Goal: Information Seeking & Learning: Learn about a topic

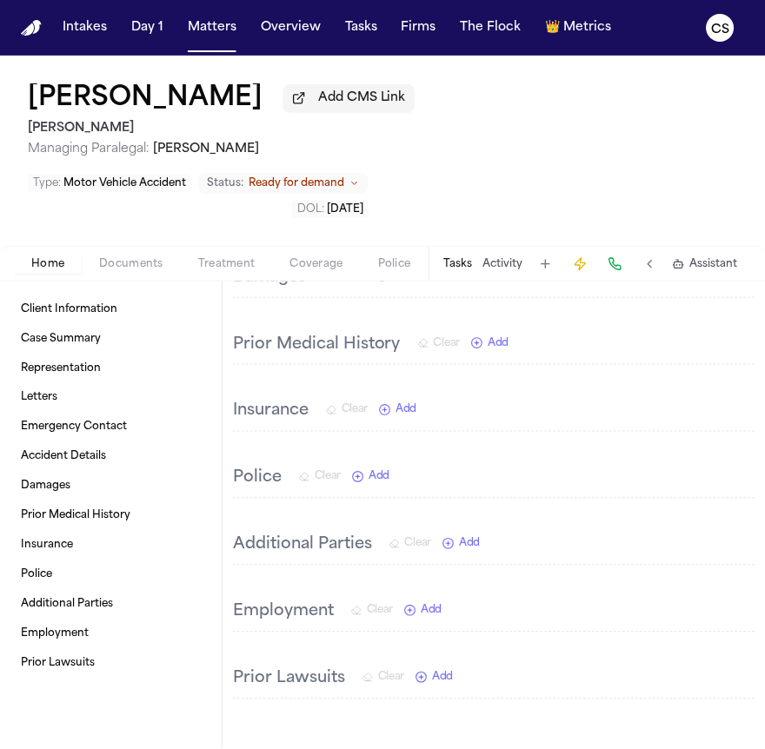
scroll to position [1835, 0]
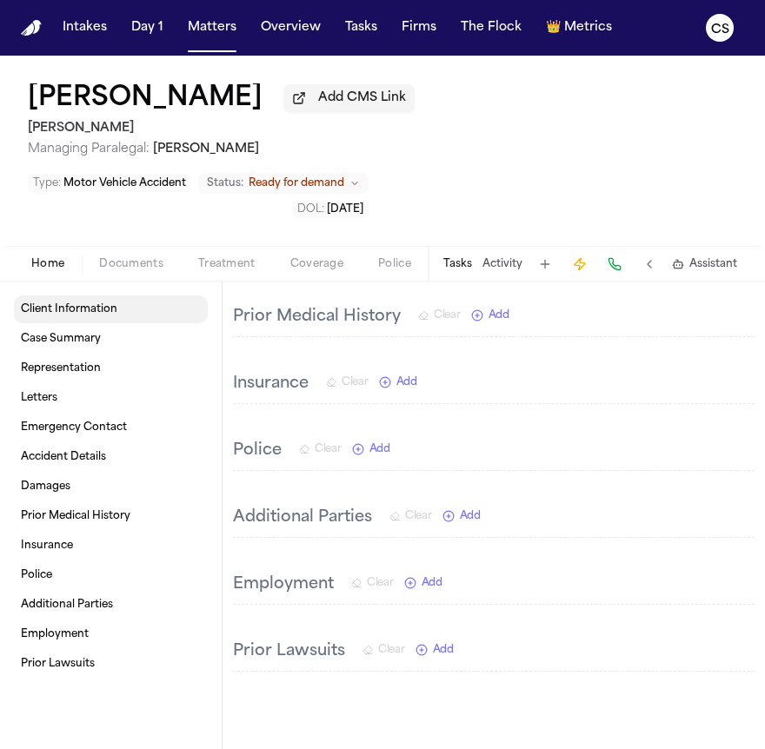
click at [106, 302] on span "Client Information" at bounding box center [69, 309] width 96 height 14
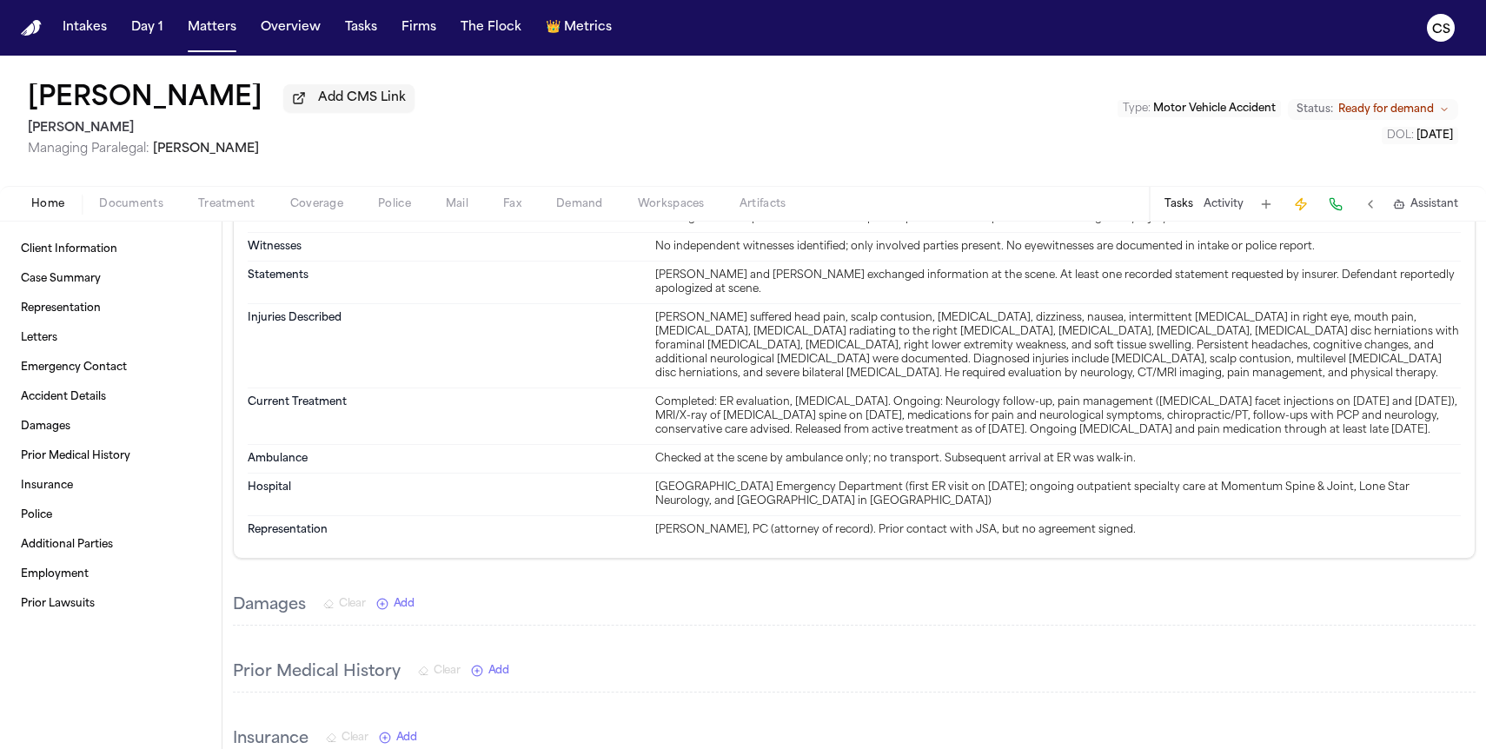
scroll to position [1182, 0]
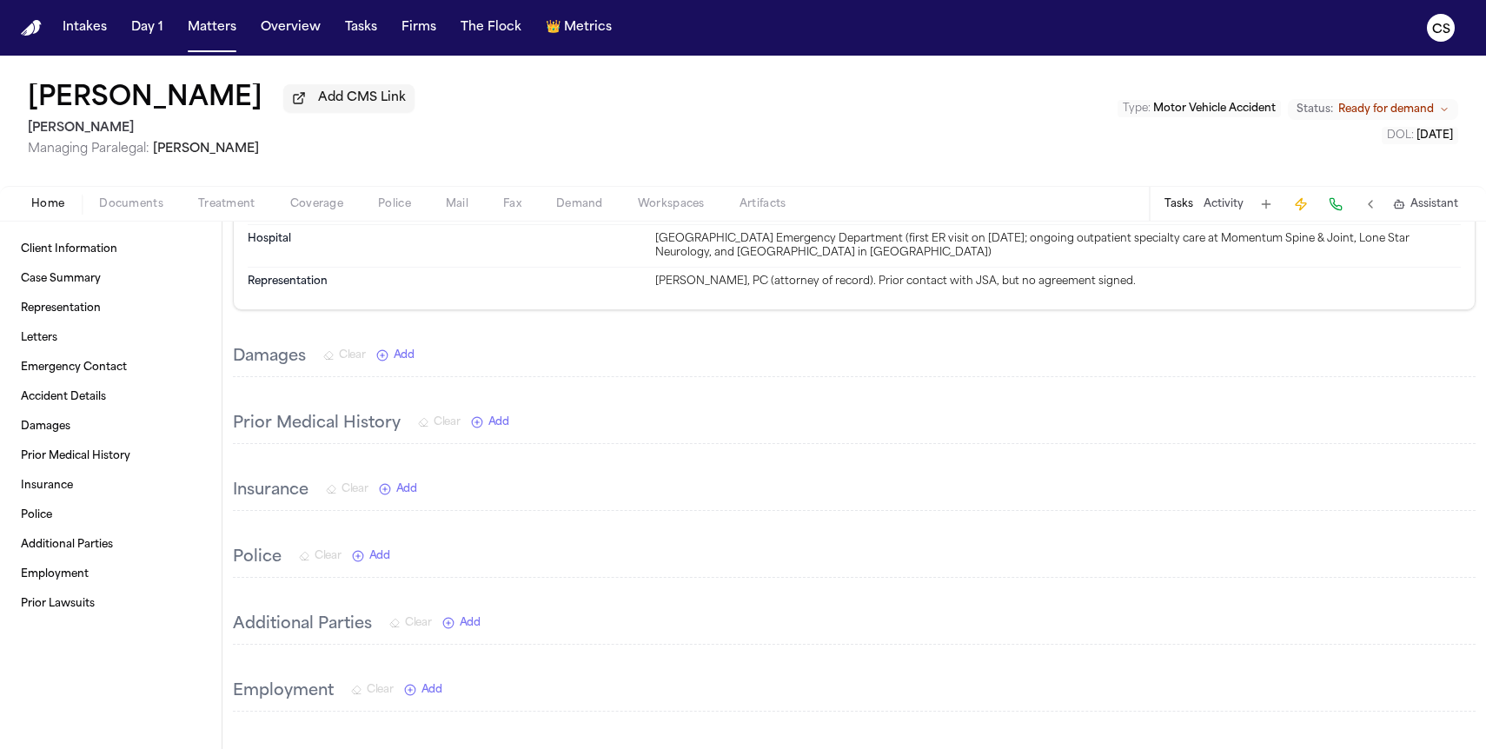
click at [142, 211] on span "Documents" at bounding box center [131, 204] width 64 height 14
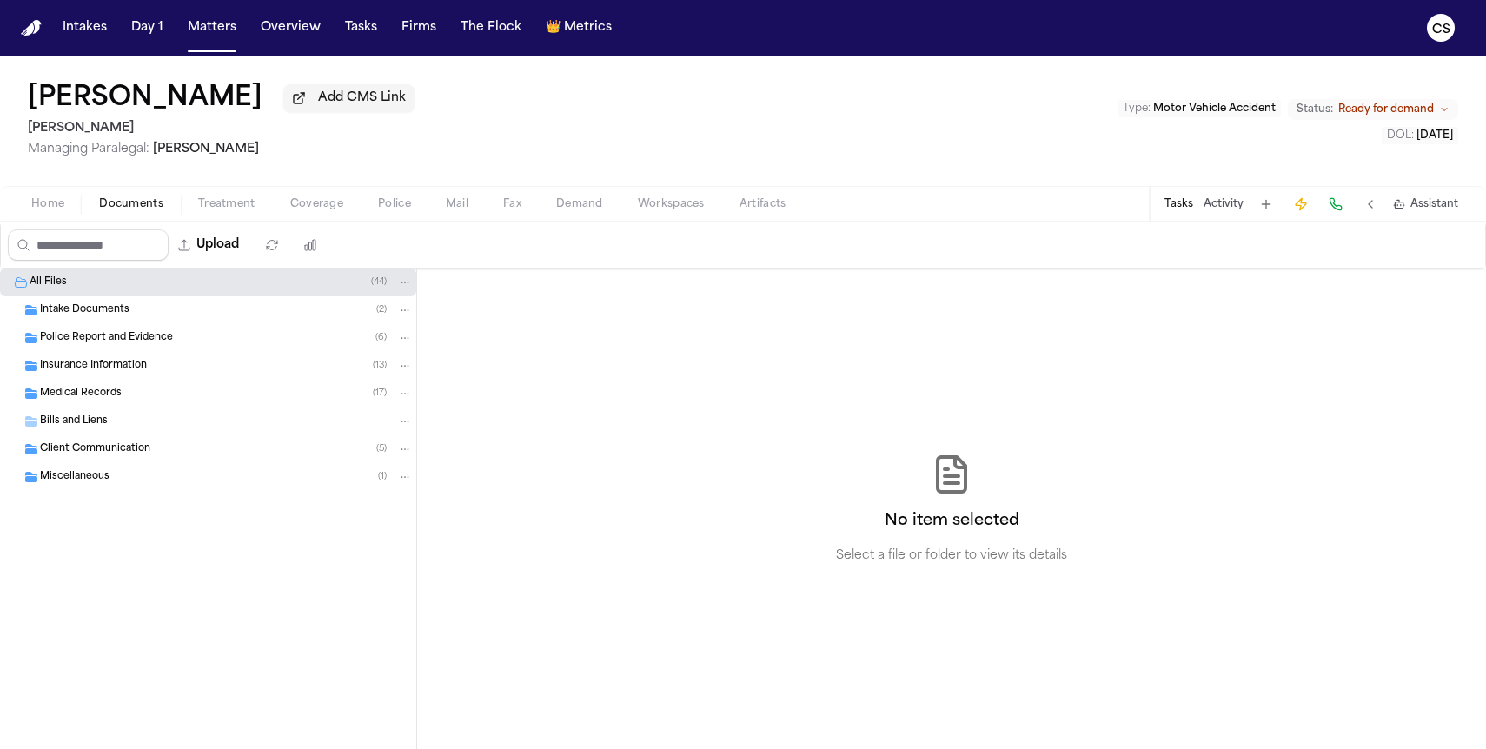
click at [341, 318] on div "Intake Documents ( 2 )" at bounding box center [226, 310] width 373 height 16
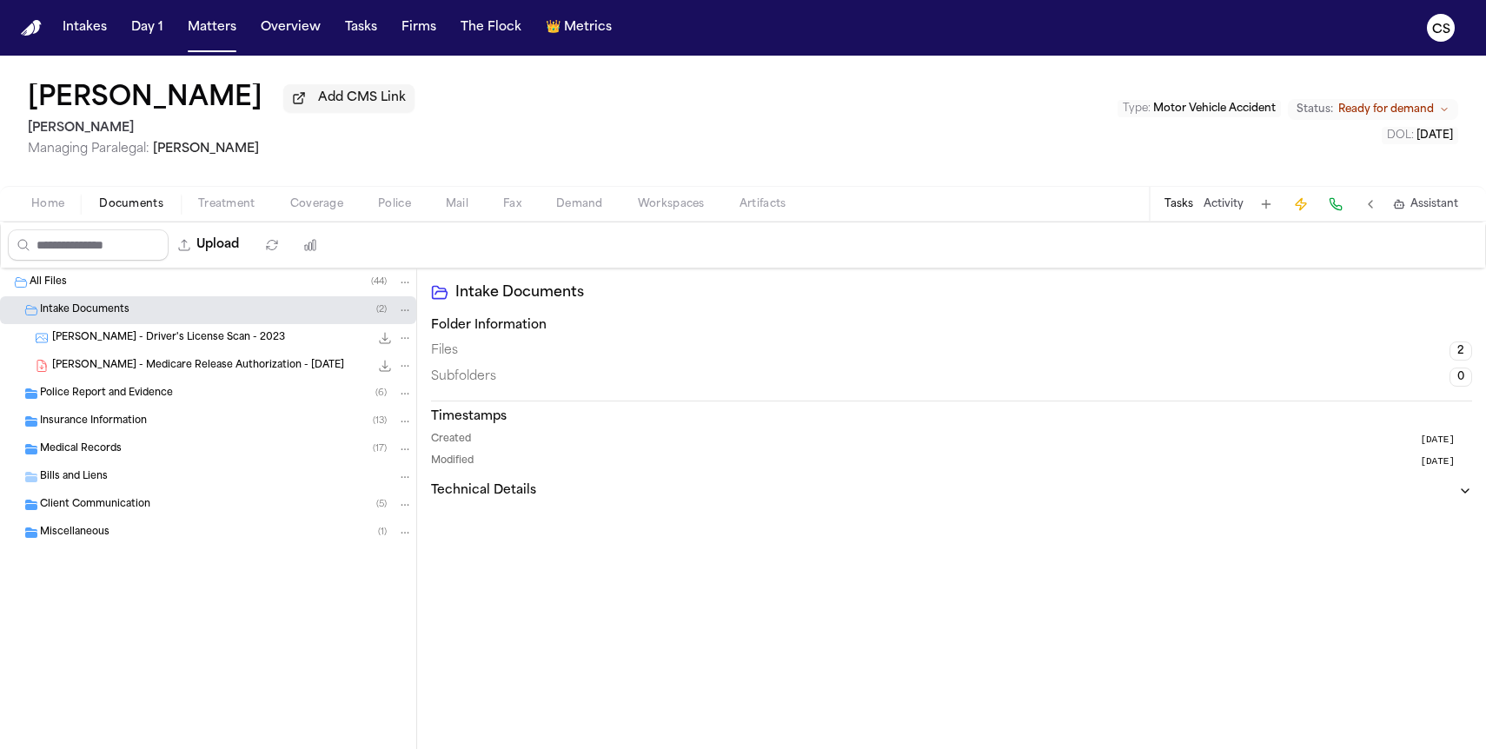
click at [248, 397] on div "Police Report and Evidence ( 6 )" at bounding box center [226, 394] width 373 height 16
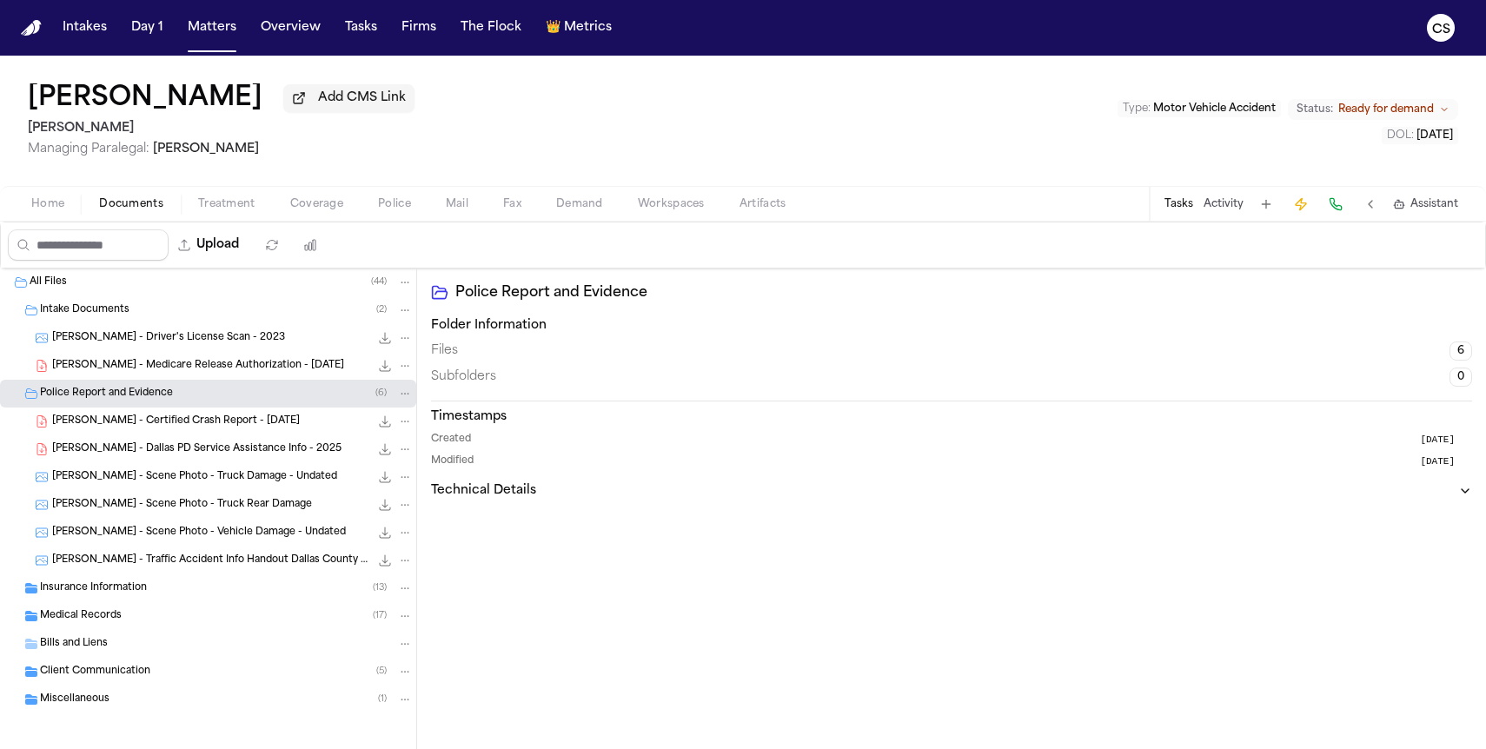
click at [0, 0] on span "747.1 KB • PDF" at bounding box center [0, 0] width 0 height 0
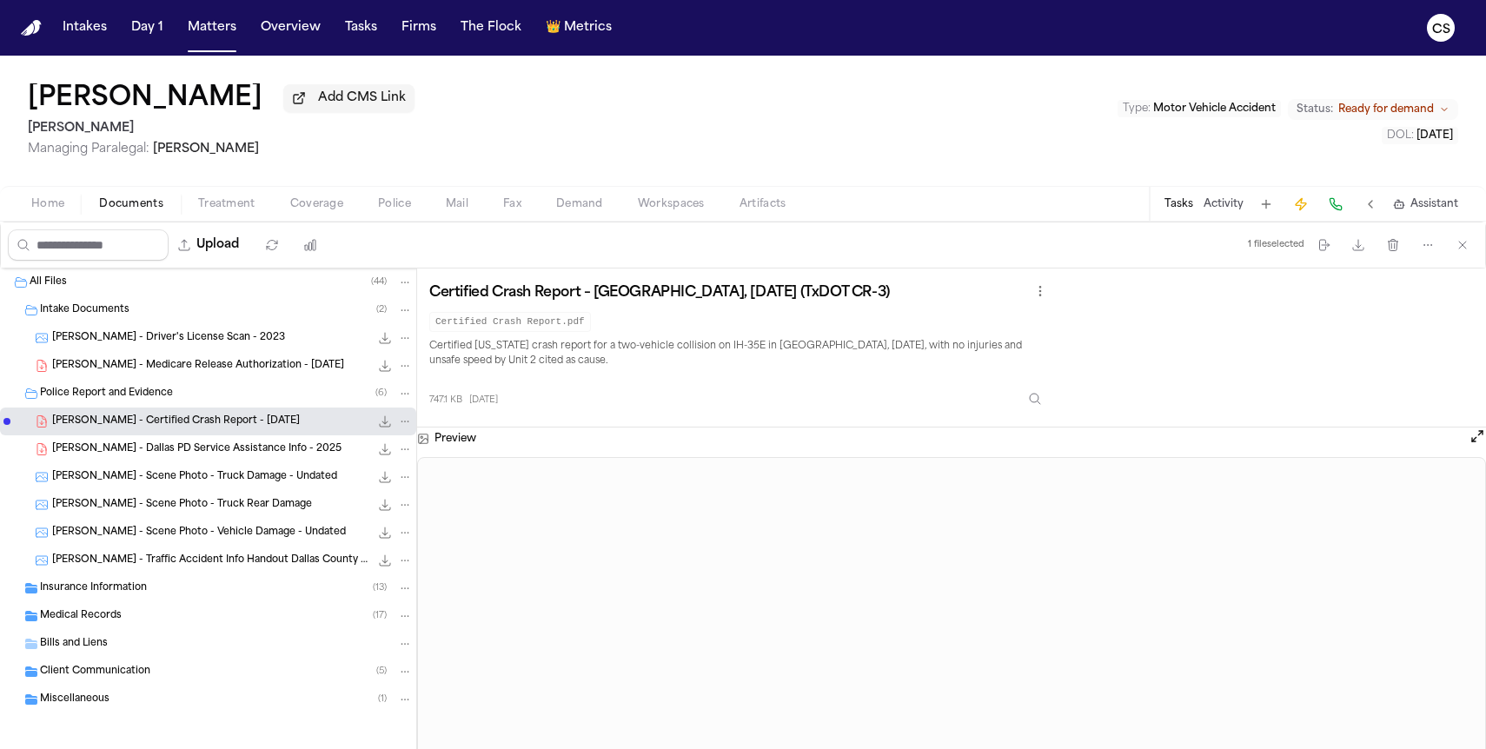
click at [764, 444] on button "Open preview" at bounding box center [1476, 435] width 17 height 17
click at [764, 342] on div "Certified Crash Report – [GEOGRAPHIC_DATA], [DATE] (TxDOT CR-3) Certified Crash…" at bounding box center [951, 348] width 1044 height 134
click at [274, 457] on span "[PERSON_NAME] - Dallas PD Service Assistance Info - 2025" at bounding box center [196, 449] width 289 height 15
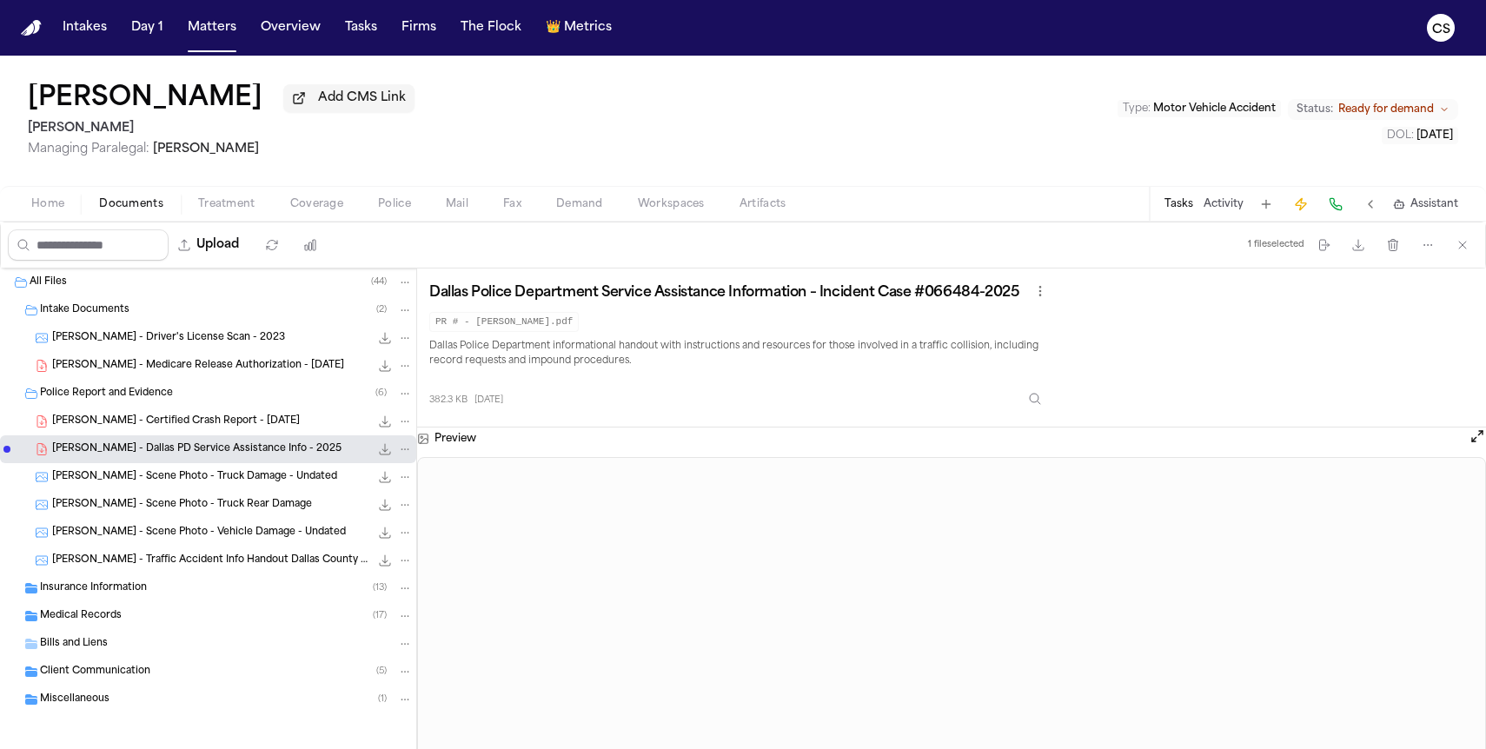
click at [185, 485] on span "[PERSON_NAME] - Scene Photo - Truck Damage - Undated" at bounding box center [194, 477] width 285 height 15
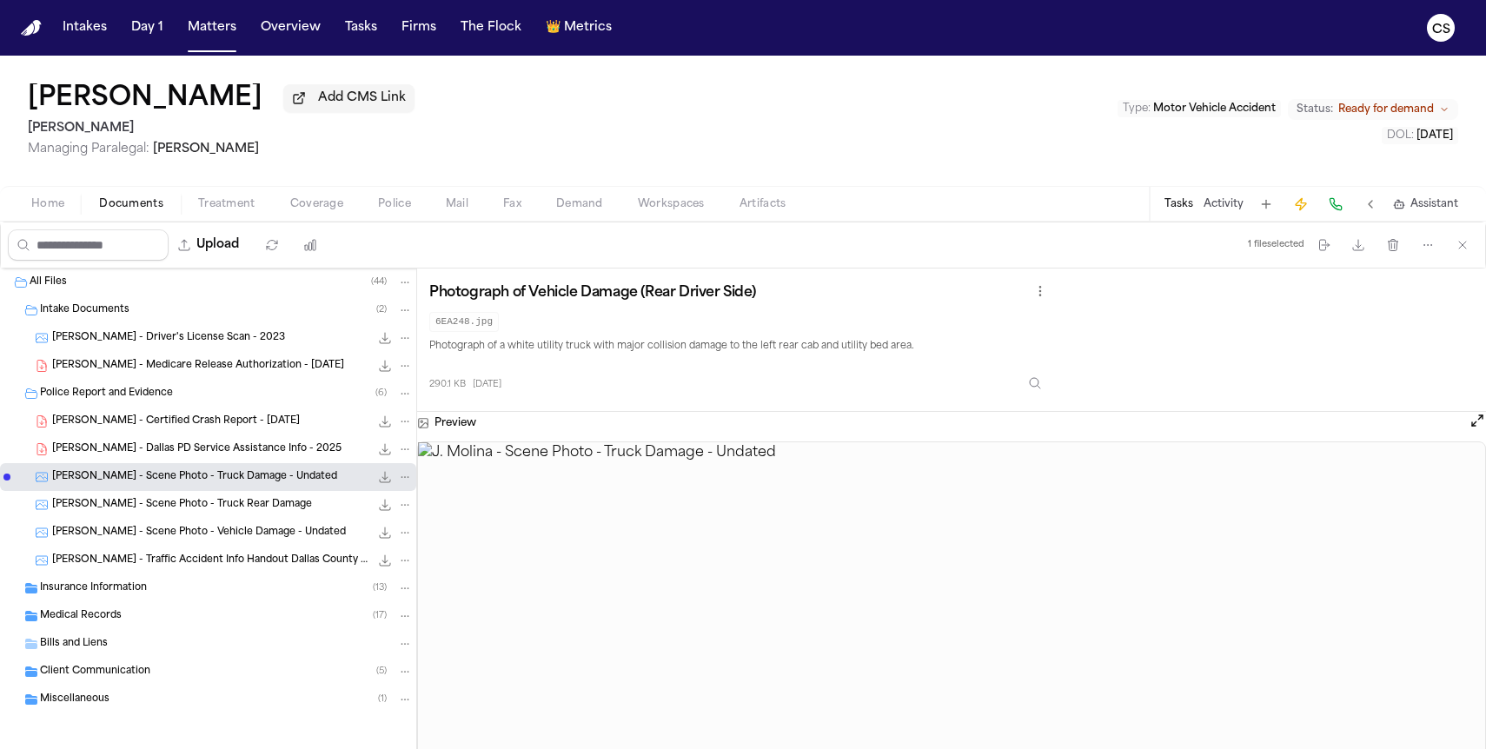
click at [216, 517] on div "[PERSON_NAME] - Scene Photo - Truck Rear Damage 236.3 KB • JPG" at bounding box center [208, 505] width 416 height 28
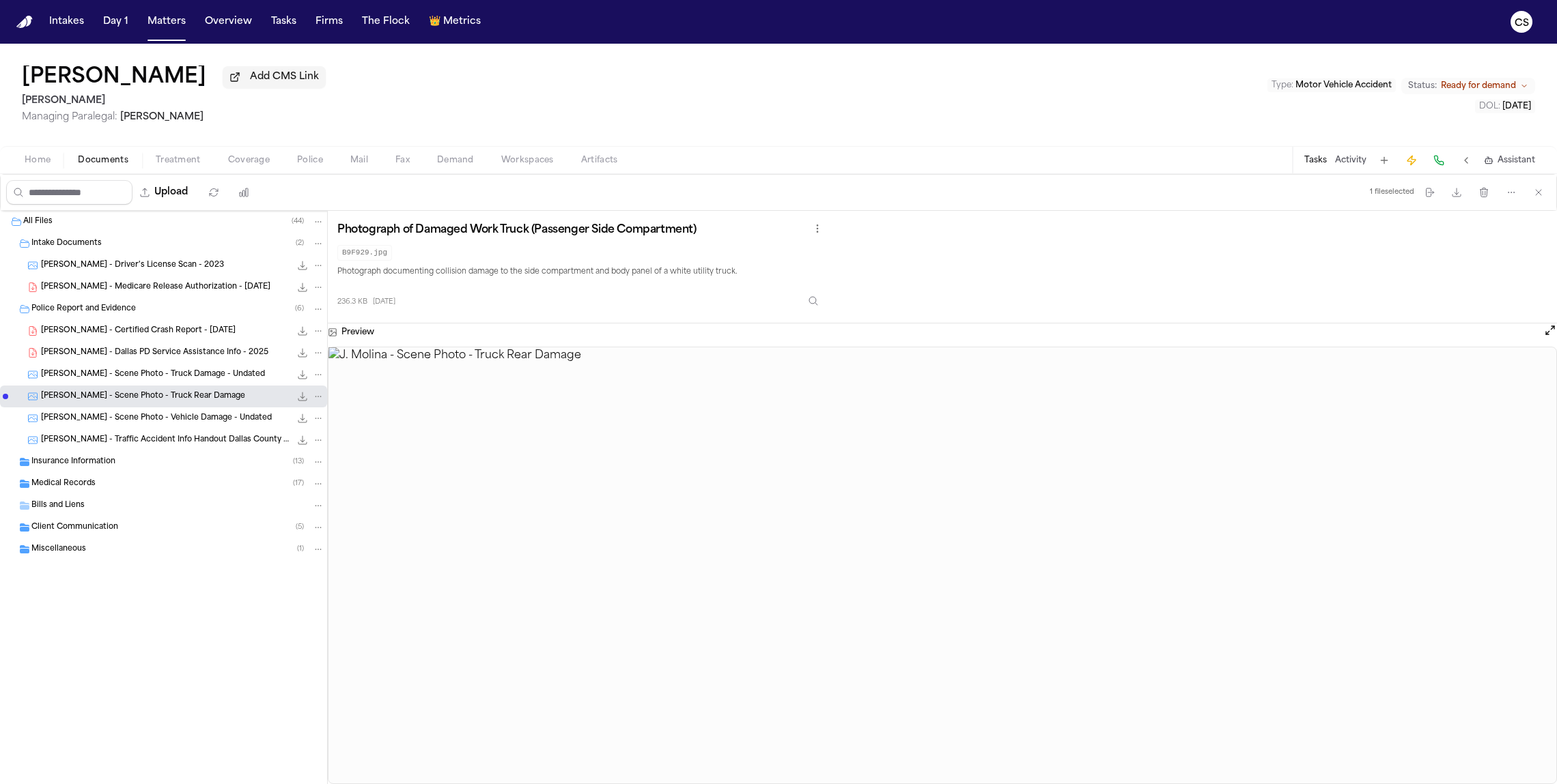
click at [185, 420] on span "[PERSON_NAME] - Scene Photo - Vehicle Damage - Undated" at bounding box center [156, 419] width 231 height 12
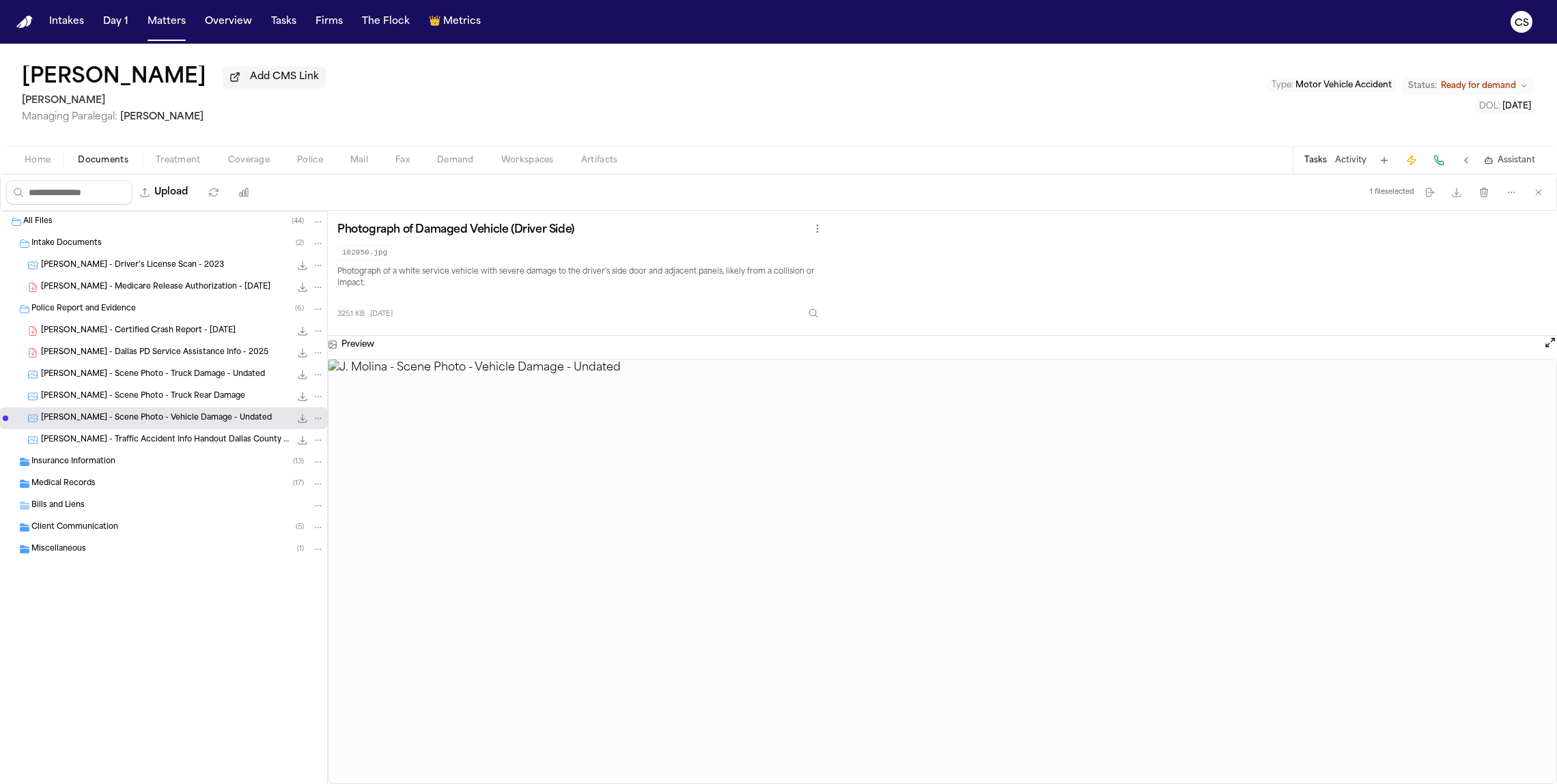
click at [192, 441] on span "[PERSON_NAME] - Traffic Accident Info Handout Dallas County Sheriff - [DATE]" at bounding box center [165, 440] width 249 height 12
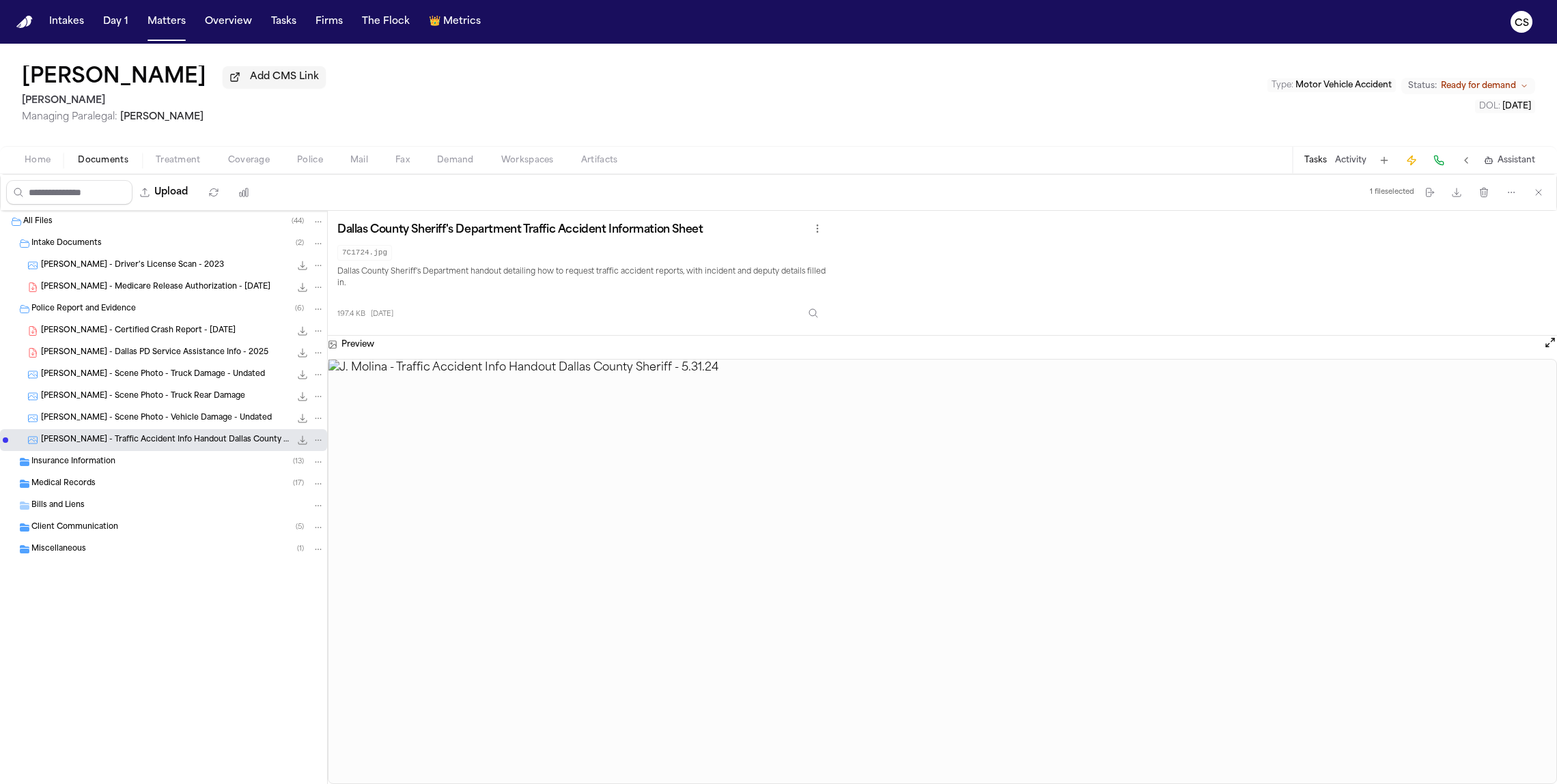
click at [147, 468] on div "Insurance Information ( 13 )" at bounding box center [178, 462] width 293 height 13
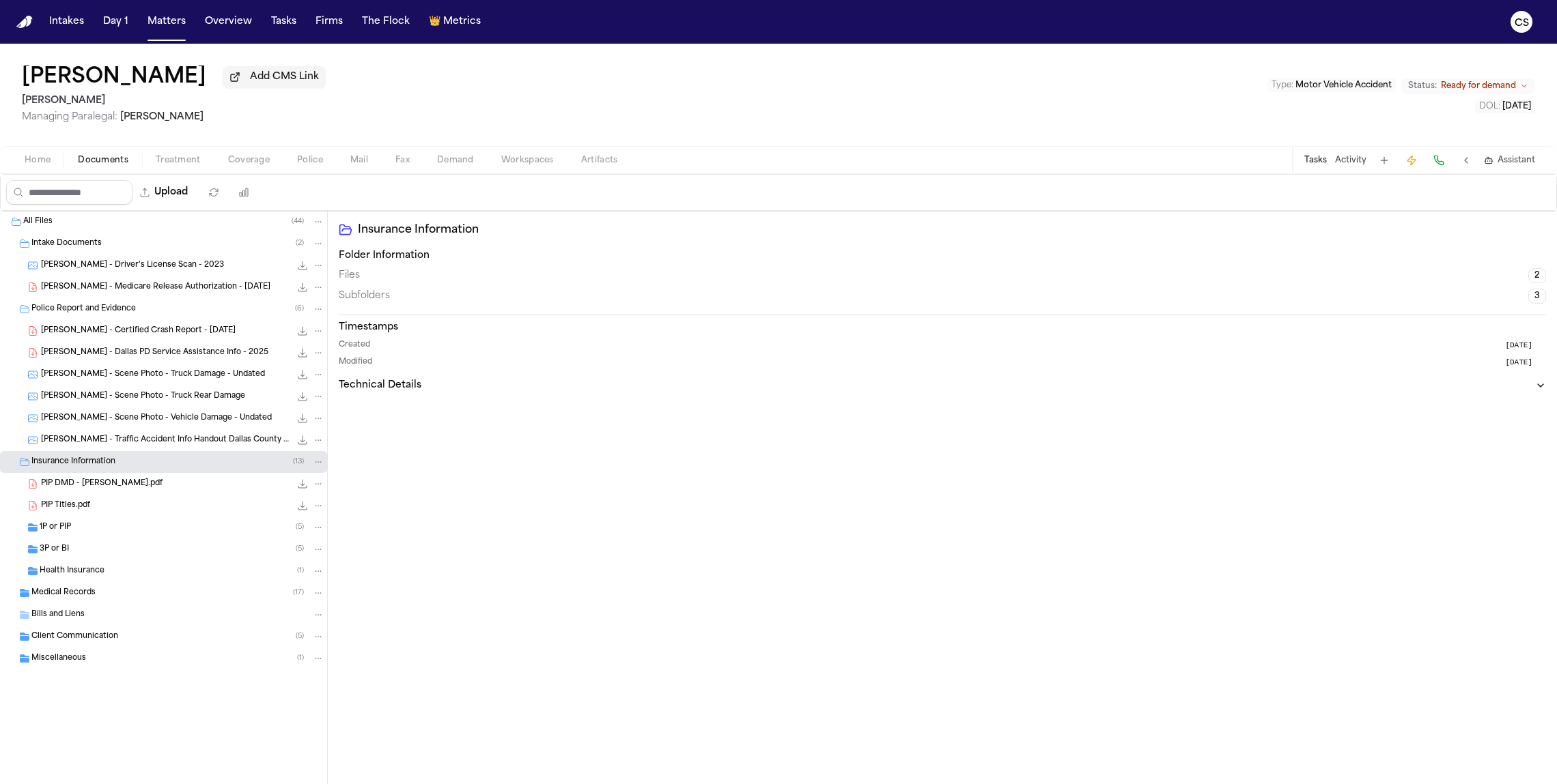
click at [103, 490] on span "PIP DMD - [PERSON_NAME].pdf" at bounding box center [101, 484] width 122 height 12
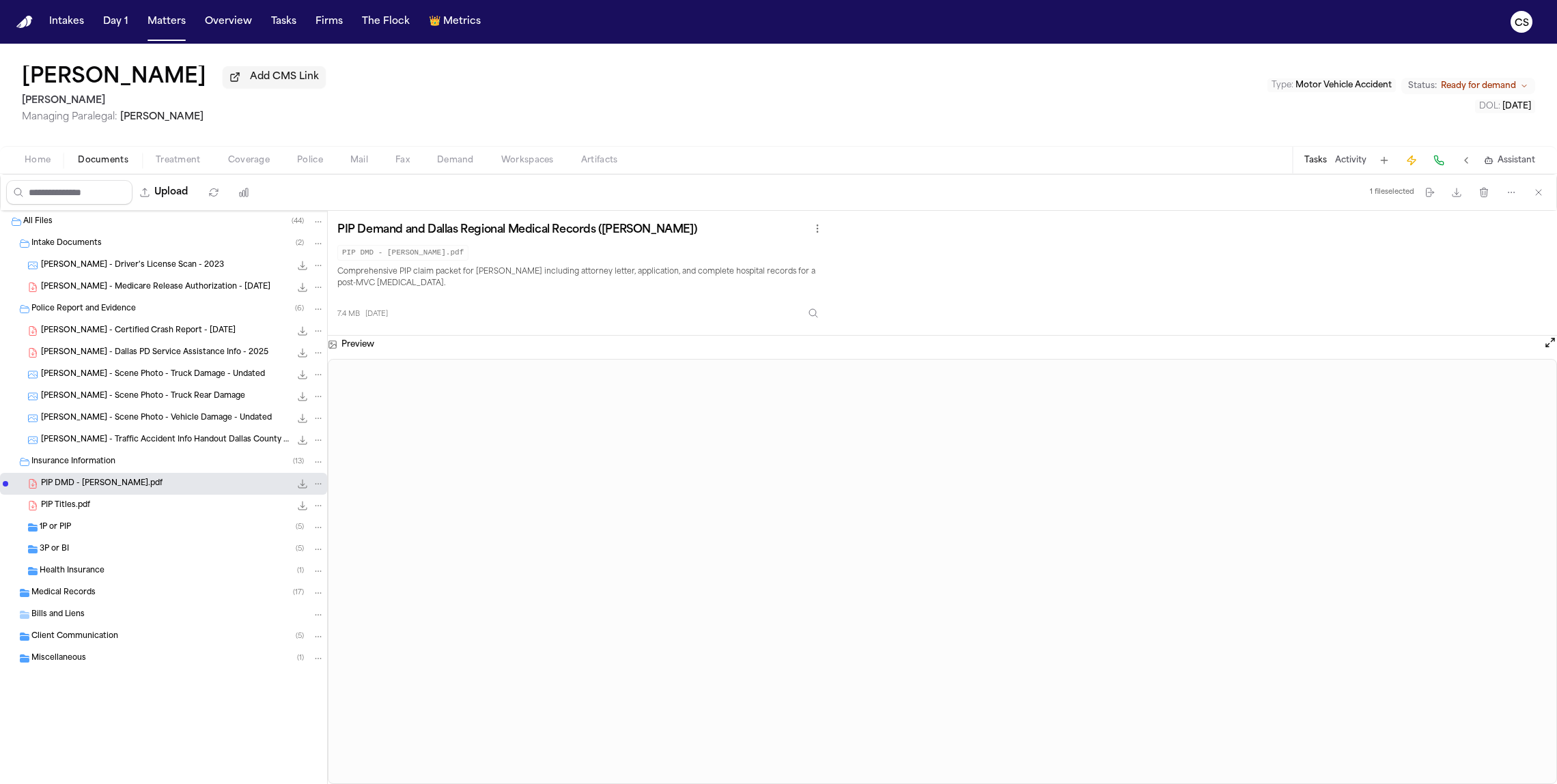
click at [60, 537] on div "1P or PIP ( 5 )" at bounding box center [163, 528] width 327 height 22
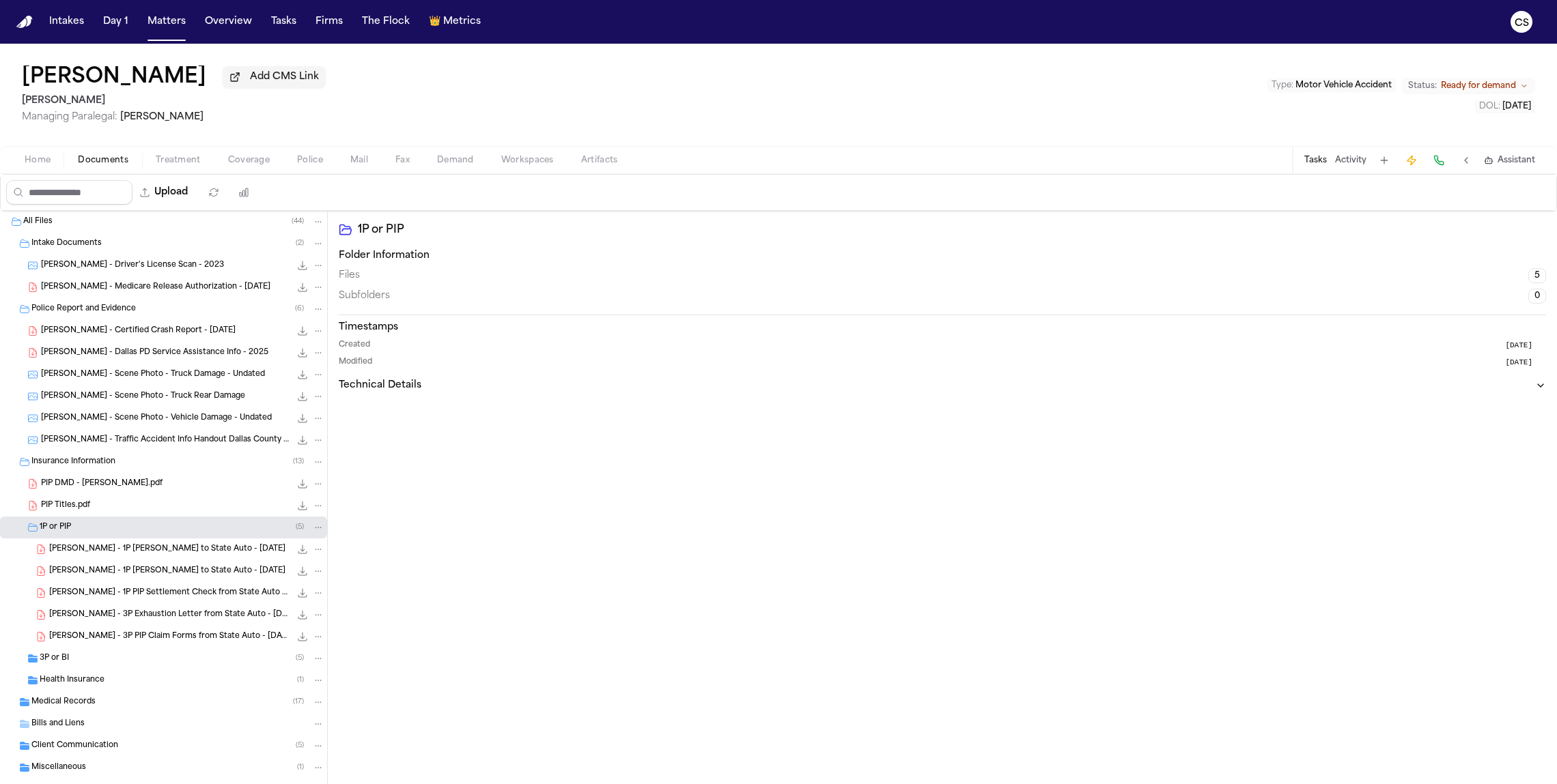
click at [199, 588] on div "[PERSON_NAME] - 1P PIP Settlement Check from State Auto - [DATE] 364.4 KB • PDF" at bounding box center [187, 592] width 275 height 13
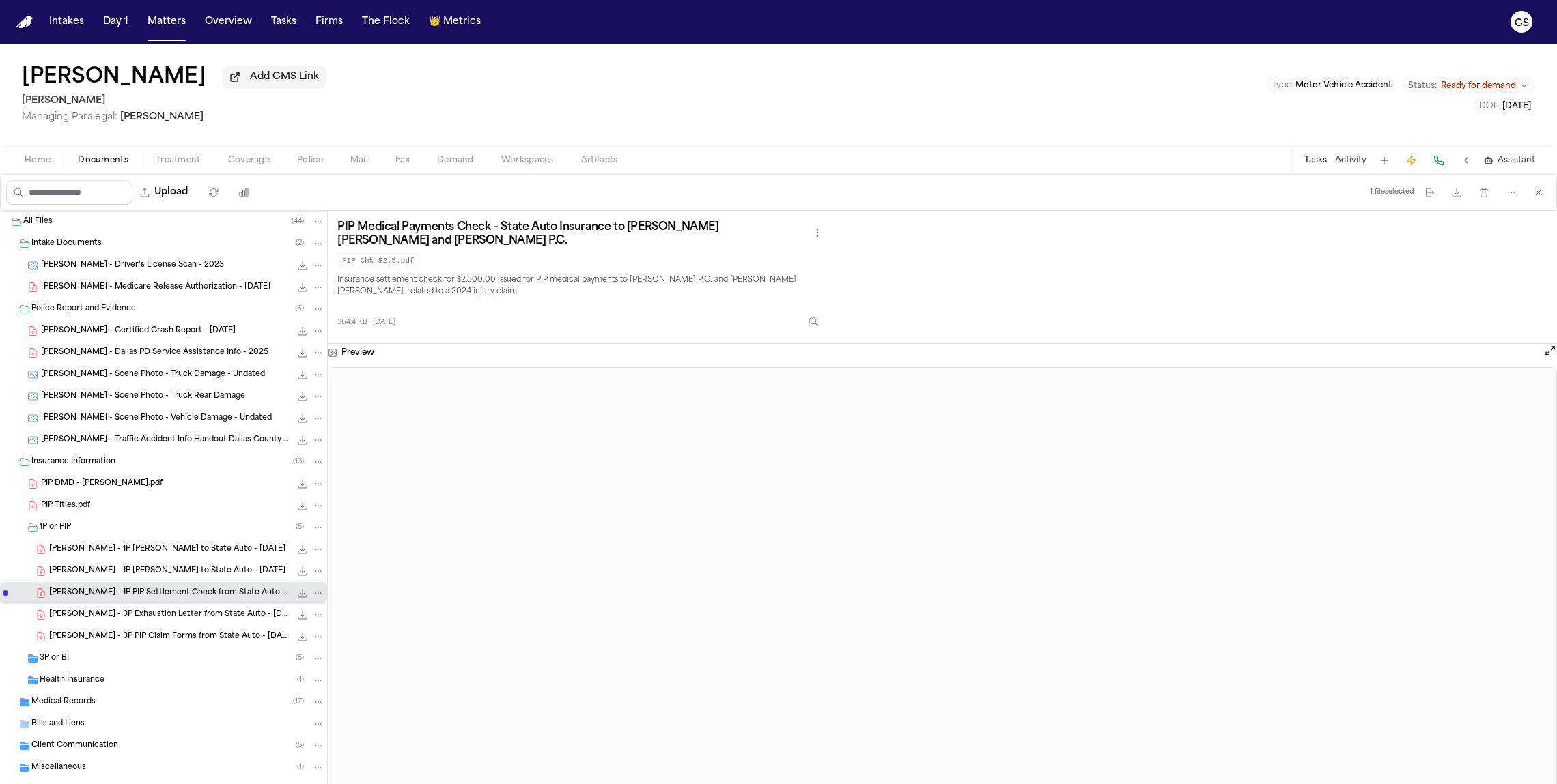
click at [153, 588] on div "[PERSON_NAME] - 3P Exhaustion Letter from State Auto - [DATE] 235.0 KB • PDF" at bounding box center [187, 614] width 275 height 13
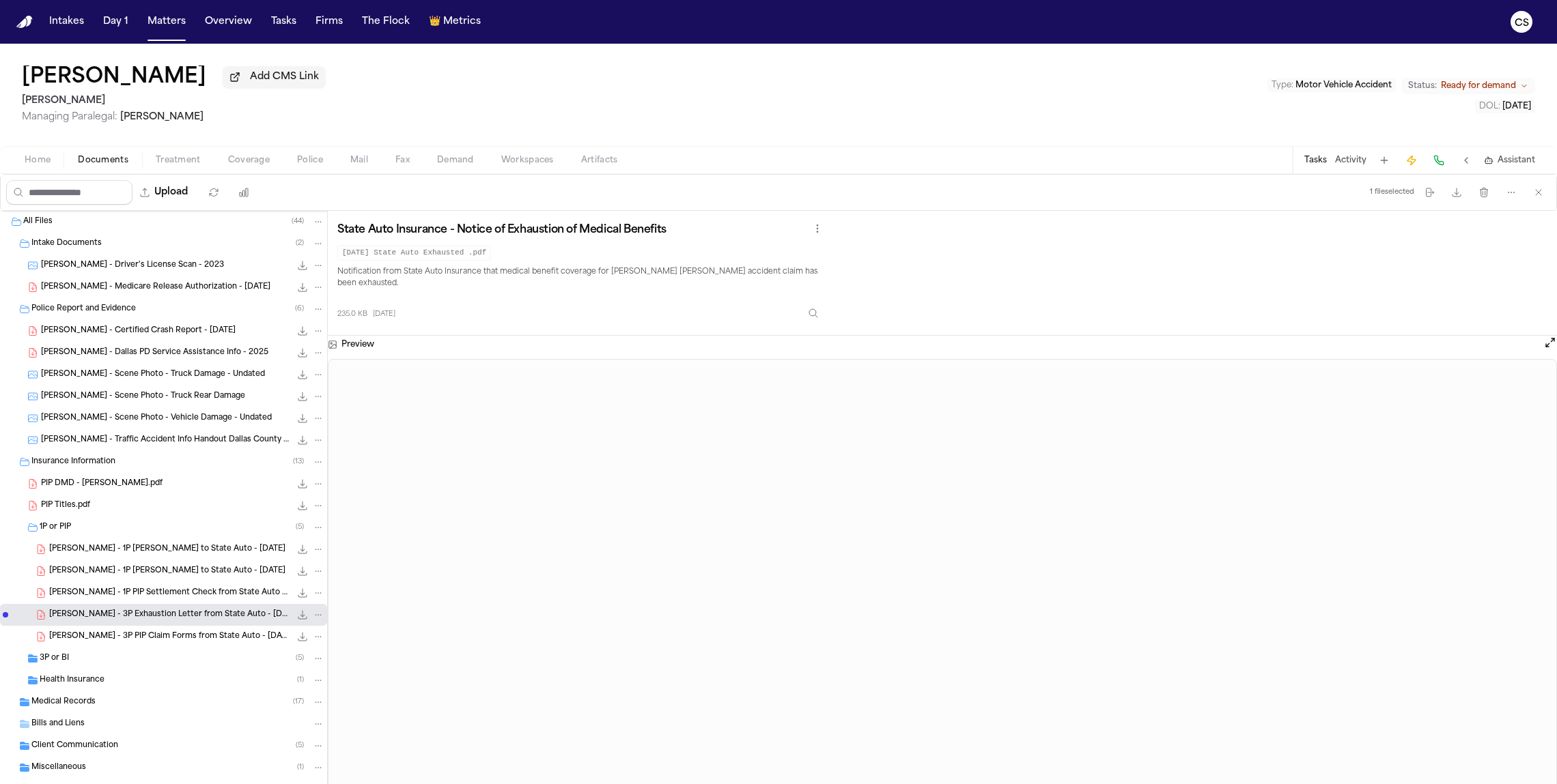
click at [152, 588] on div "[PERSON_NAME] - 3P PIP Claim Forms from State Auto - [DATE] 460.4 KB • PDF" at bounding box center [187, 636] width 275 height 13
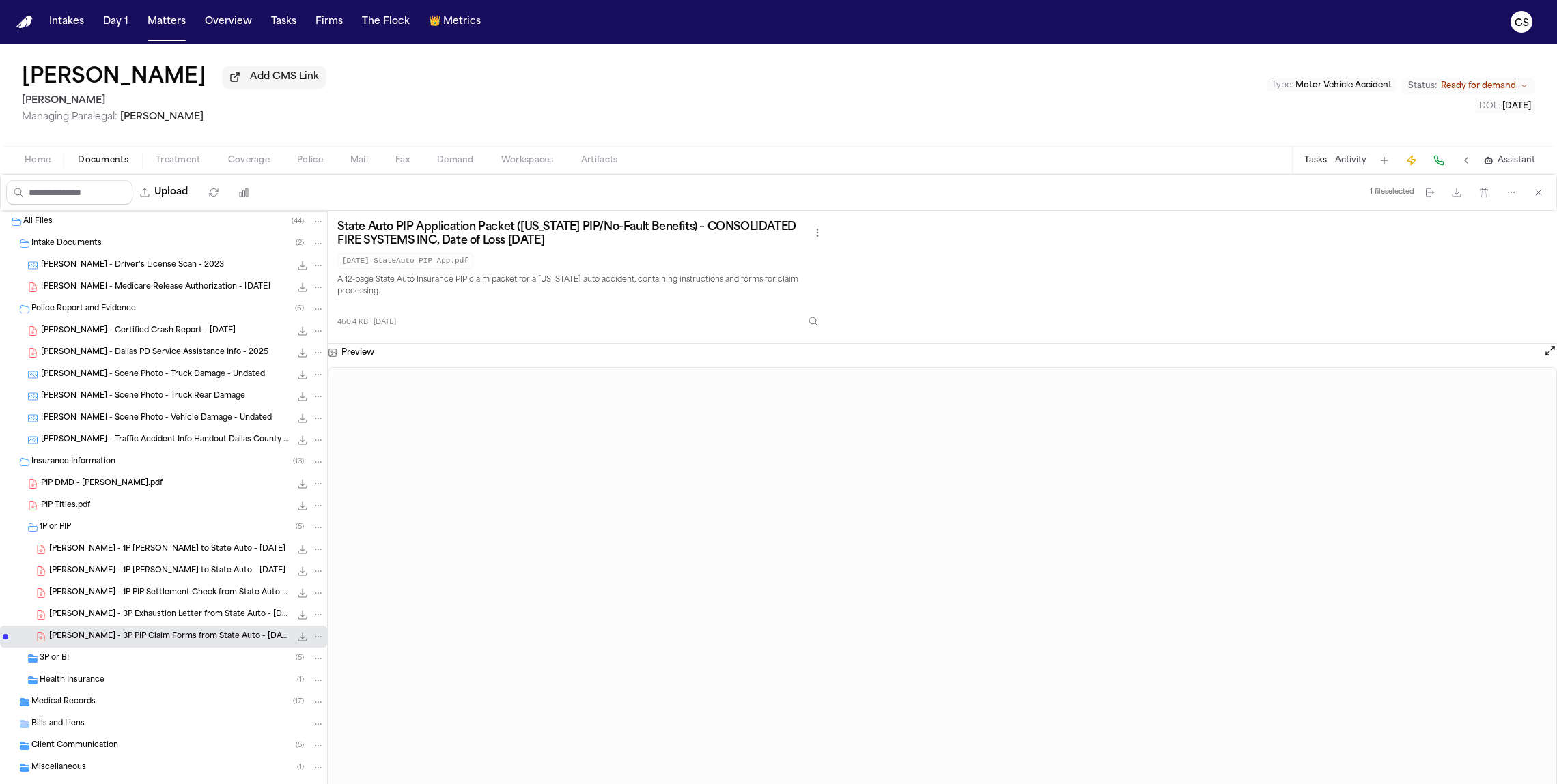
click at [107, 588] on div "3P or BI ( 5 )" at bounding box center [163, 658] width 327 height 22
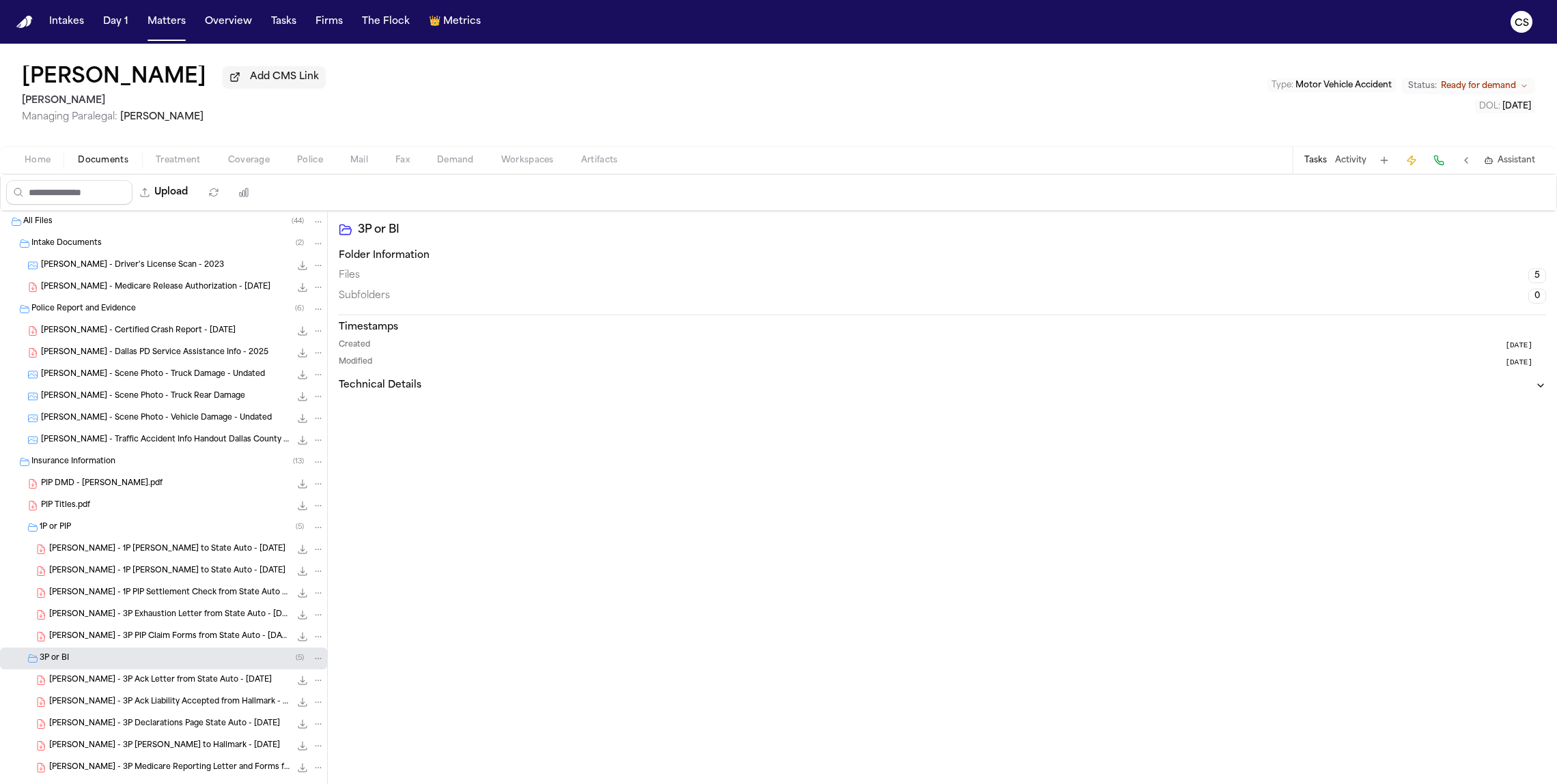
click at [199, 588] on span "[PERSON_NAME] - 3P Ack Letter from State Auto - [DATE]" at bounding box center [160, 680] width 222 height 12
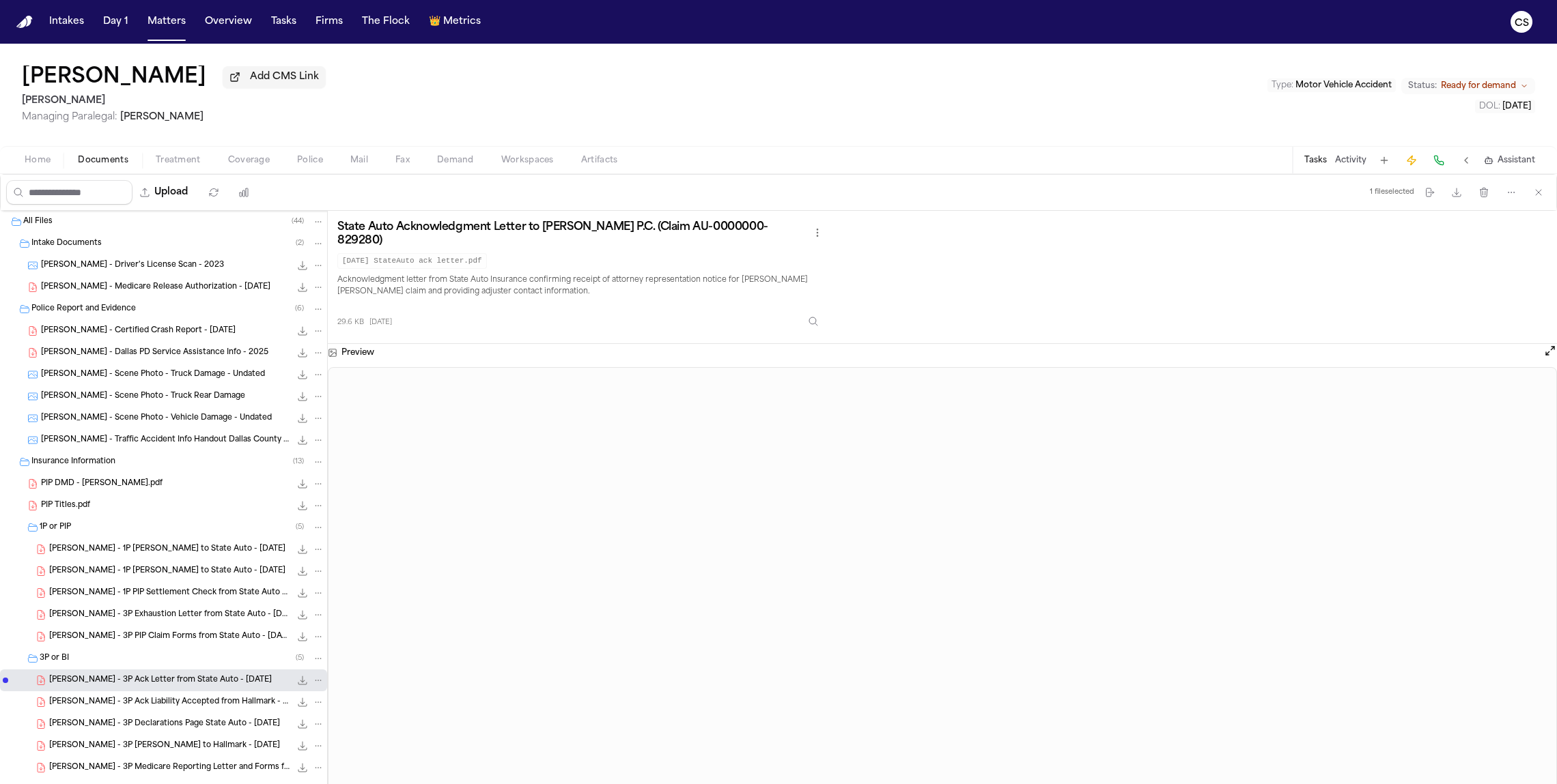
click at [143, 588] on span "[PERSON_NAME] - 3P Ack Liability Accepted from Hallmark - [DATE]" at bounding box center [170, 702] width 241 height 12
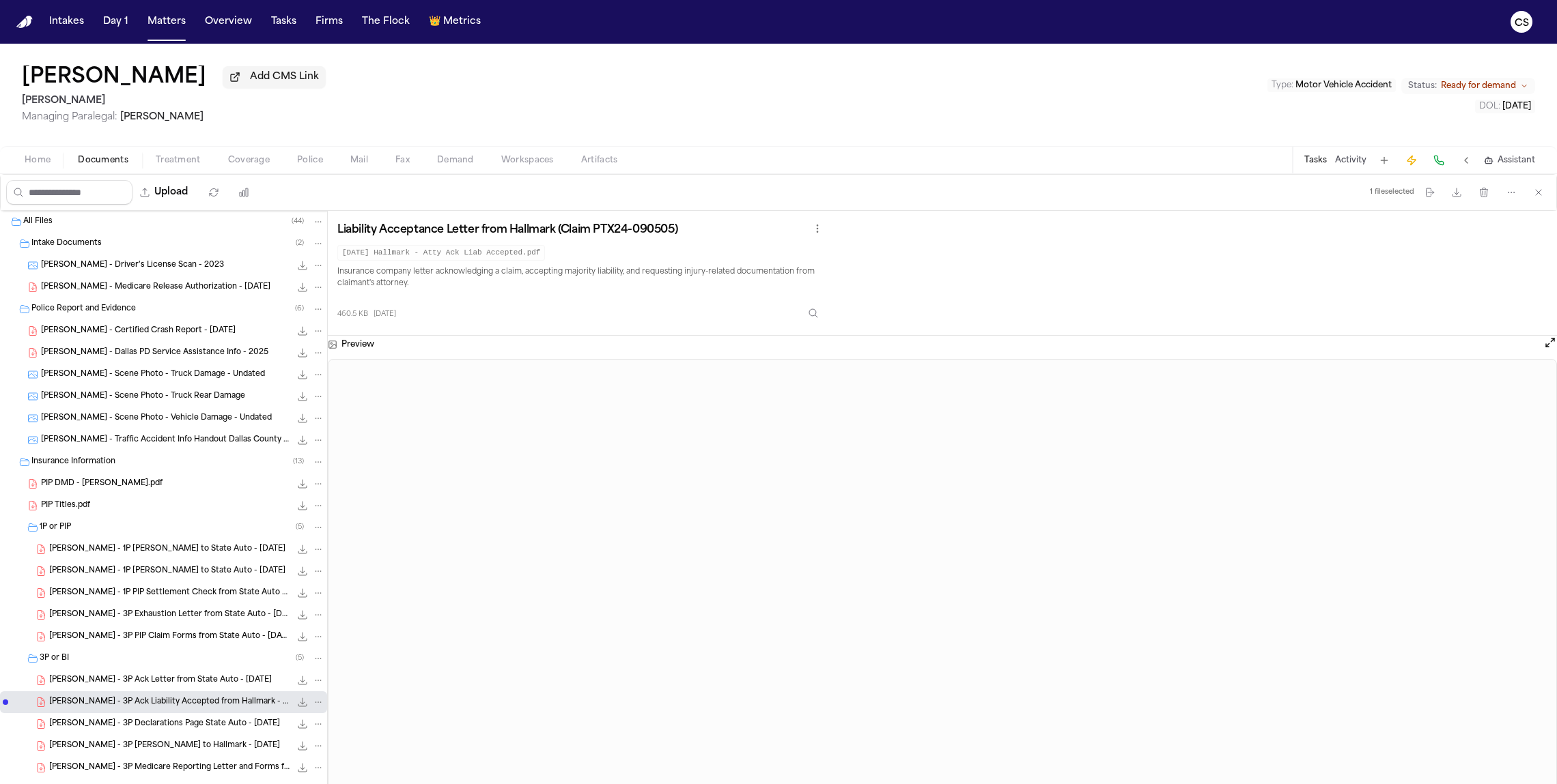
click at [199, 588] on div "[PERSON_NAME] - 3P Declarations Page State Auto - [DATE] 444.6 KB • PDF" at bounding box center [187, 724] width 275 height 13
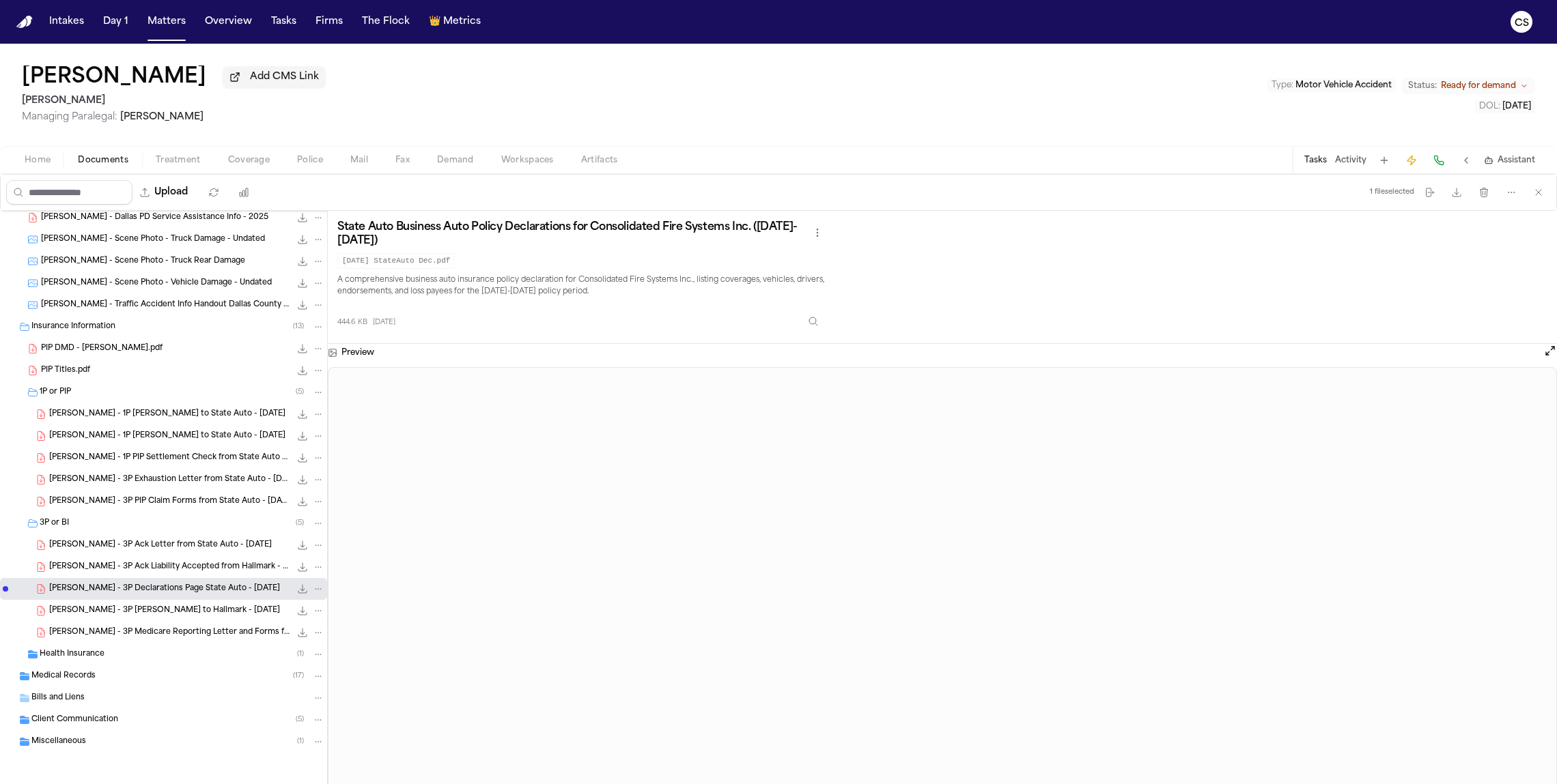
scroll to position [137, 0]
click at [130, 588] on div "Health Insurance ( 1 )" at bounding box center [182, 654] width 285 height 13
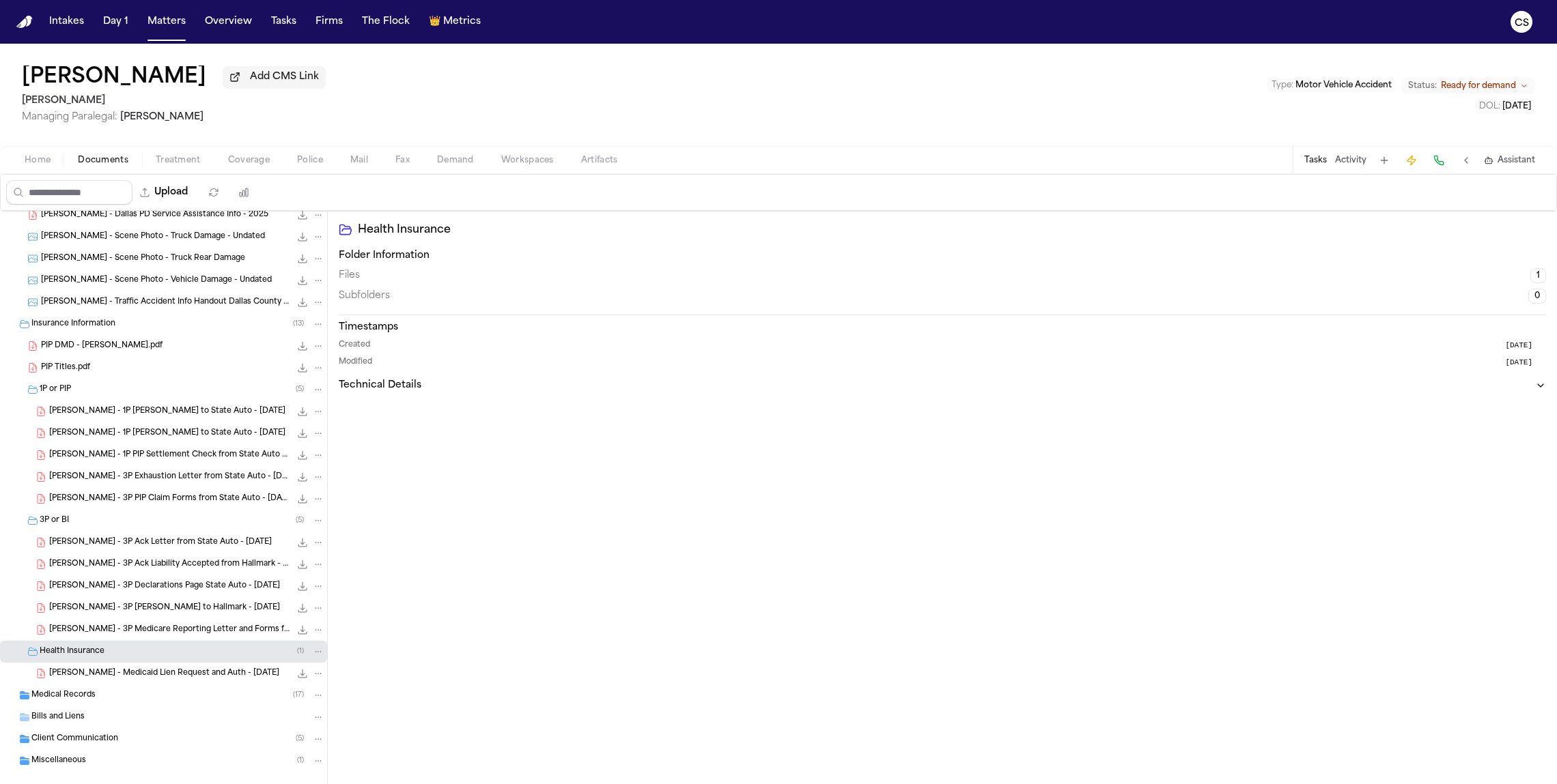
click at [141, 588] on span "[PERSON_NAME] - Medicaid Lien Request and Auth - [DATE]" at bounding box center [164, 674] width 230 height 12
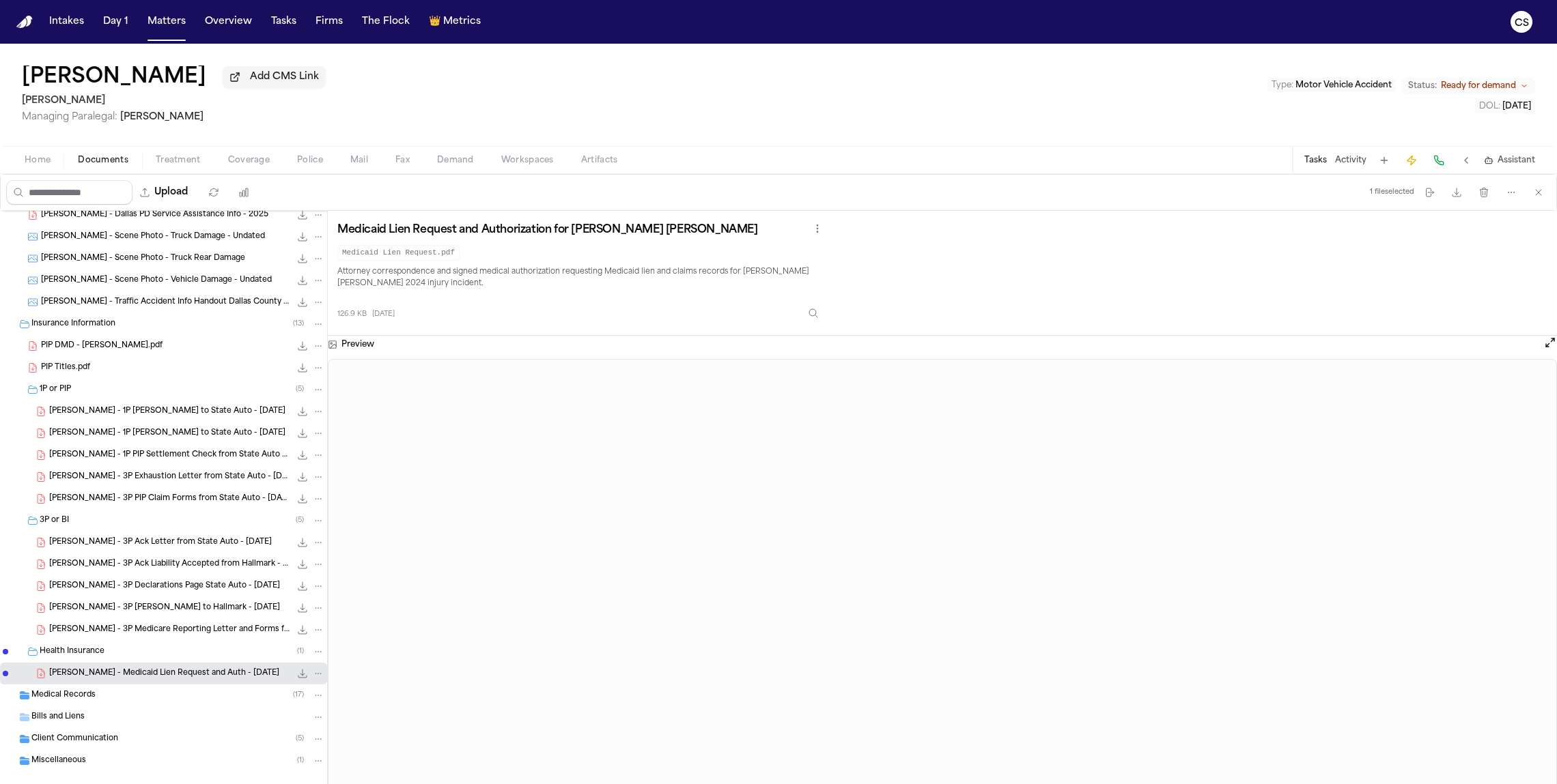
click at [101, 588] on div "Bills and Liens" at bounding box center [163, 717] width 327 height 22
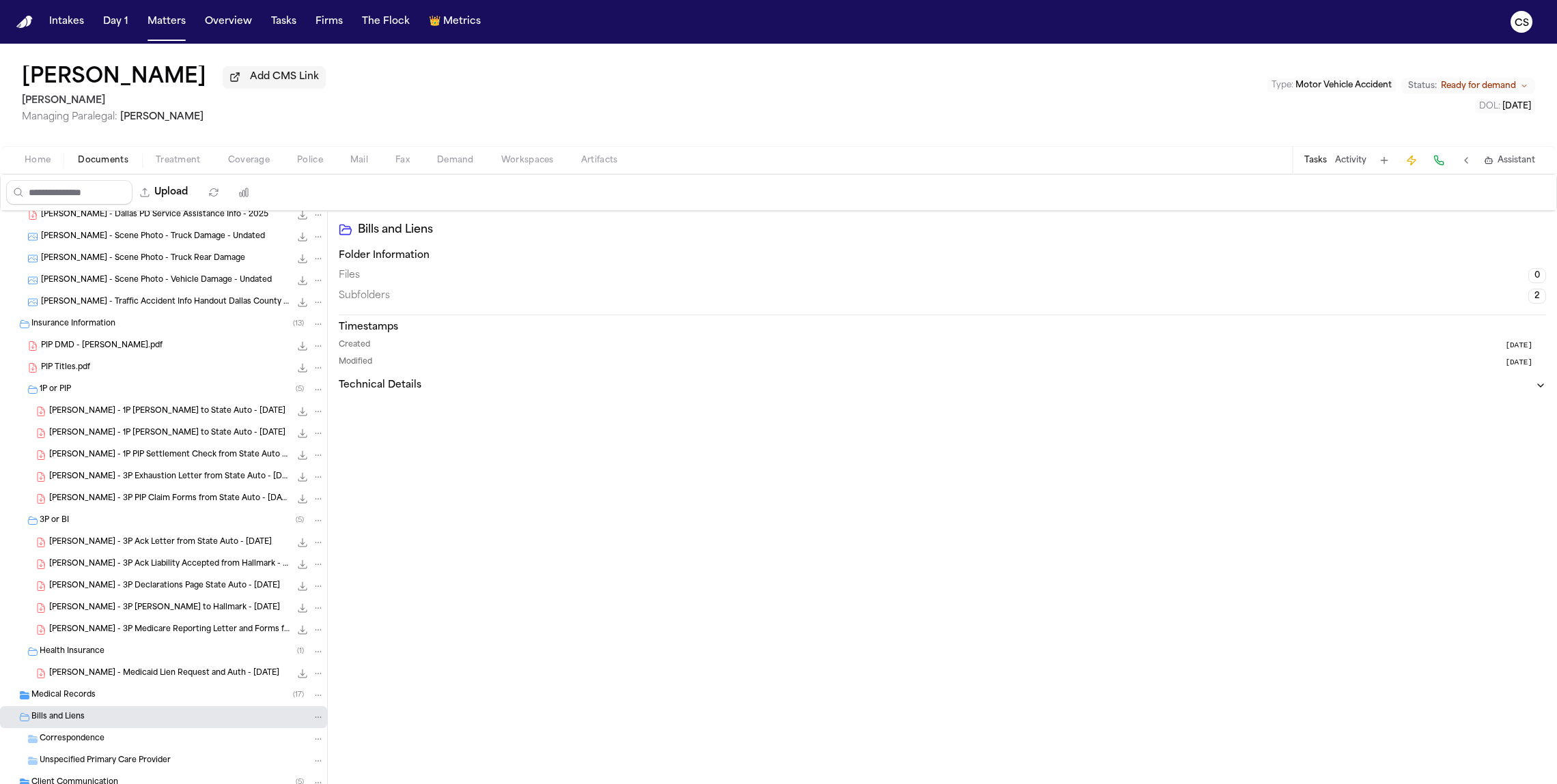
click at [189, 588] on div "Medical Records ( 17 )" at bounding box center [163, 695] width 327 height 22
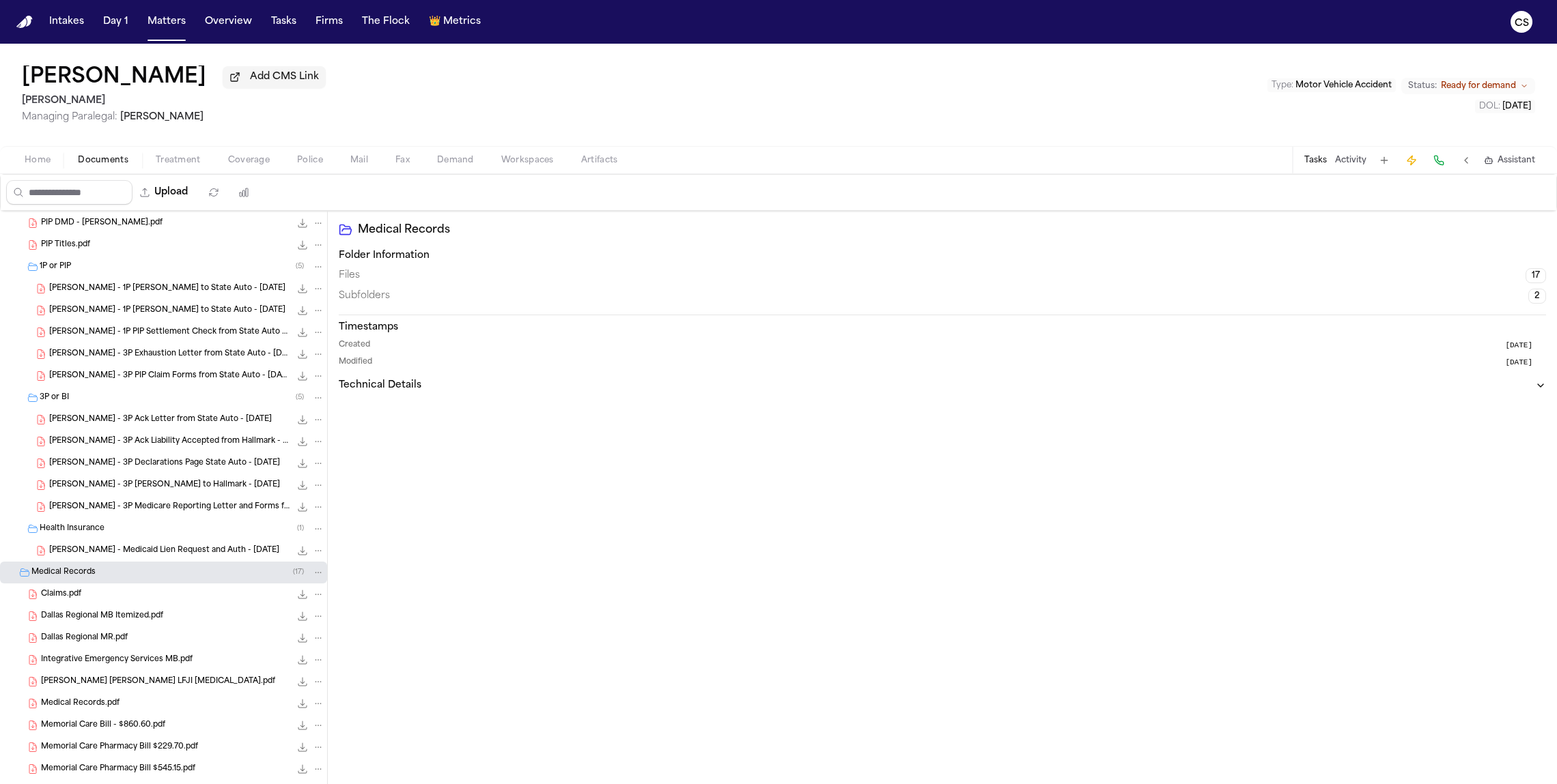
scroll to position [257, 0]
click at [178, 368] on div "[PERSON_NAME] - 3P Exhaustion Letter from State Auto - [DATE] 235.0 KB • PDF" at bounding box center [163, 358] width 327 height 22
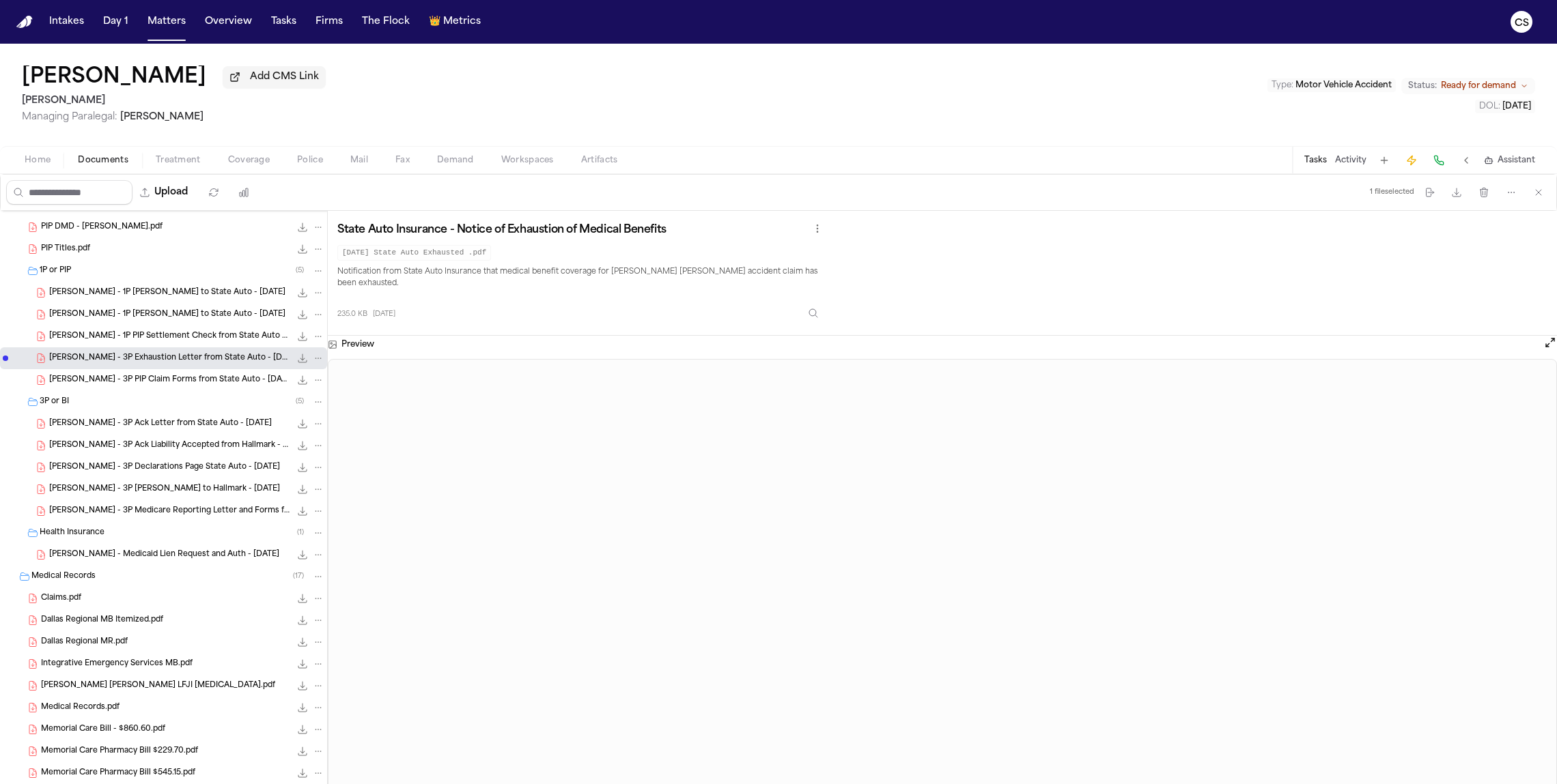
click at [203, 385] on span "[PERSON_NAME] - 3P PIP Claim Forms from State Auto - [DATE]" at bounding box center [170, 380] width 241 height 12
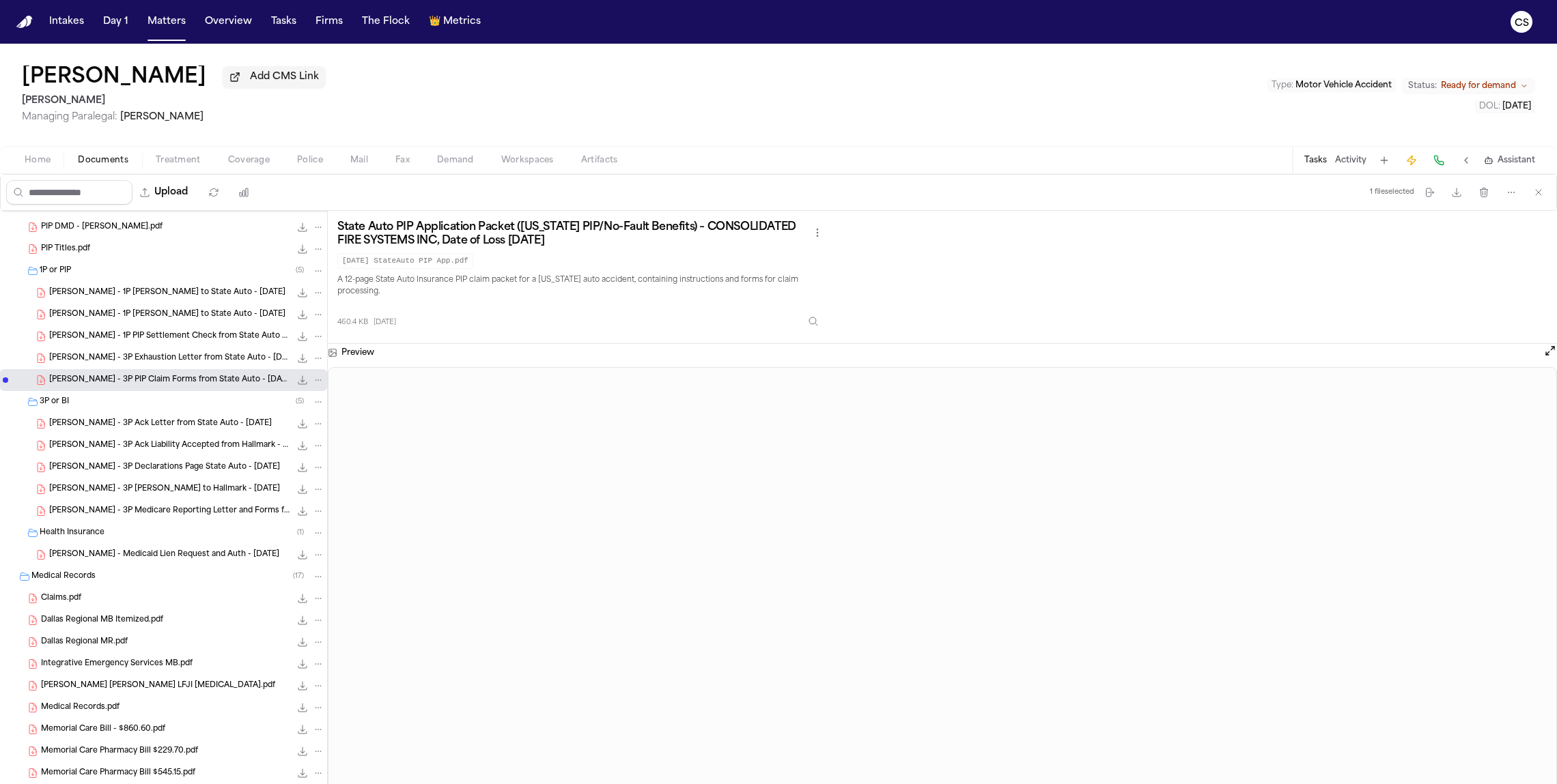
drag, startPoint x: 535, startPoint y: 287, endPoint x: 571, endPoint y: 288, distance: 36.0
click at [571, 288] on p "A 12-page State Auto Insurance PIP claim packet for a [US_STATE] auto accident,…" at bounding box center [581, 286] width 488 height 24
drag, startPoint x: 609, startPoint y: 284, endPoint x: 537, endPoint y: 284, distance: 72.0
click at [537, 284] on p "A 12-page State Auto Insurance PIP claim packet for a [US_STATE] auto accident,…" at bounding box center [581, 286] width 488 height 24
copy p "[US_STATE] auto accident"
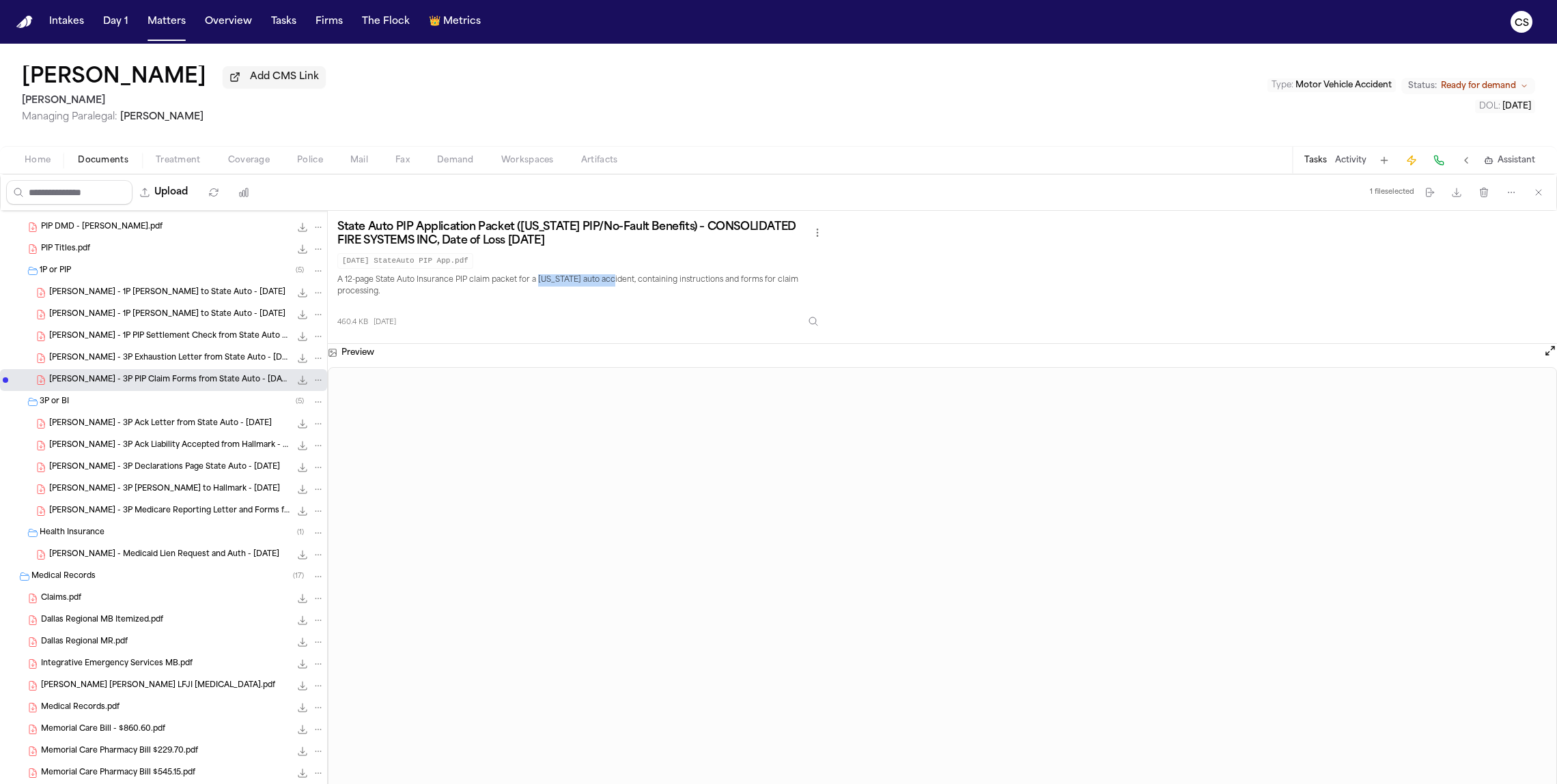
click at [195, 424] on span "[PERSON_NAME] - 3P Ack Letter from State Auto - [DATE]" at bounding box center [160, 424] width 222 height 12
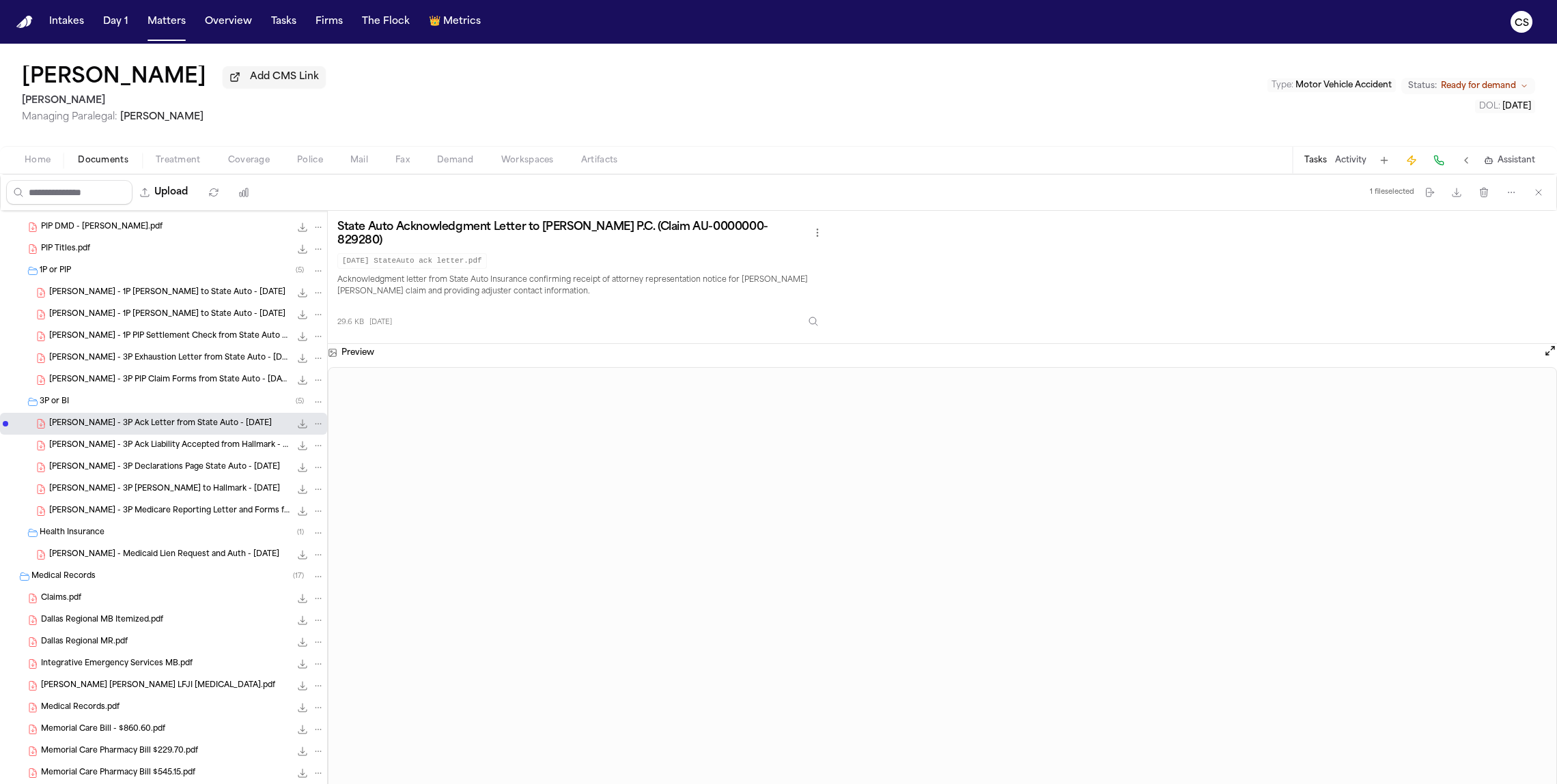
click at [190, 451] on span "[PERSON_NAME] - 3P Ack Liability Accepted from Hallmark - [DATE]" at bounding box center [170, 445] width 241 height 12
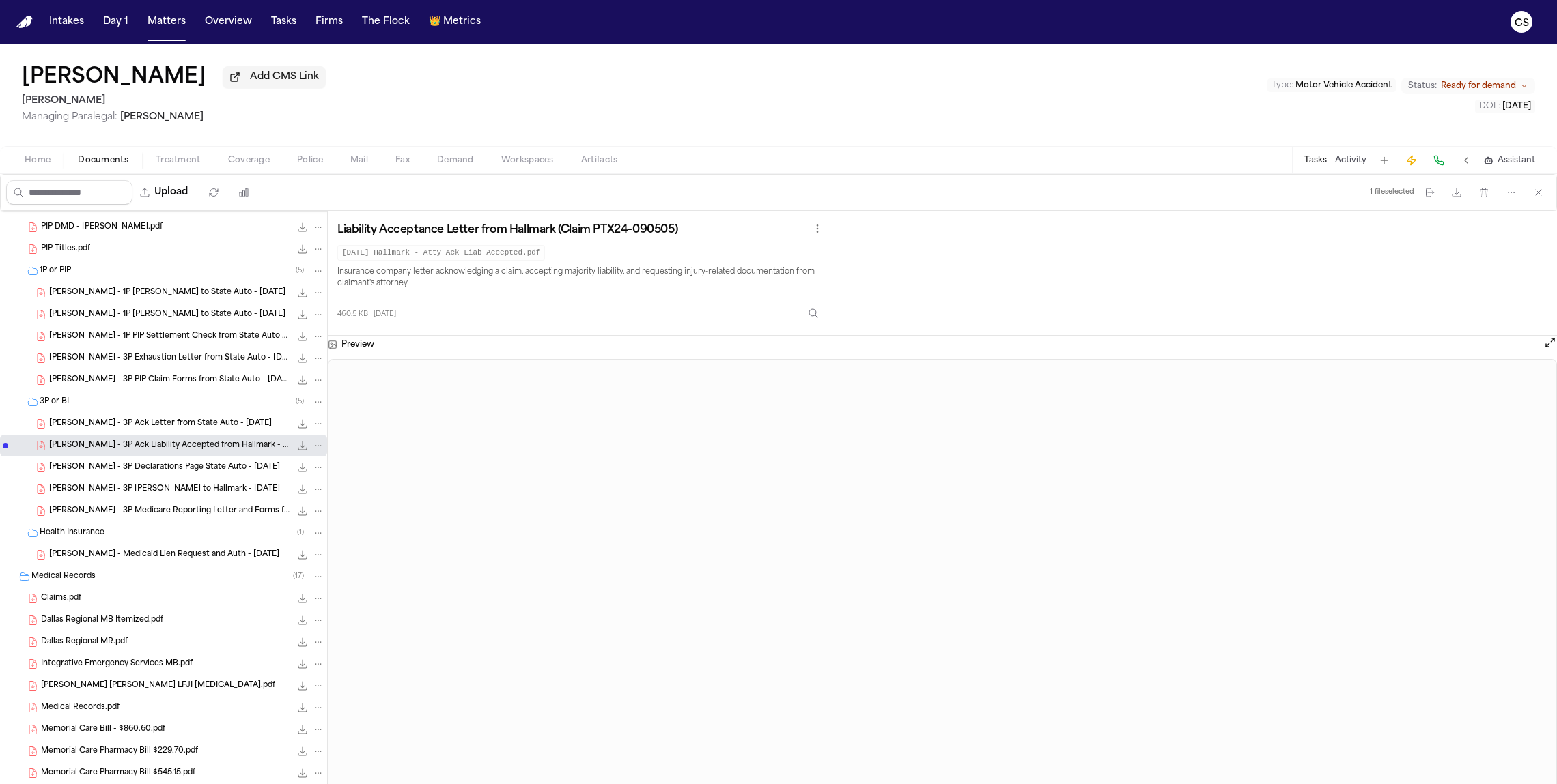
click at [193, 461] on div "[PERSON_NAME] - 3P Declarations Page State Auto - [DATE] 444.6 KB • PDF" at bounding box center [163, 467] width 327 height 22
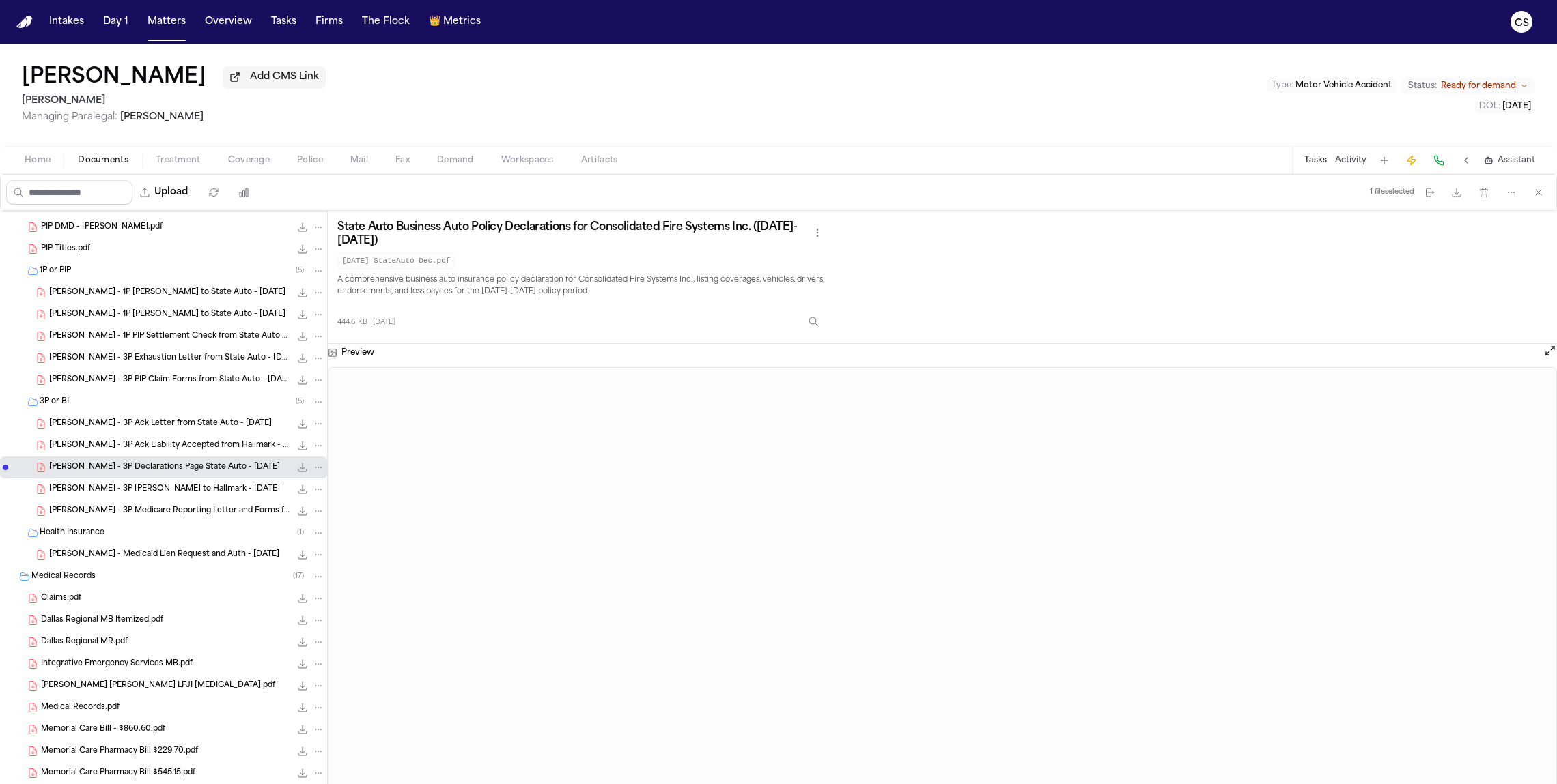
click at [210, 492] on div "[PERSON_NAME] - 3P [PERSON_NAME] to Hallmark - [DATE] 136.6 KB • PDF" at bounding box center [187, 489] width 275 height 13
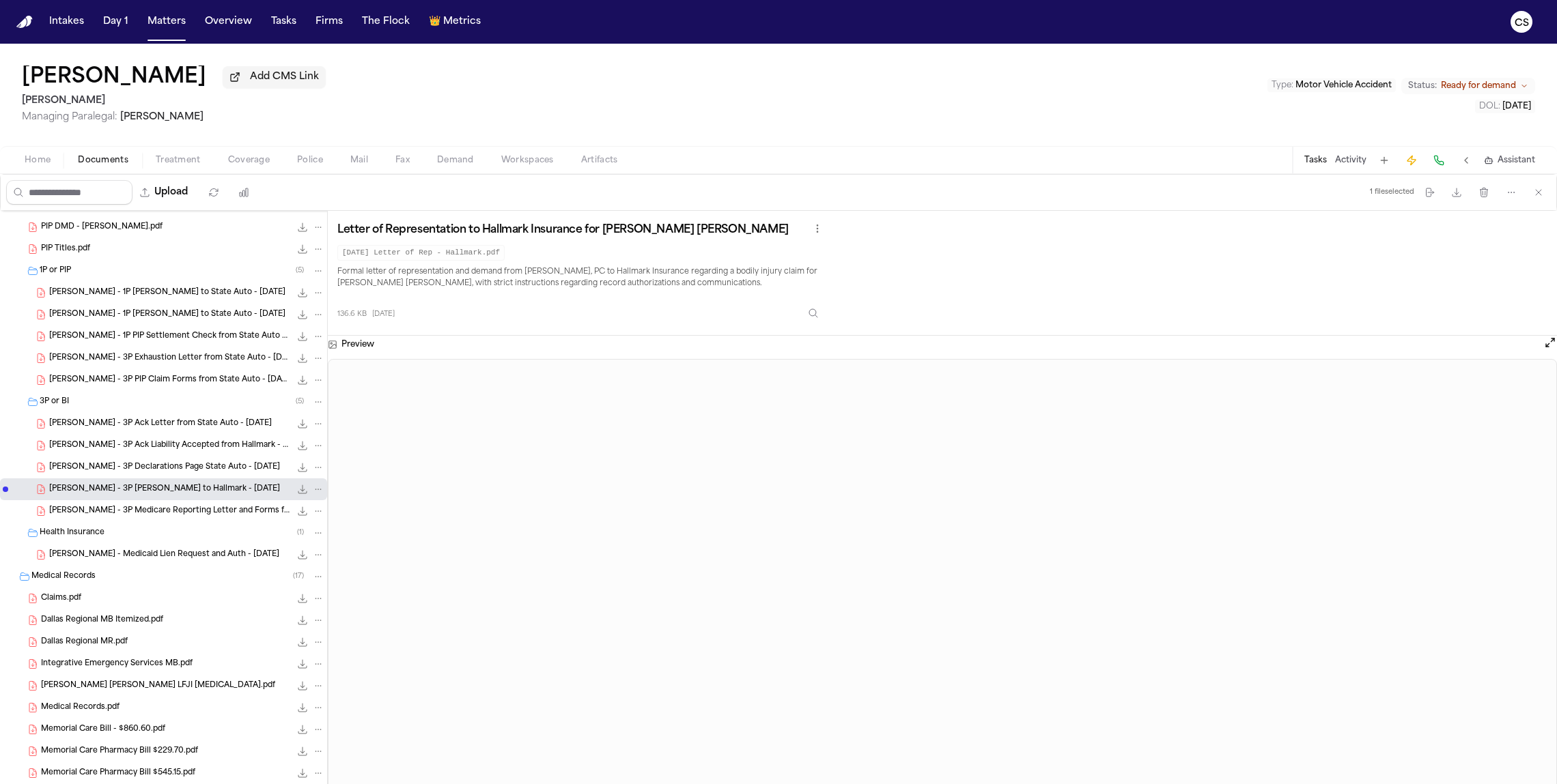
click at [134, 519] on div "[PERSON_NAME] - 3P Medicare Reporting Letter and Forms from State Auto - [DATE]…" at bounding box center [163, 511] width 327 height 22
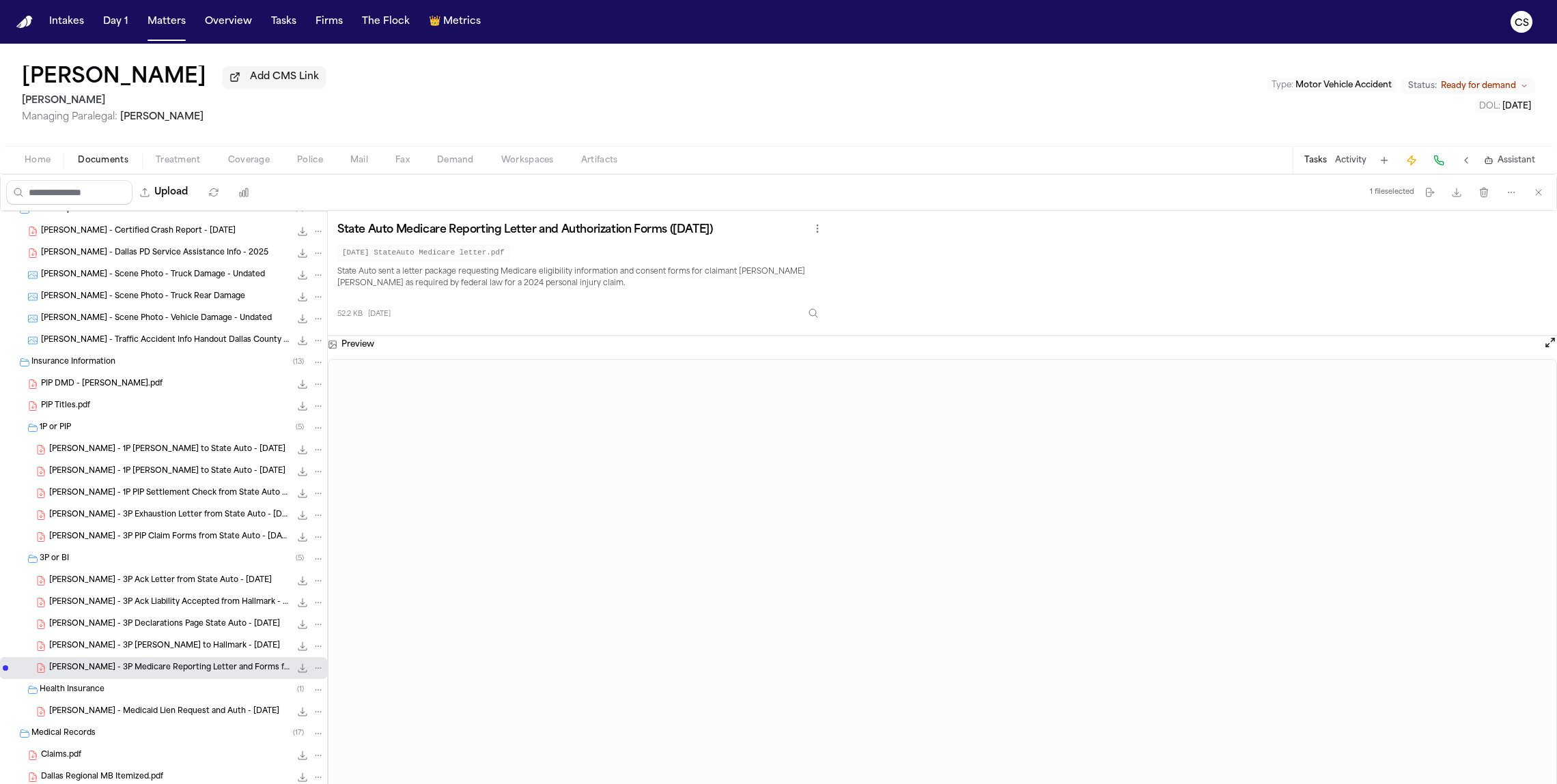
scroll to position [55, 0]
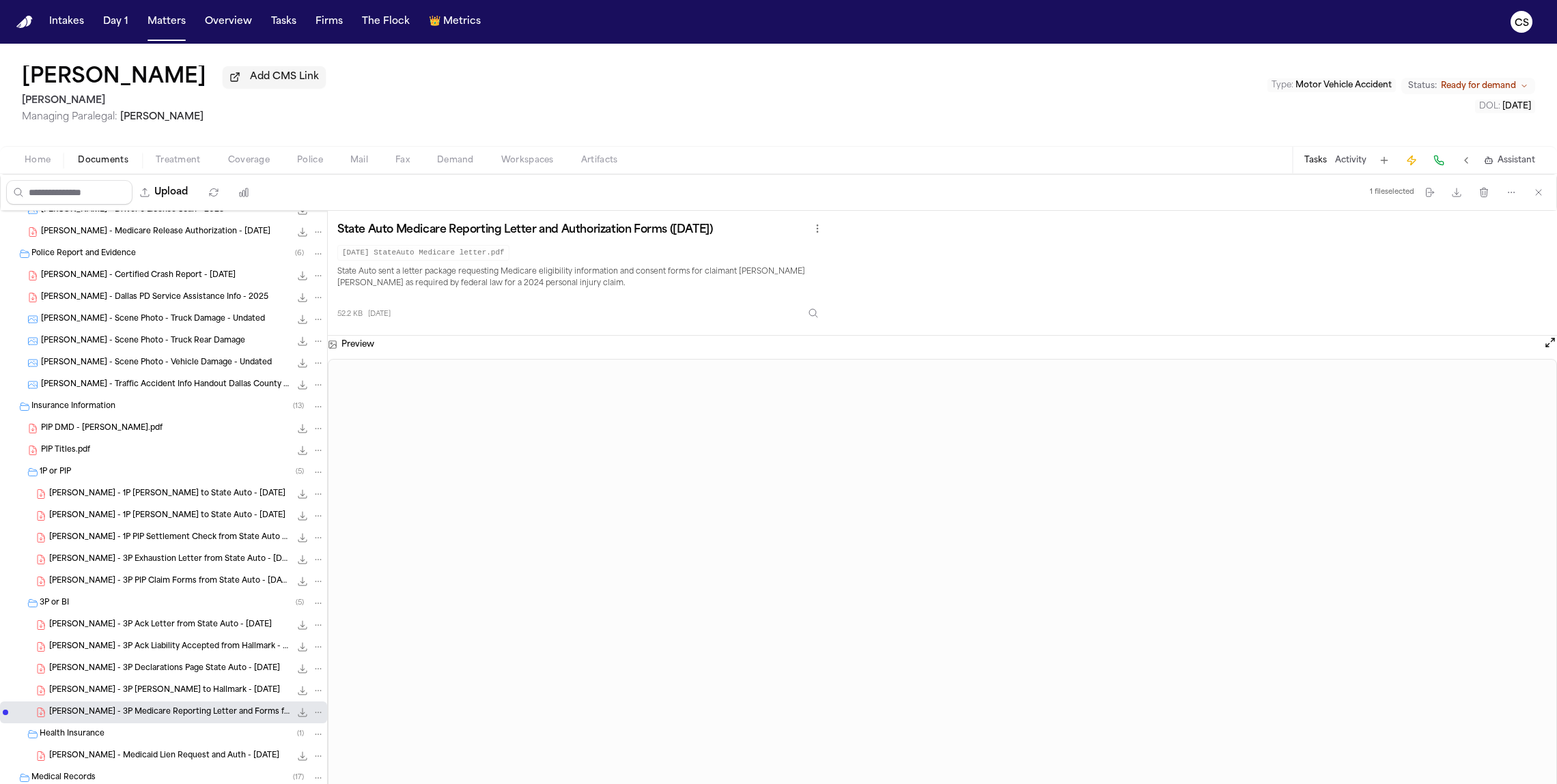
click at [314, 560] on icon "File: J. Molina - 3P Exhaustion Letter from State Auto - 6.18.25" at bounding box center [318, 559] width 9 height 9
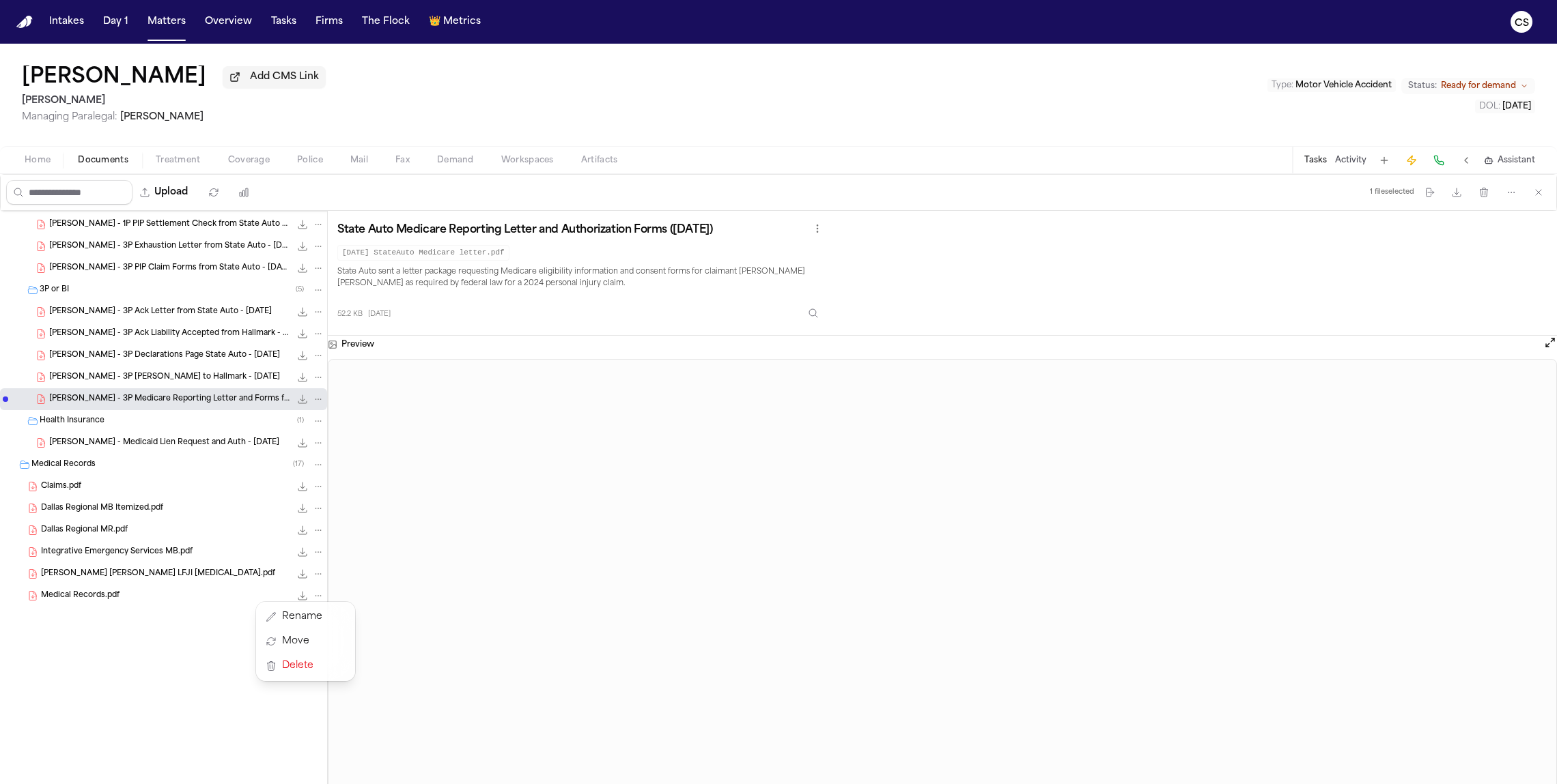
scroll to position [618, 0]
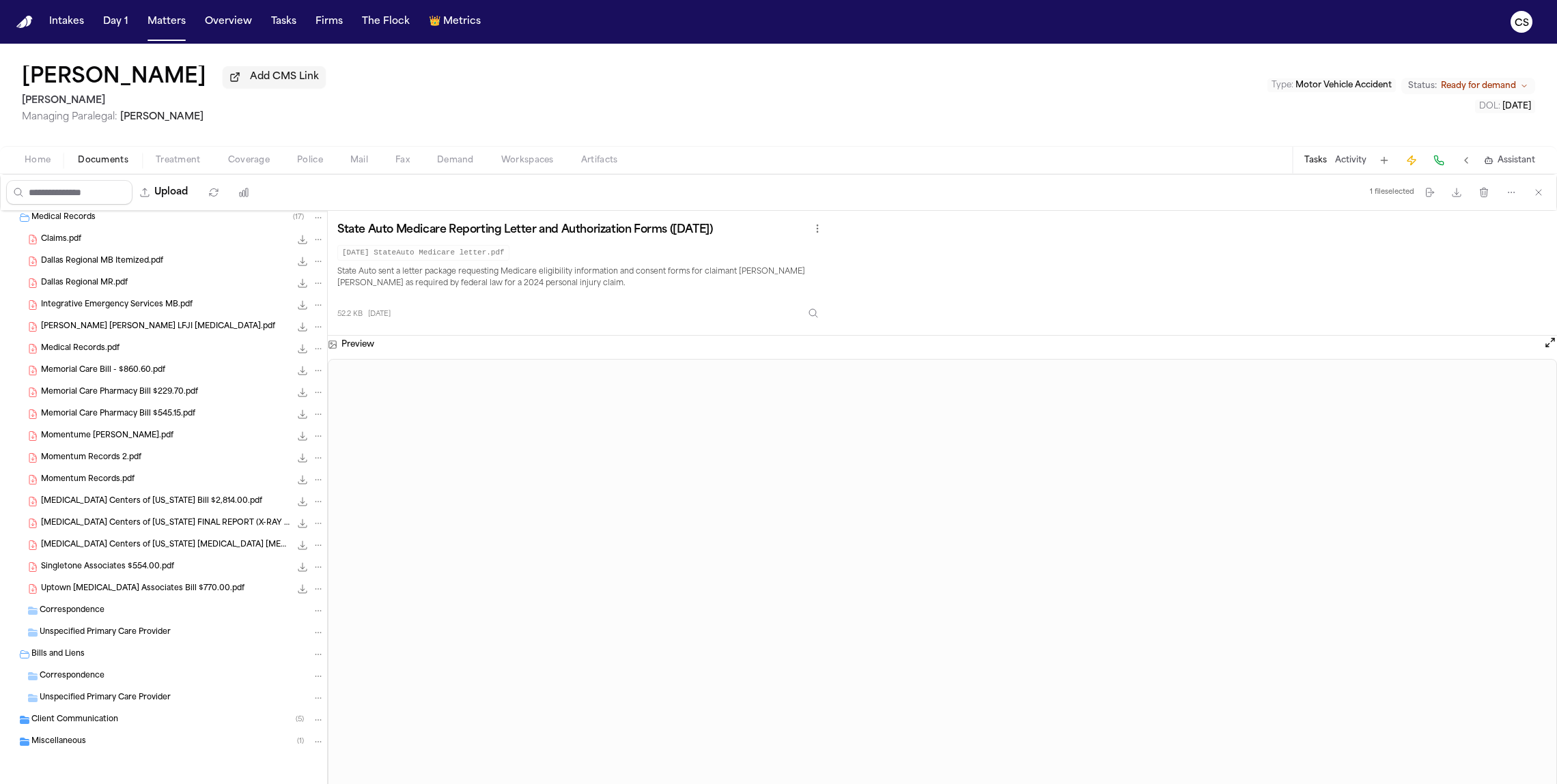
click at [169, 162] on span "Treatment" at bounding box center [178, 160] width 45 height 11
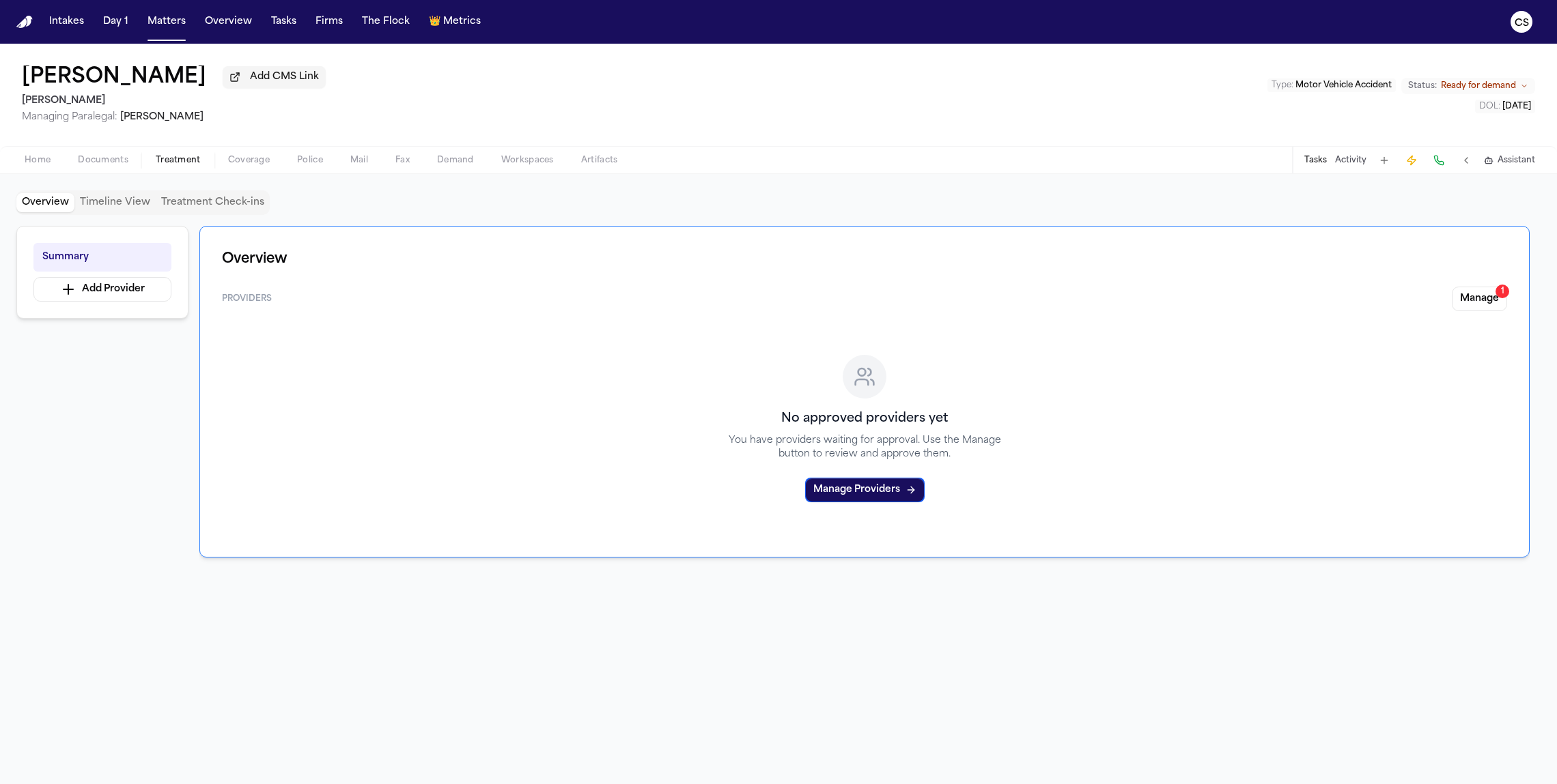
click at [255, 164] on span "Coverage" at bounding box center [248, 160] width 42 height 11
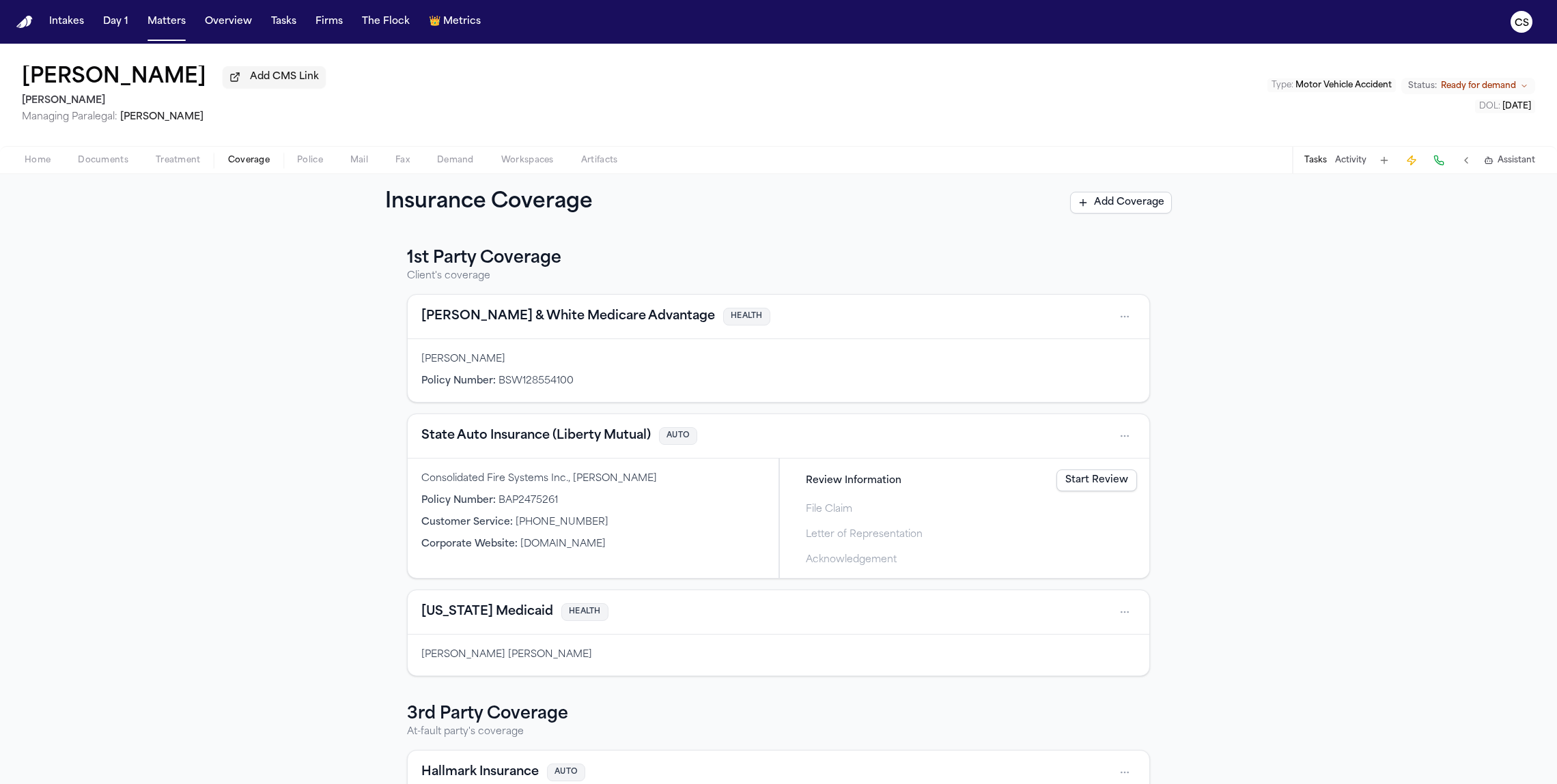
click at [309, 166] on span "Police" at bounding box center [310, 160] width 26 height 11
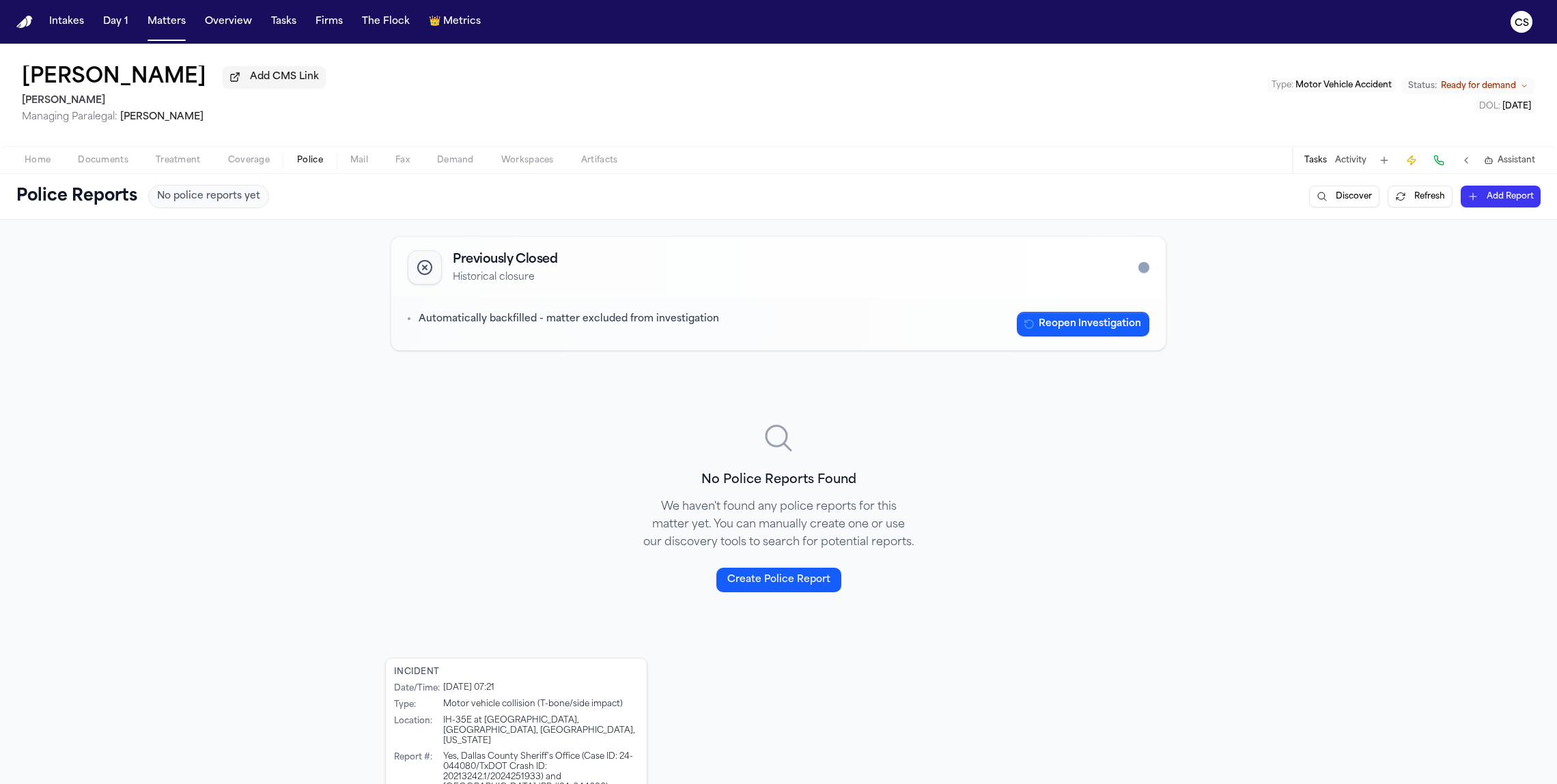
click at [600, 588] on button "Create Police Report" at bounding box center [778, 580] width 125 height 24
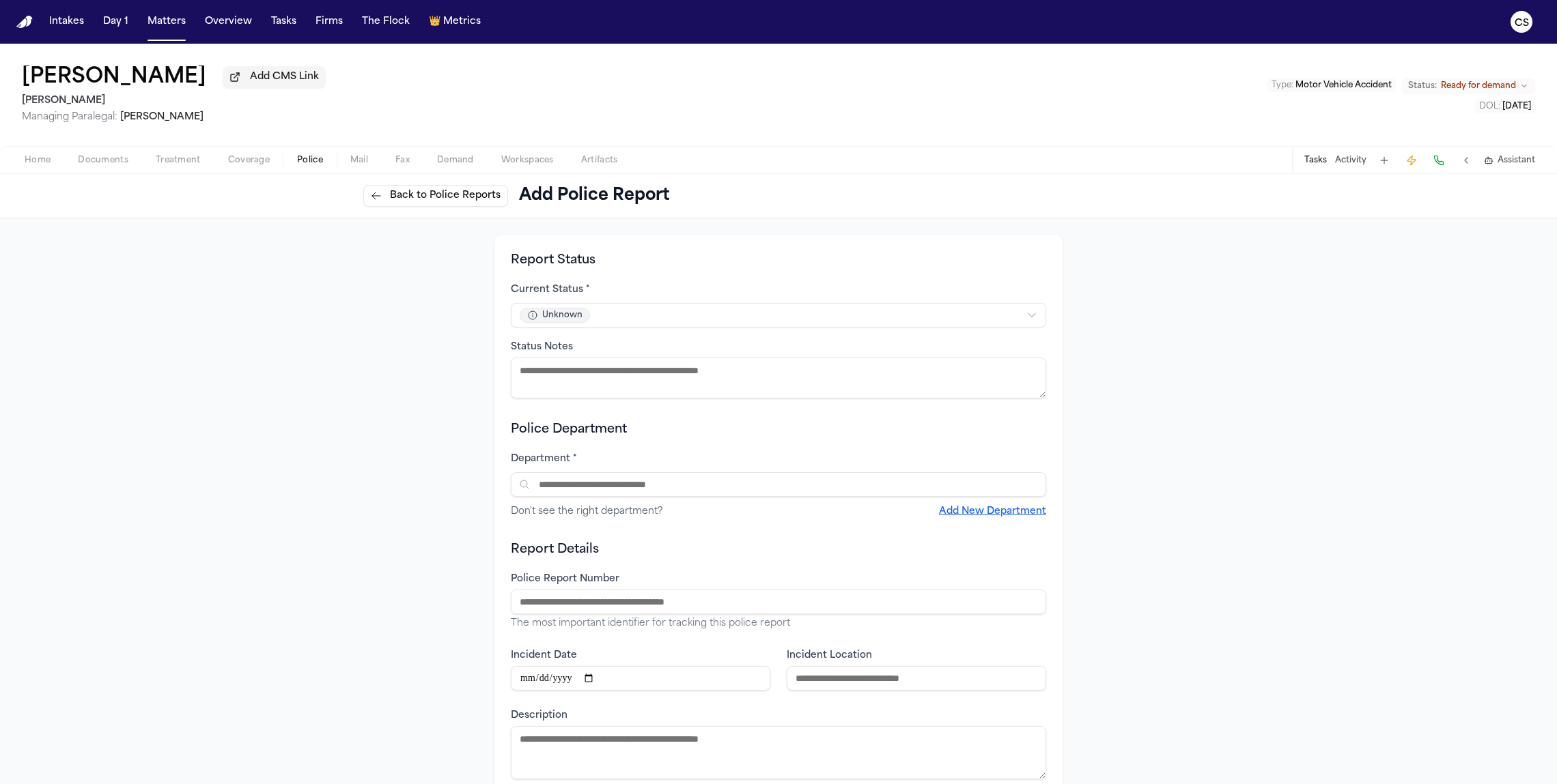
click at [398, 199] on span "Back to Police Reports" at bounding box center [445, 196] width 111 height 13
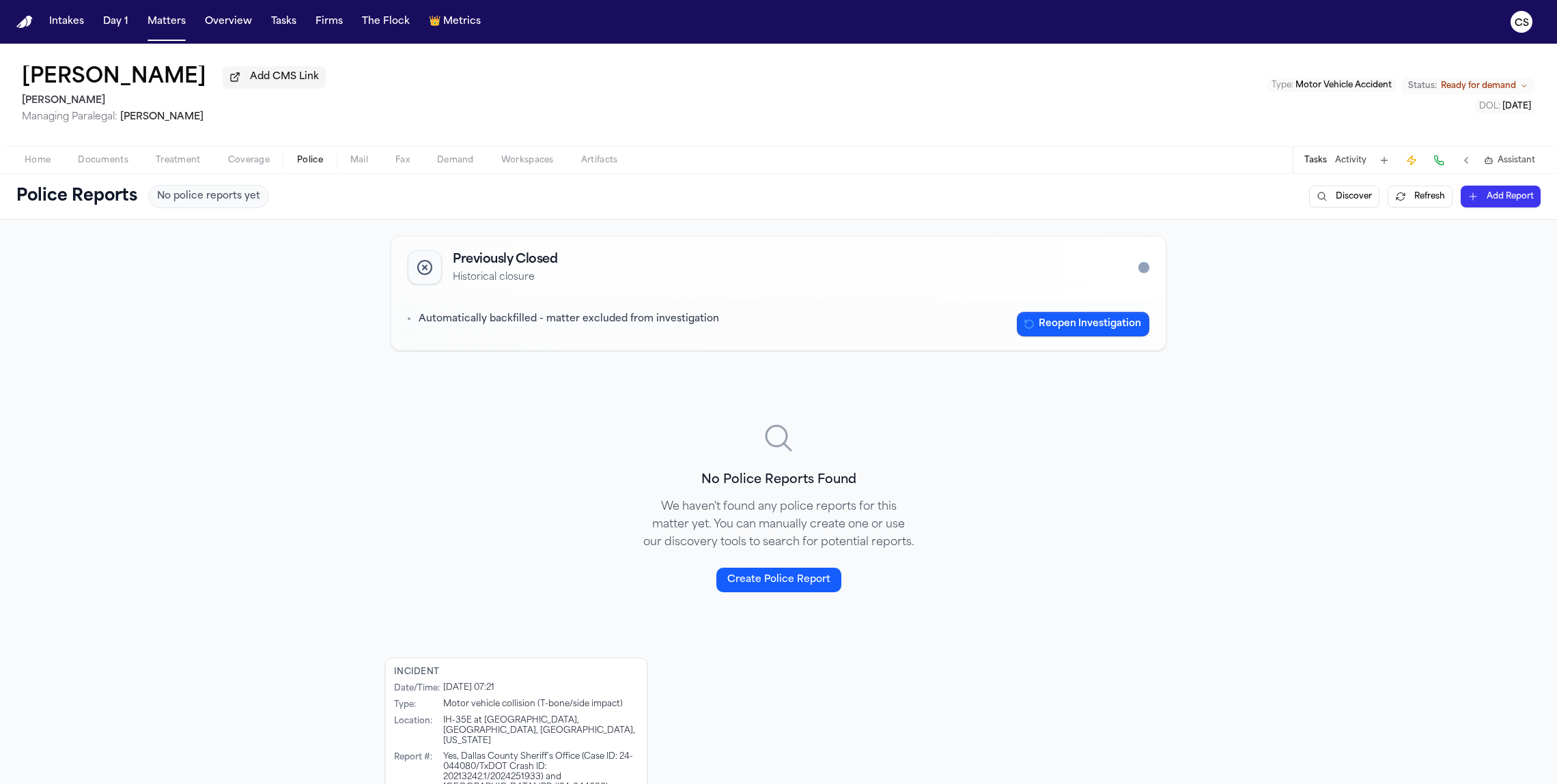
drag, startPoint x: 114, startPoint y: 111, endPoint x: 13, endPoint y: 106, distance: 101.1
click at [13, 106] on div "[PERSON_NAME] Add CMS Link [PERSON_NAME] Managing Paralegal: [PERSON_NAME] Type…" at bounding box center [778, 95] width 1557 height 102
copy h2 "[PERSON_NAME]"
click at [211, 200] on span "No police reports yet" at bounding box center [208, 196] width 103 height 13
click at [600, 200] on button "Discover" at bounding box center [1343, 196] width 70 height 22
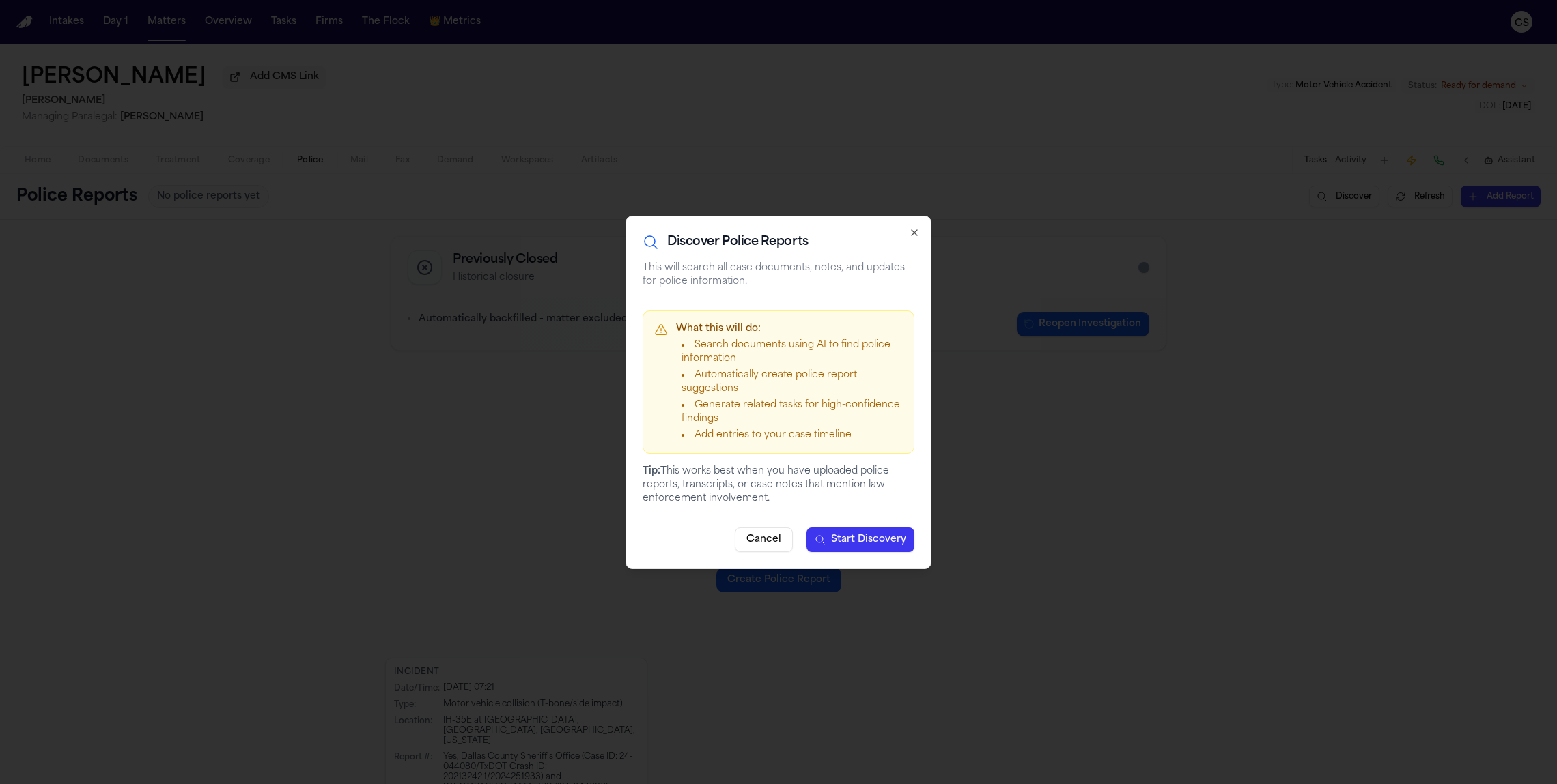
click at [600, 235] on icon "button" at bounding box center [914, 233] width 6 height 5
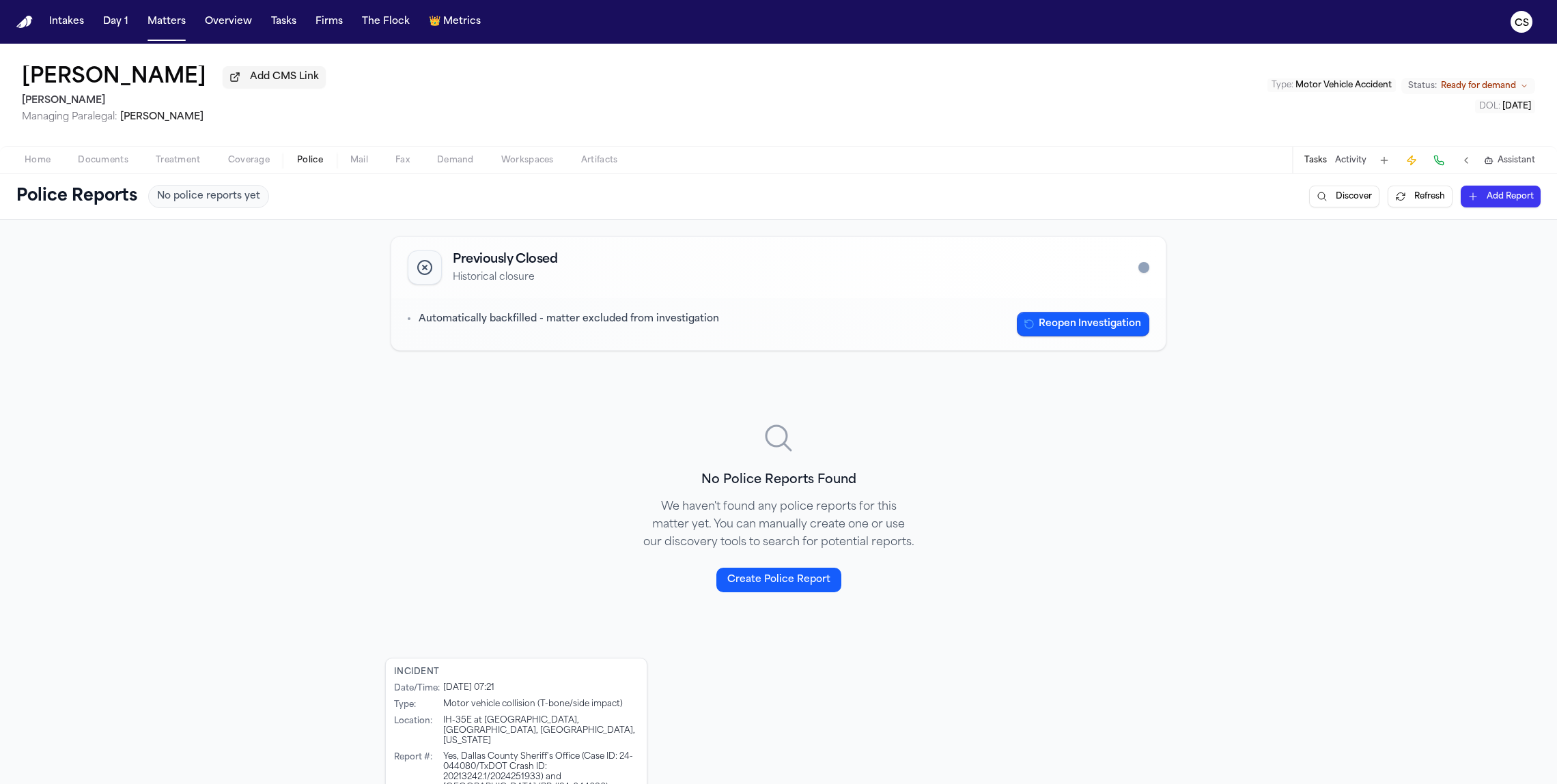
click at [600, 158] on button "Activity" at bounding box center [1350, 160] width 31 height 11
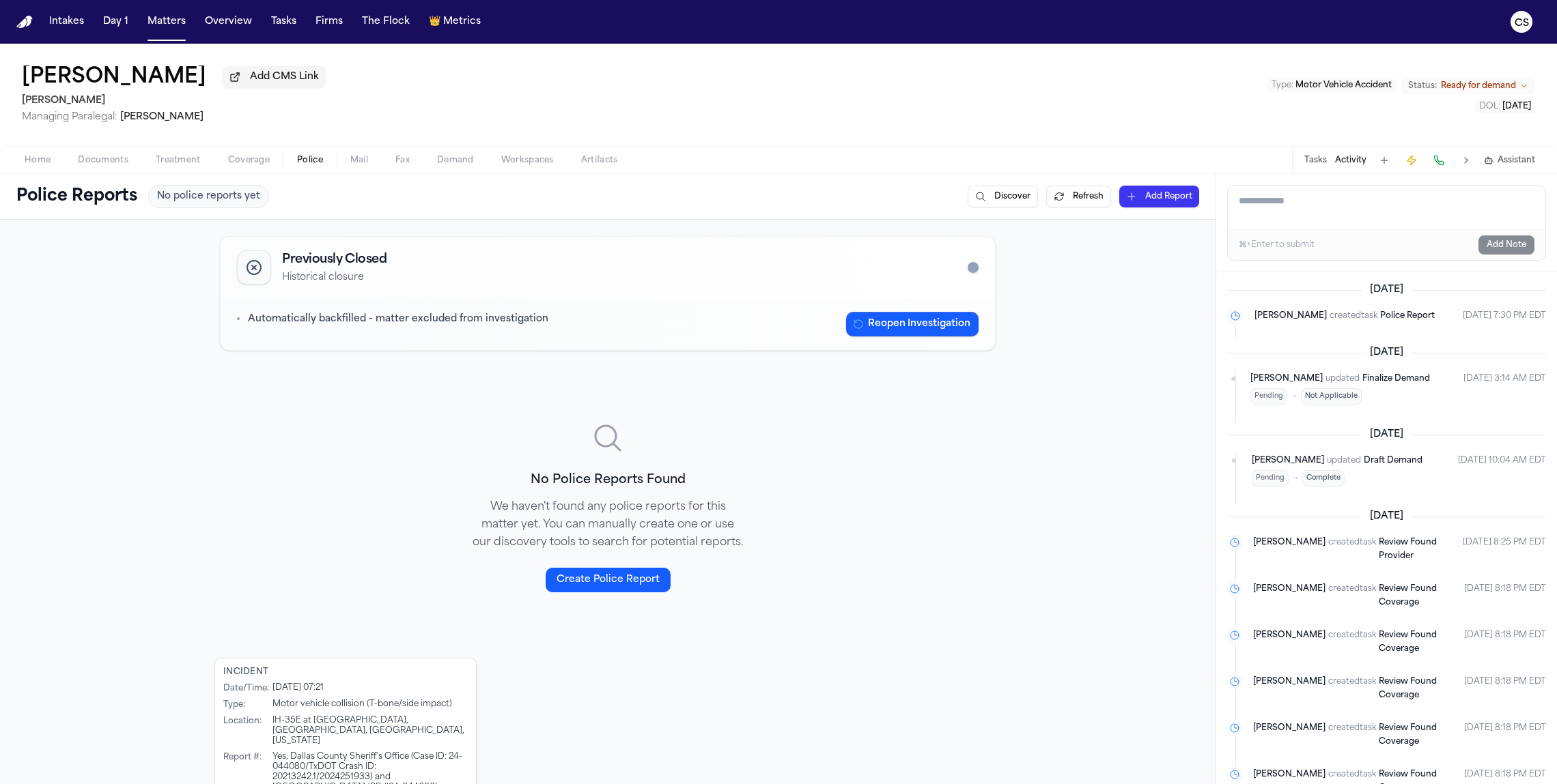
click at [600, 166] on button "Tasks" at bounding box center [1315, 160] width 23 height 11
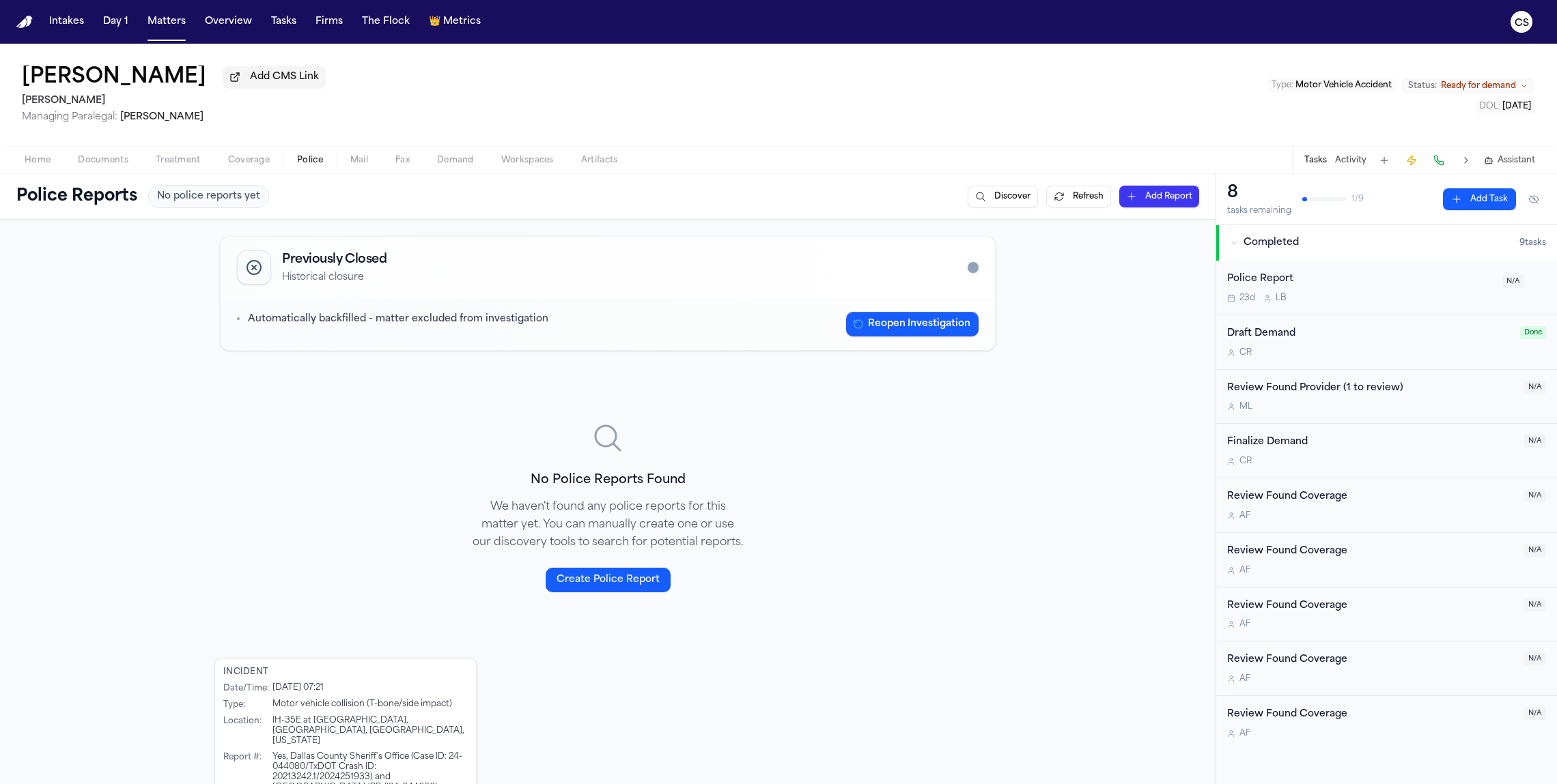
click at [600, 349] on div "C R" at bounding box center [1369, 353] width 285 height 11
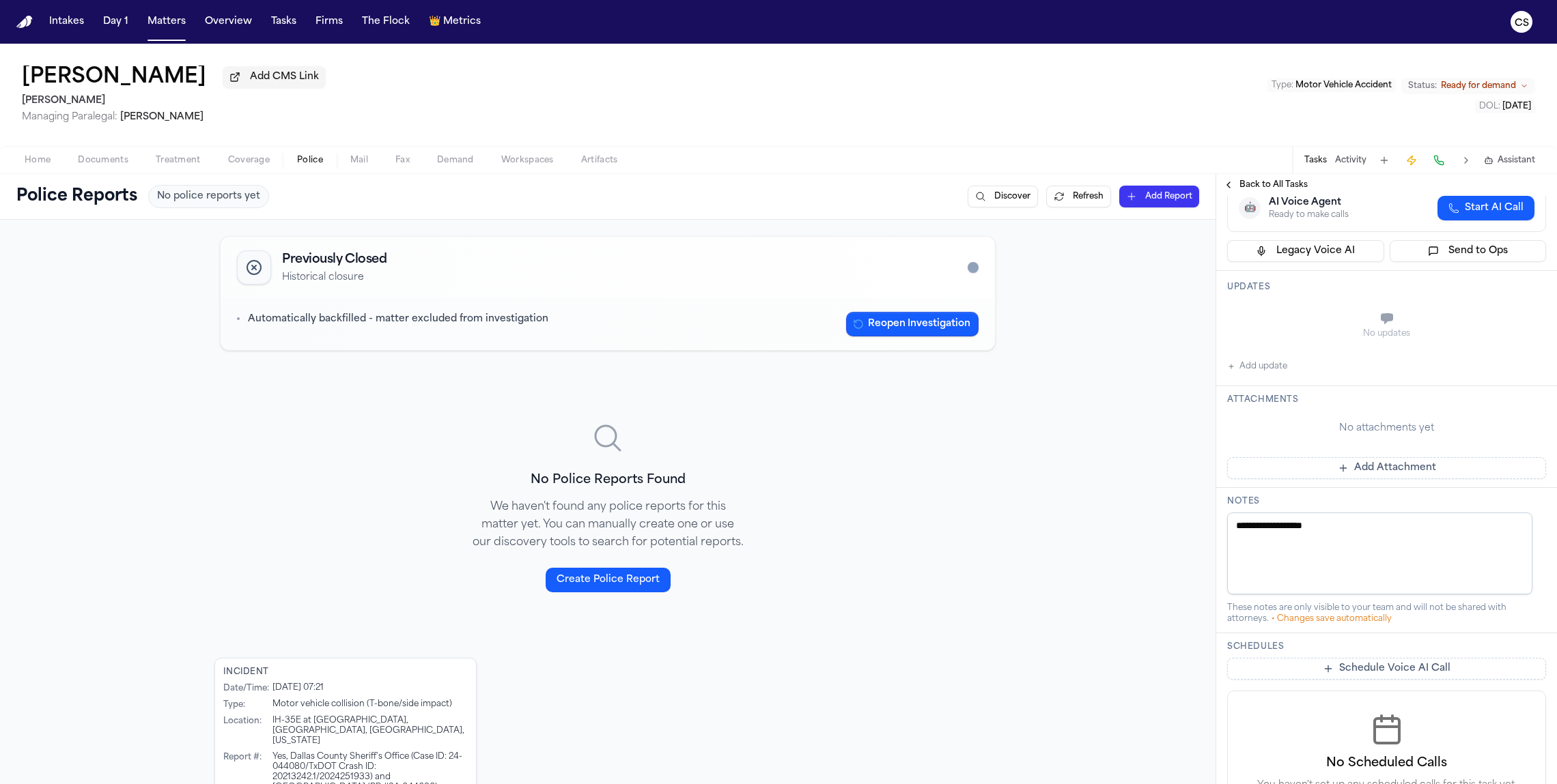
scroll to position [321, 0]
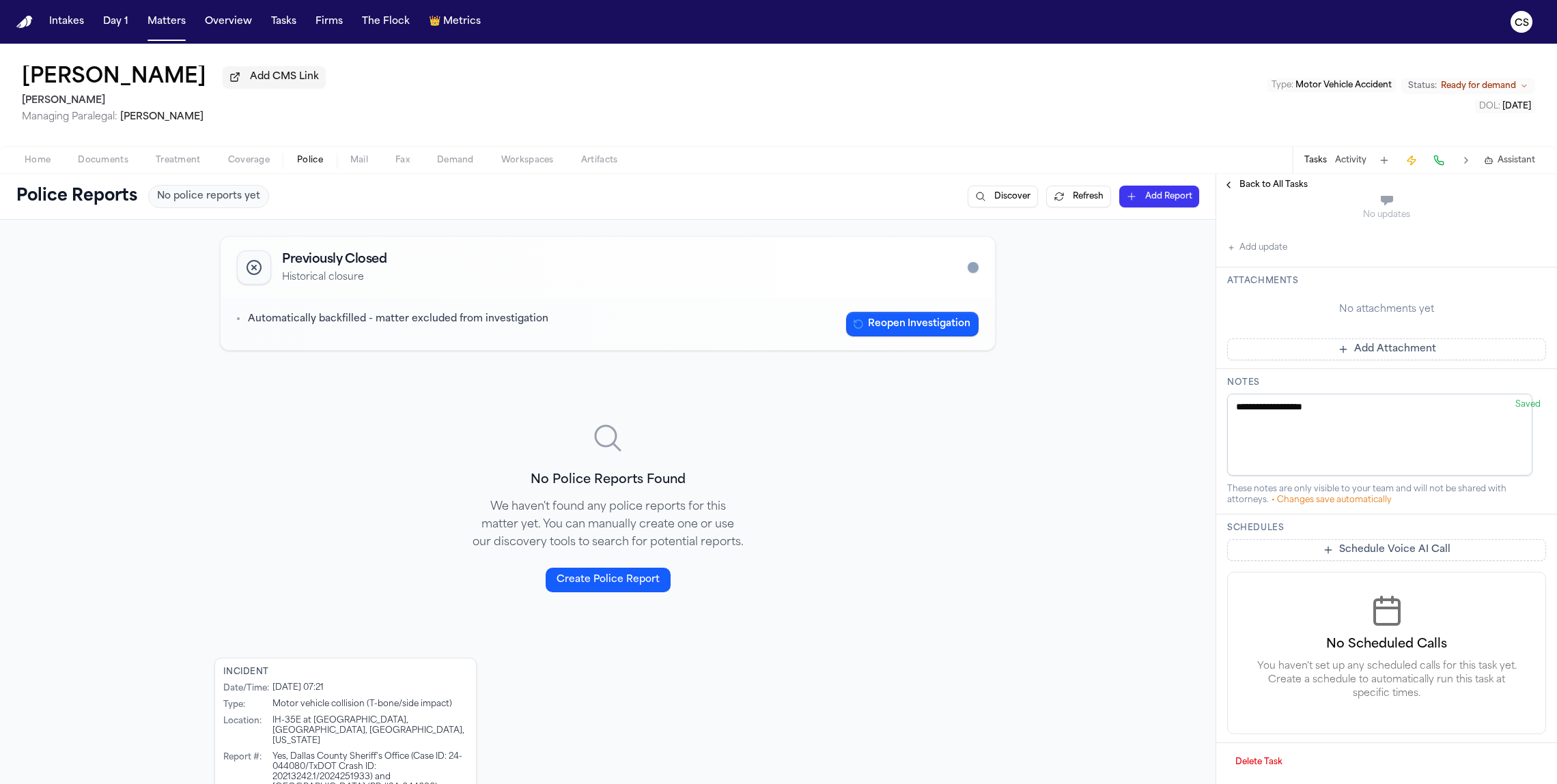
click at [600, 190] on button "Back to All Tasks" at bounding box center [1265, 185] width 98 height 11
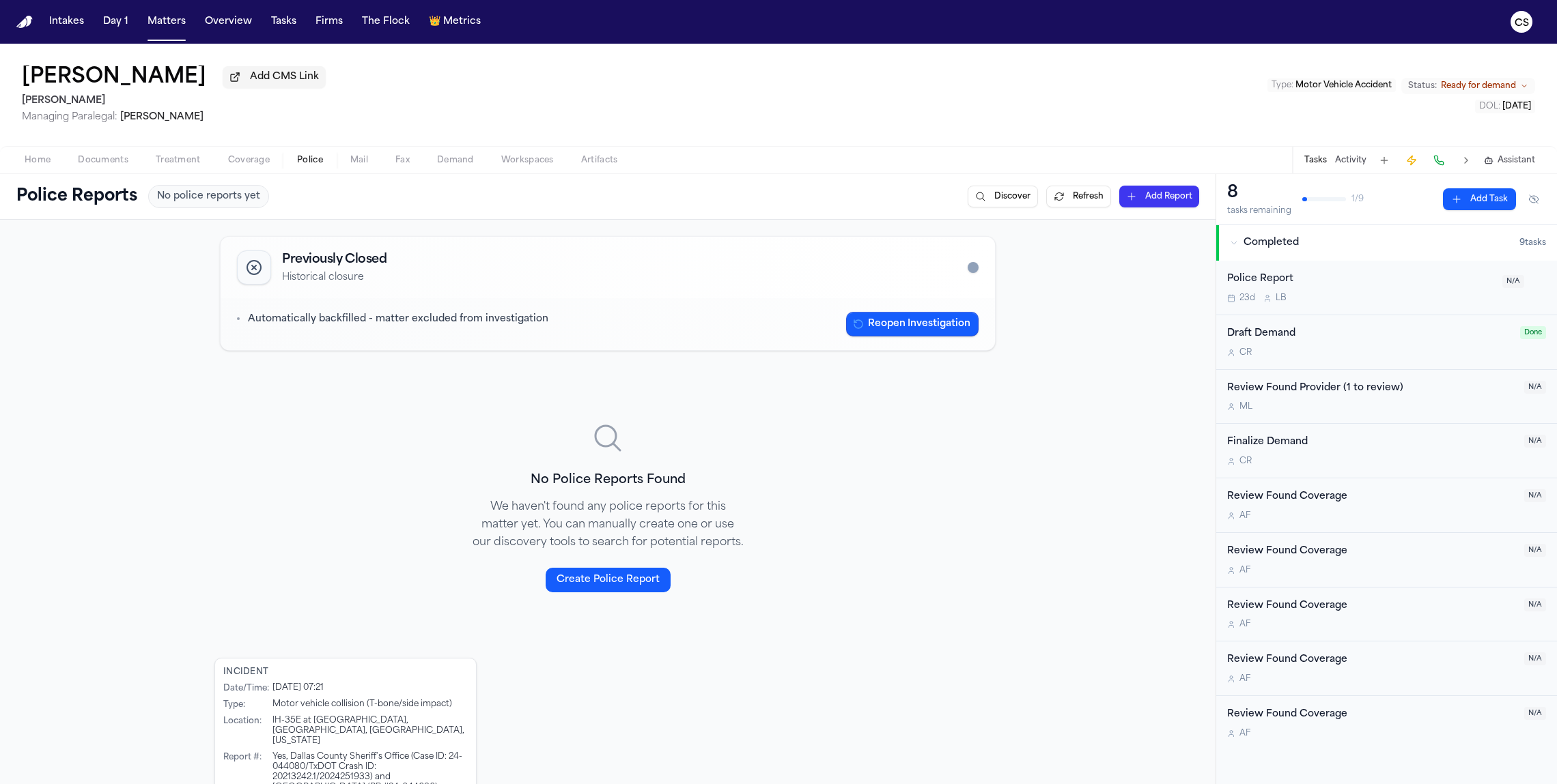
click at [464, 159] on span "Demand" at bounding box center [455, 160] width 37 height 11
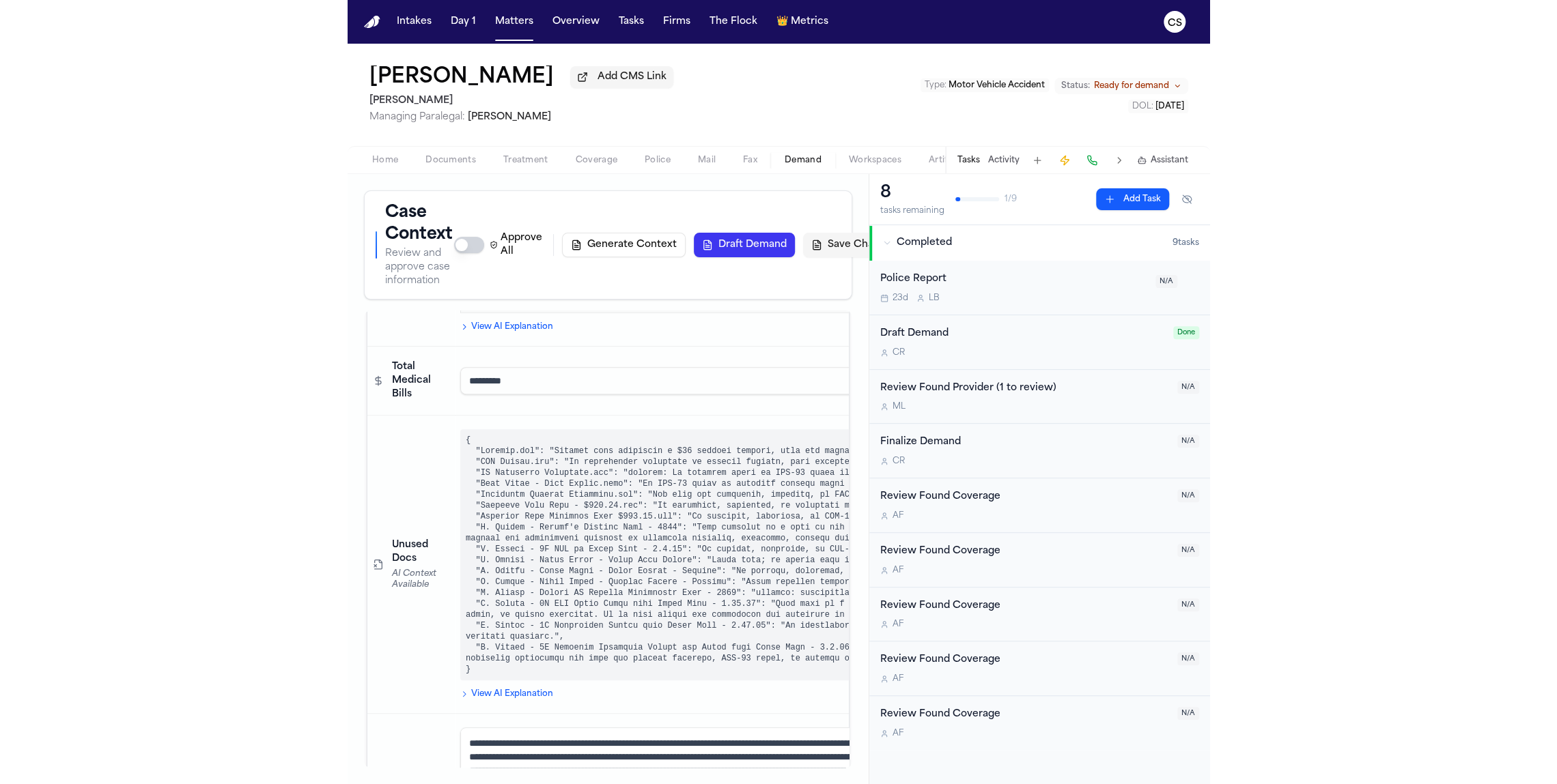
scroll to position [1464, 0]
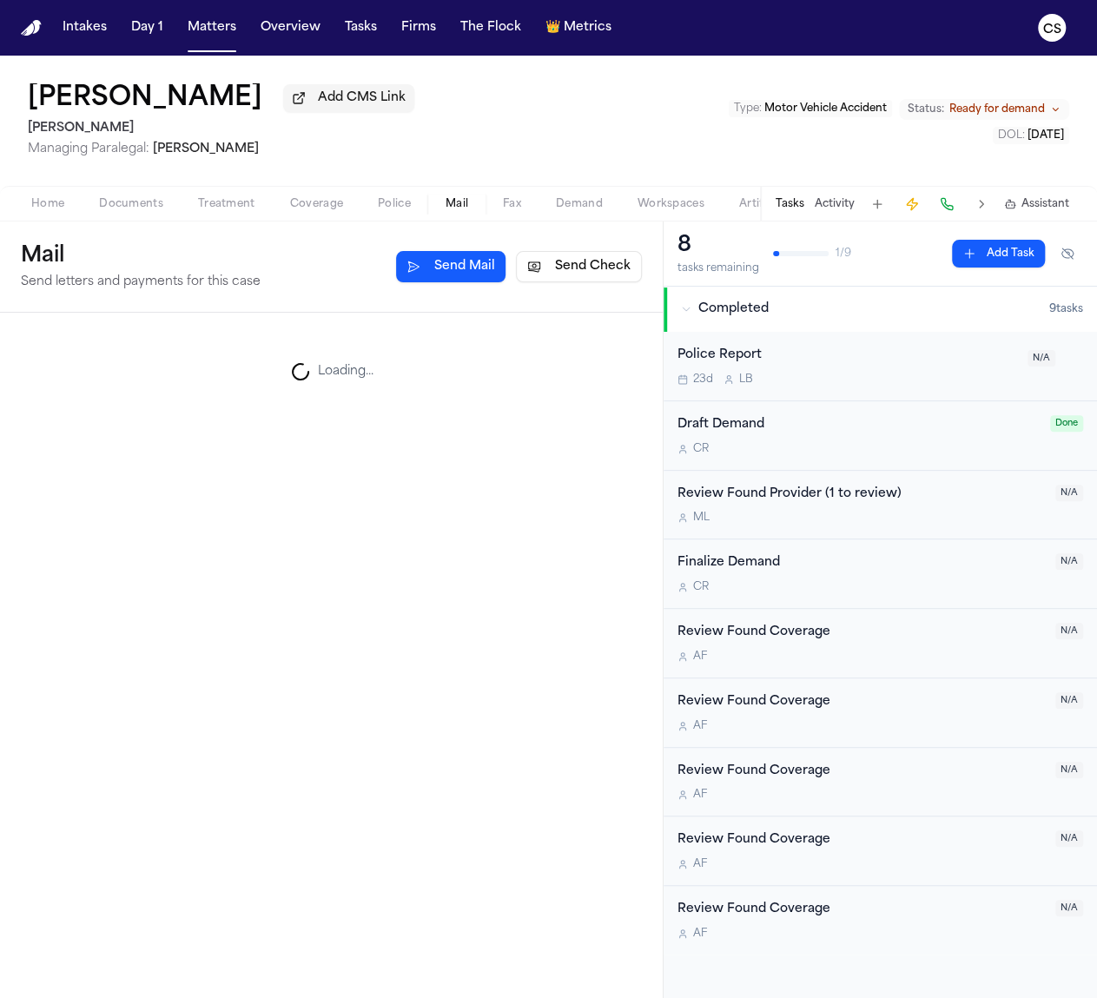
click at [458, 211] on span "Mail" at bounding box center [457, 204] width 23 height 14
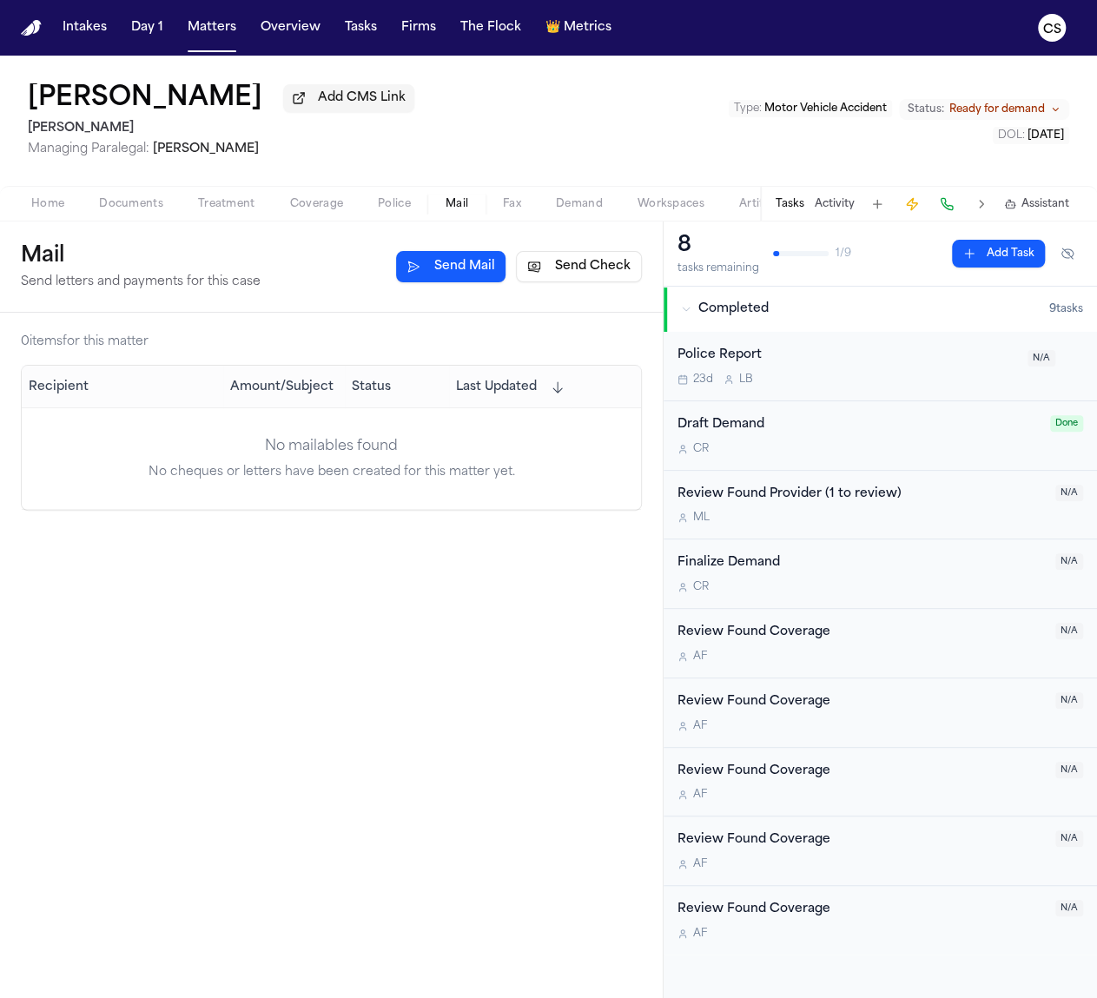
click at [579, 202] on span "Demand" at bounding box center [579, 204] width 47 height 14
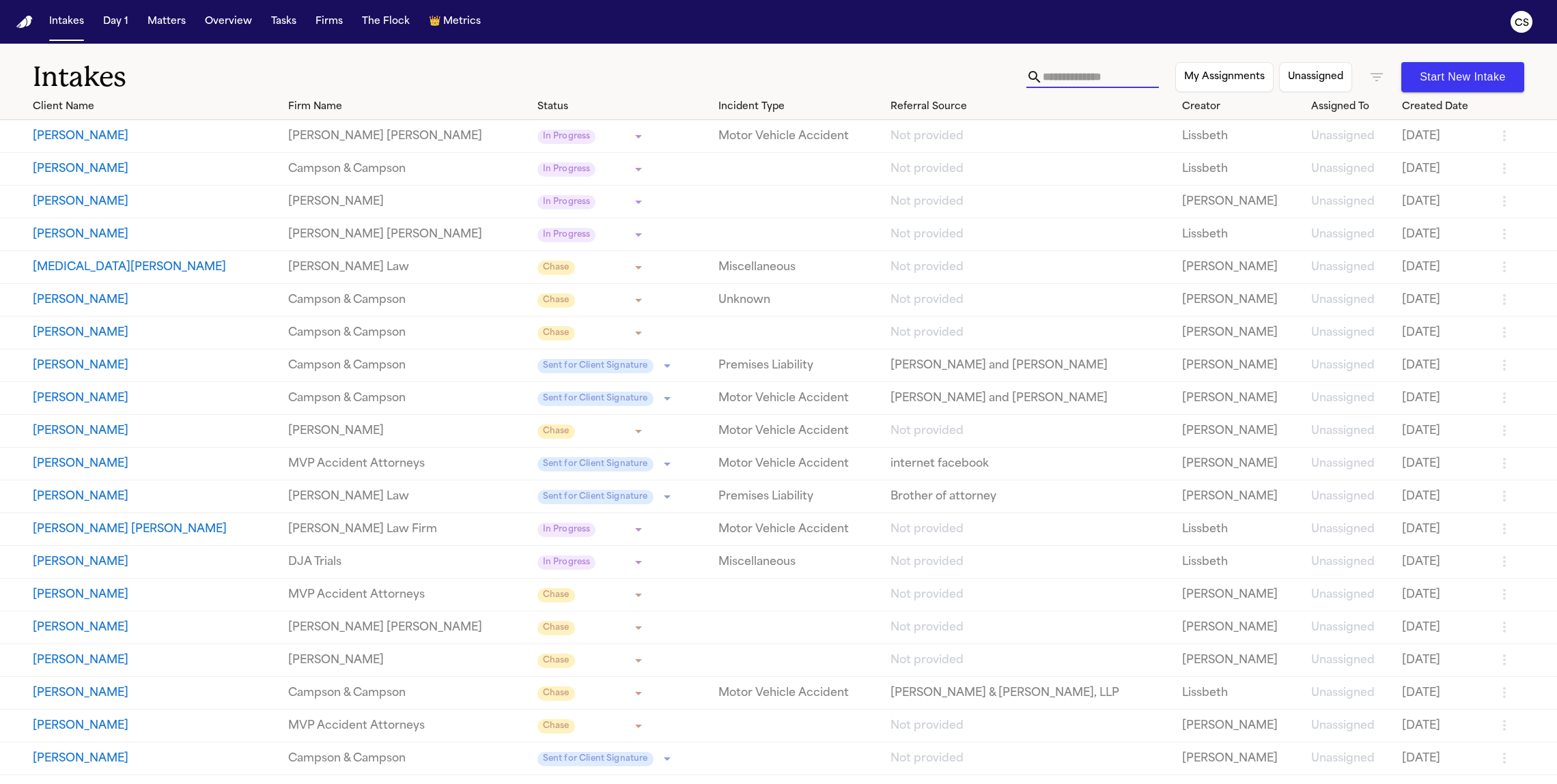
click at [1096, 81] on input "text" at bounding box center [1101, 77] width 116 height 22
paste input "**********"
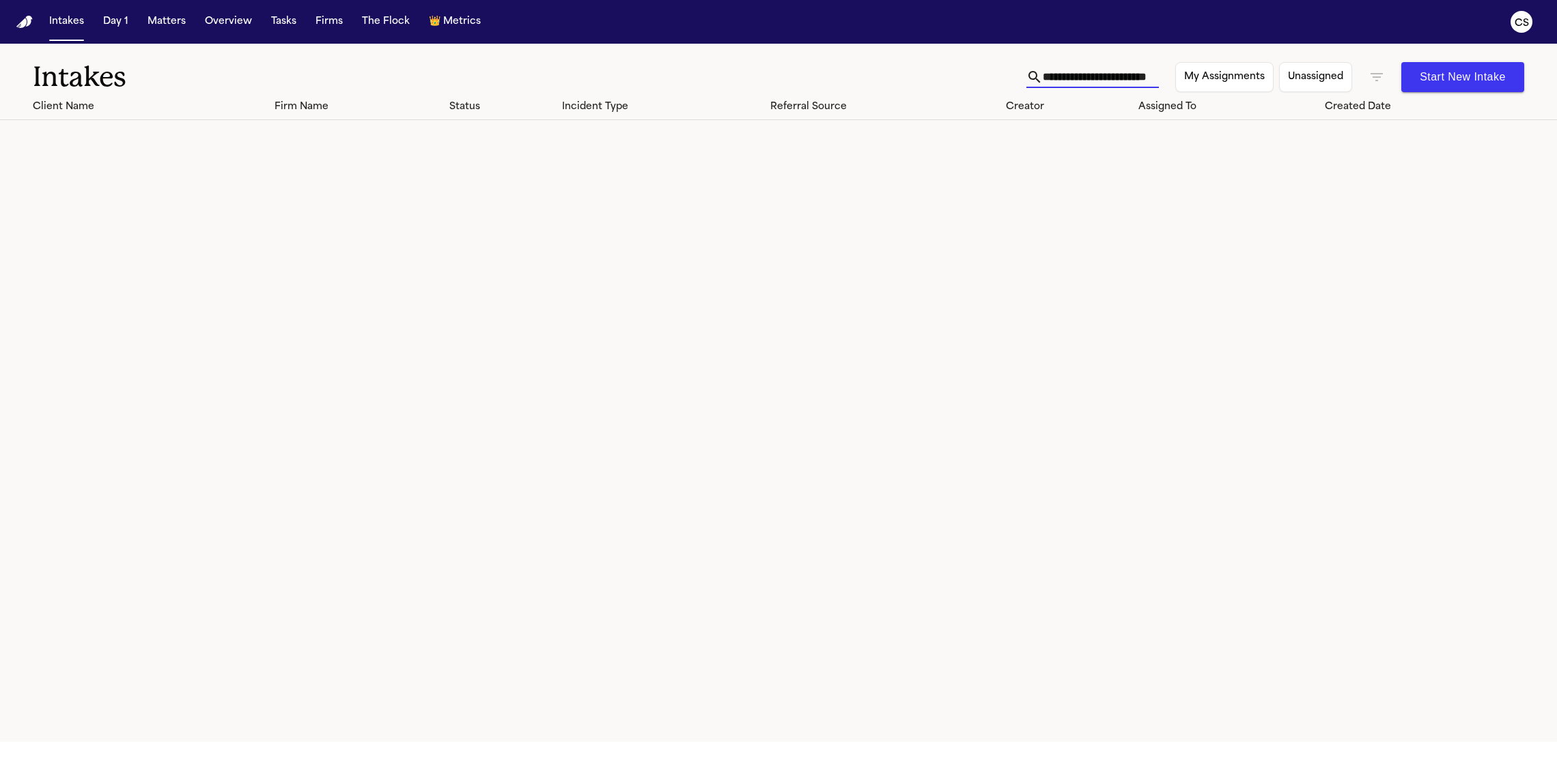
drag, startPoint x: 1049, startPoint y: 76, endPoint x: 949, endPoint y: 53, distance: 102.6
click at [934, 68] on div "**********" at bounding box center [778, 69] width 1557 height 50
type input "**********"
click at [167, 27] on button "Matters" at bounding box center [167, 21] width 50 height 24
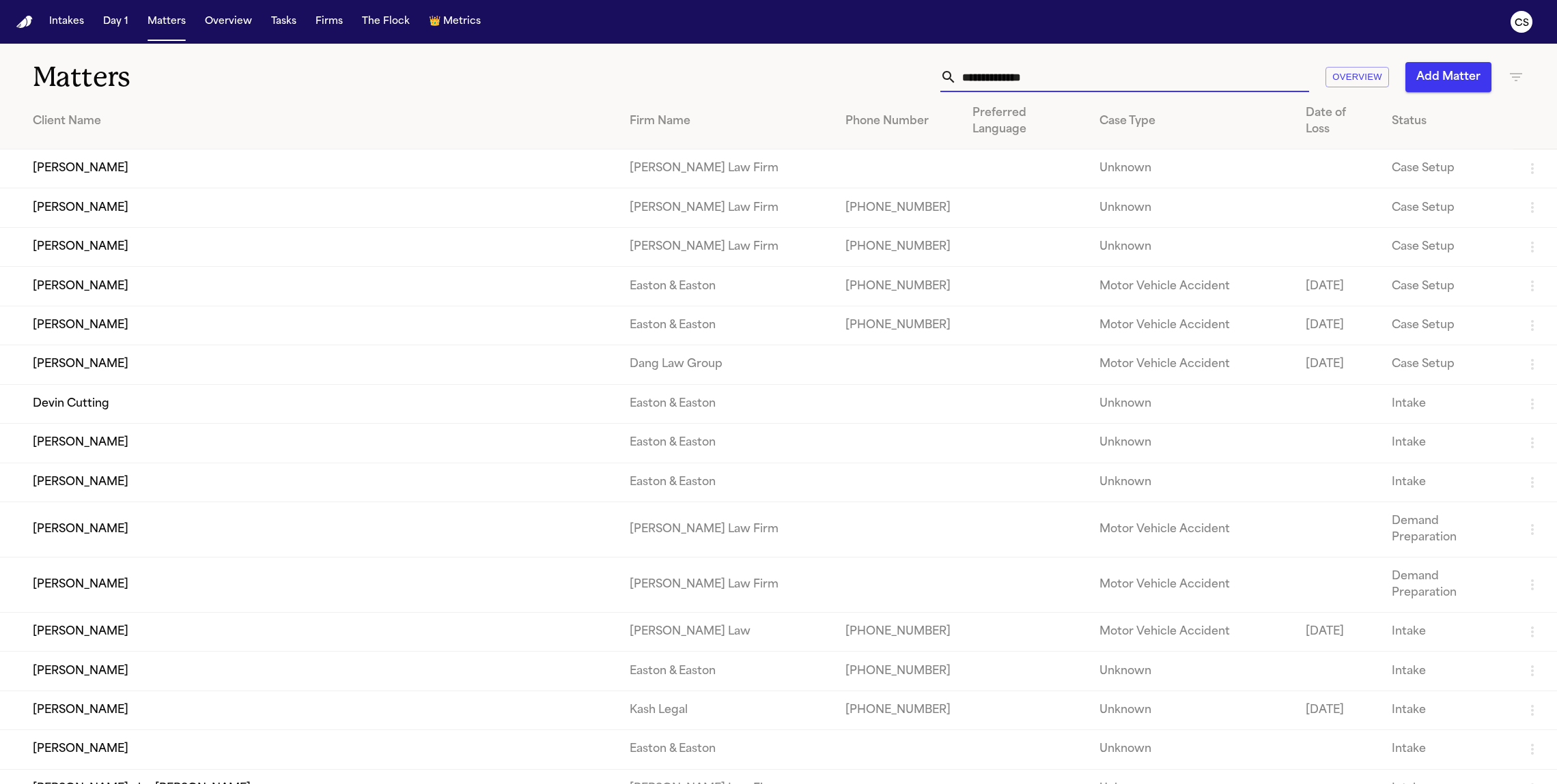
click at [1092, 83] on input "text" at bounding box center [1133, 77] width 352 height 30
paste input "**********"
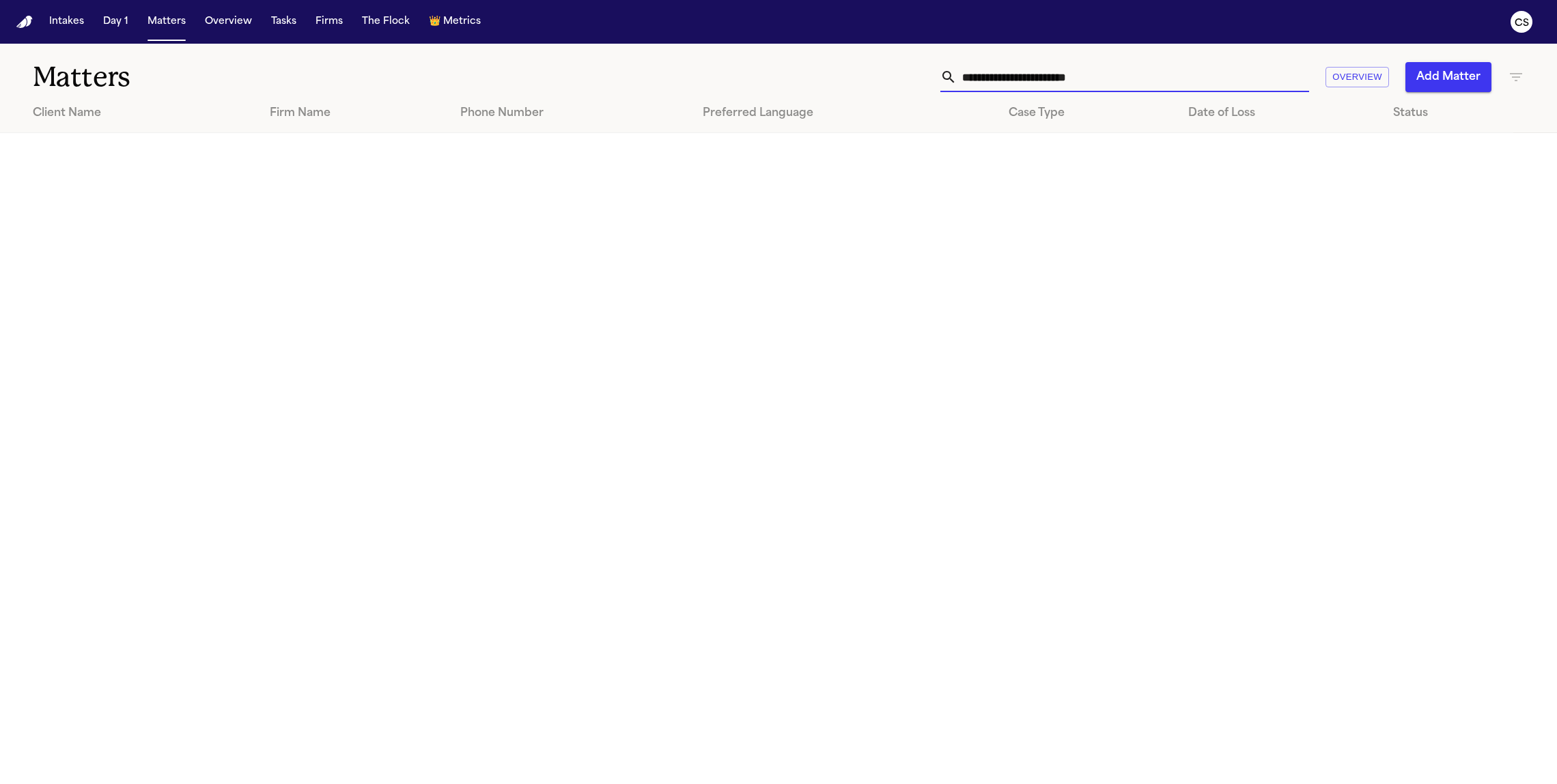
drag, startPoint x: 986, startPoint y: 76, endPoint x: 859, endPoint y: 100, distance: 129.2
click at [859, 100] on div "**********" at bounding box center [778, 89] width 1557 height 90
type input "**********"
click at [327, 154] on td "[PERSON_NAME]" at bounding box center [343, 152] width 204 height 39
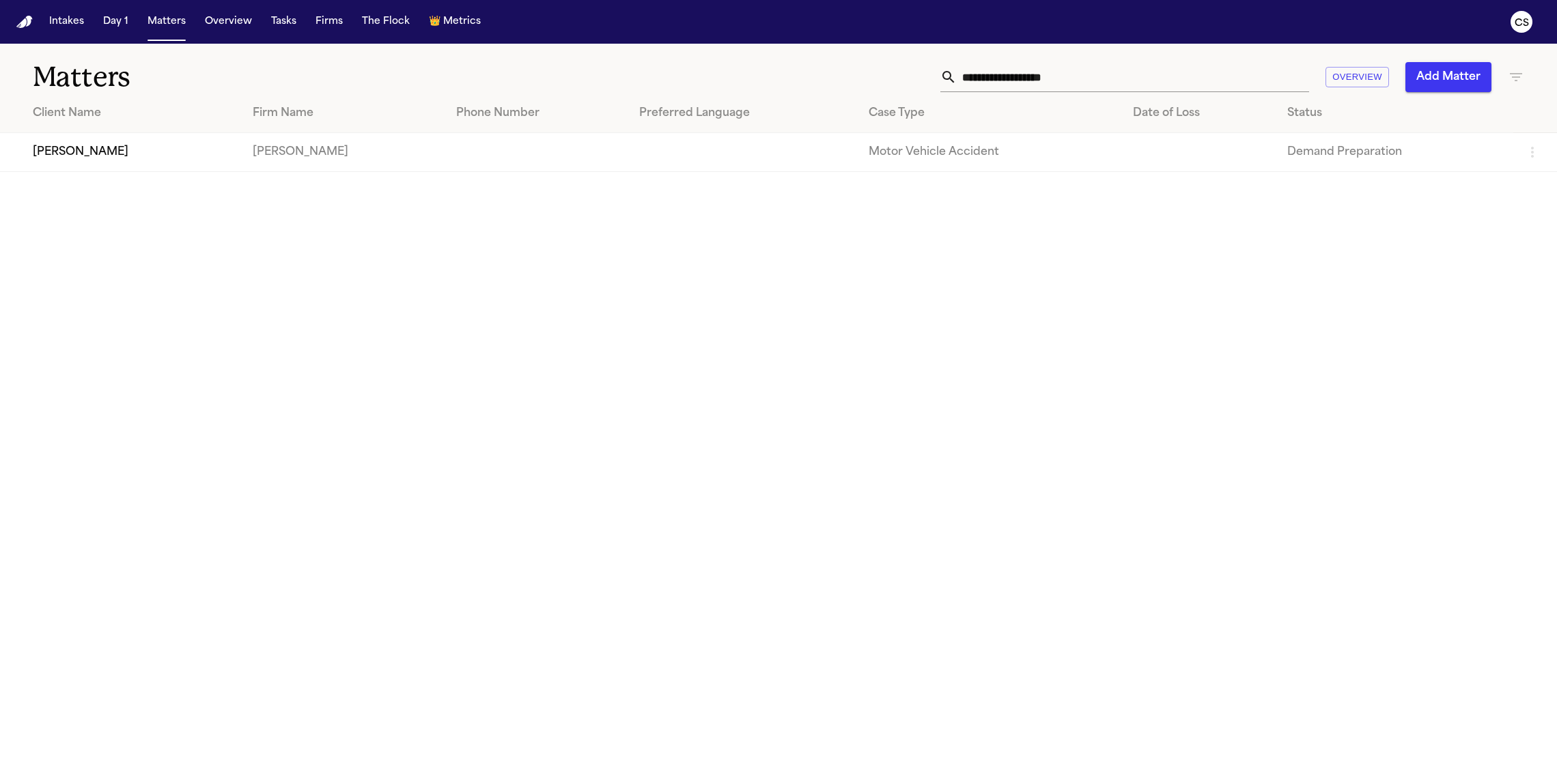
click at [58, 160] on td "Elias Castro Garcia" at bounding box center [121, 152] width 242 height 39
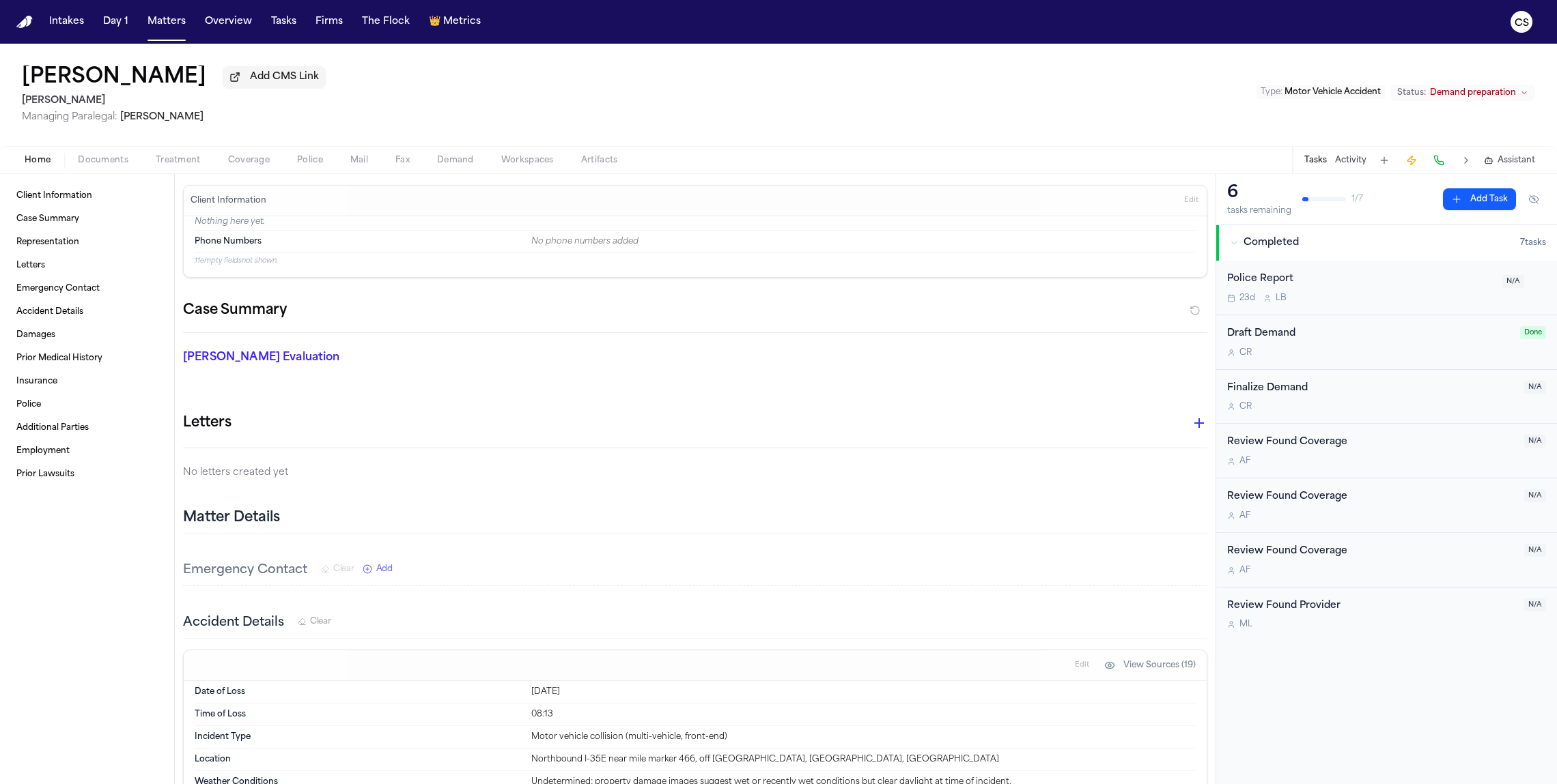
click at [70, 167] on button "Documents" at bounding box center [103, 160] width 78 height 16
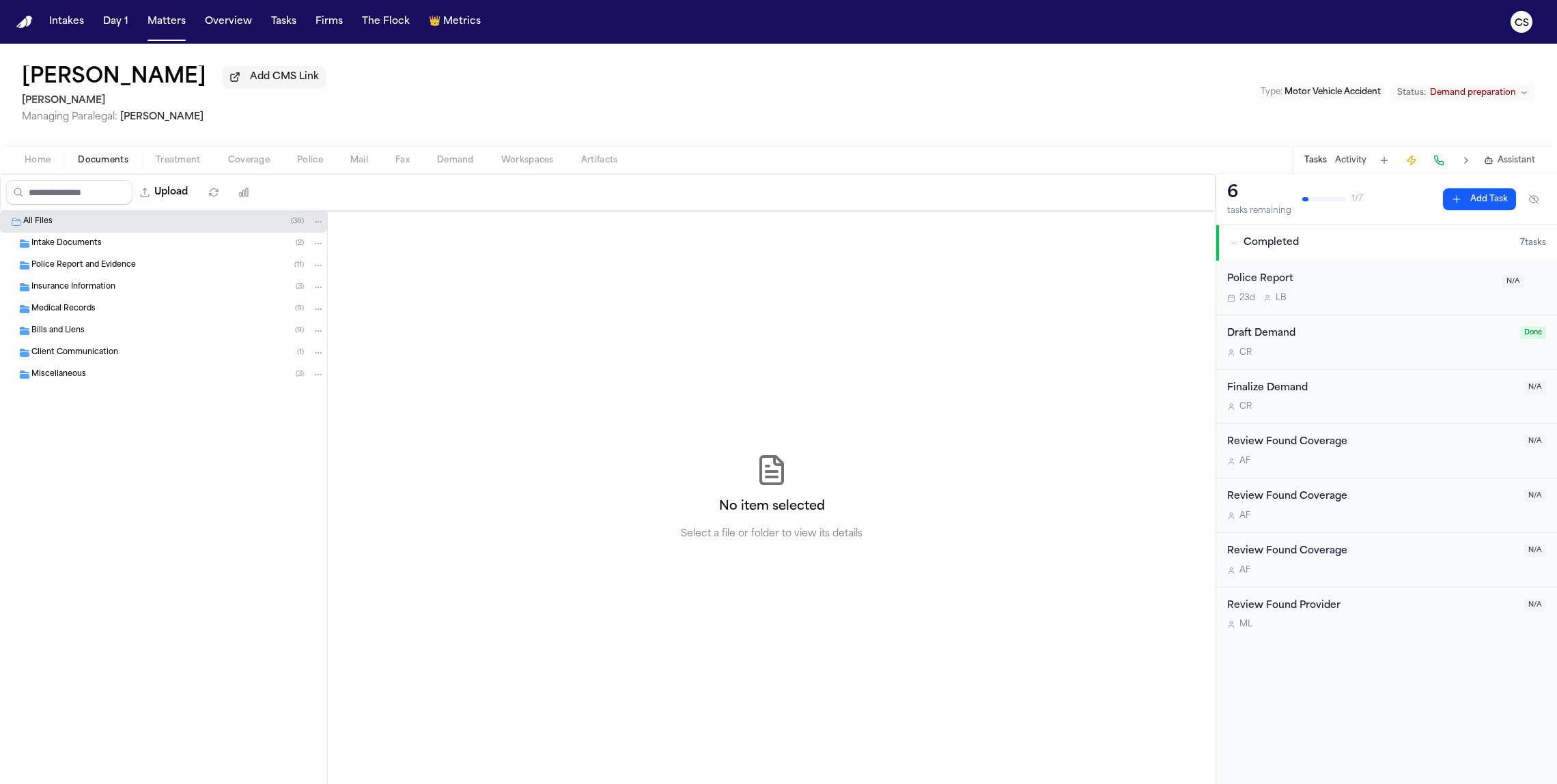
click at [182, 166] on span "Treatment" at bounding box center [178, 160] width 45 height 11
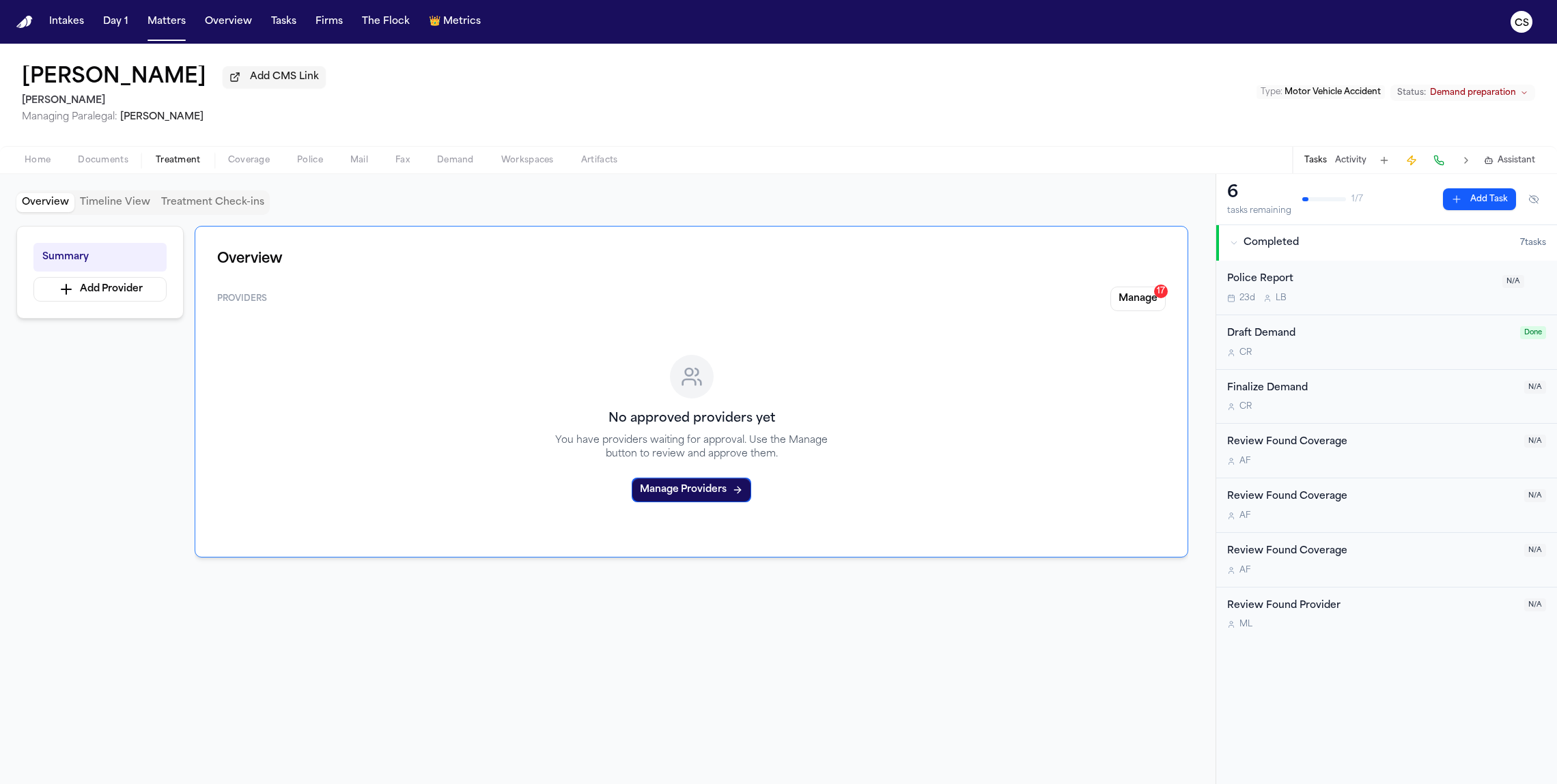
click at [272, 163] on button "Coverage" at bounding box center [249, 160] width 69 height 16
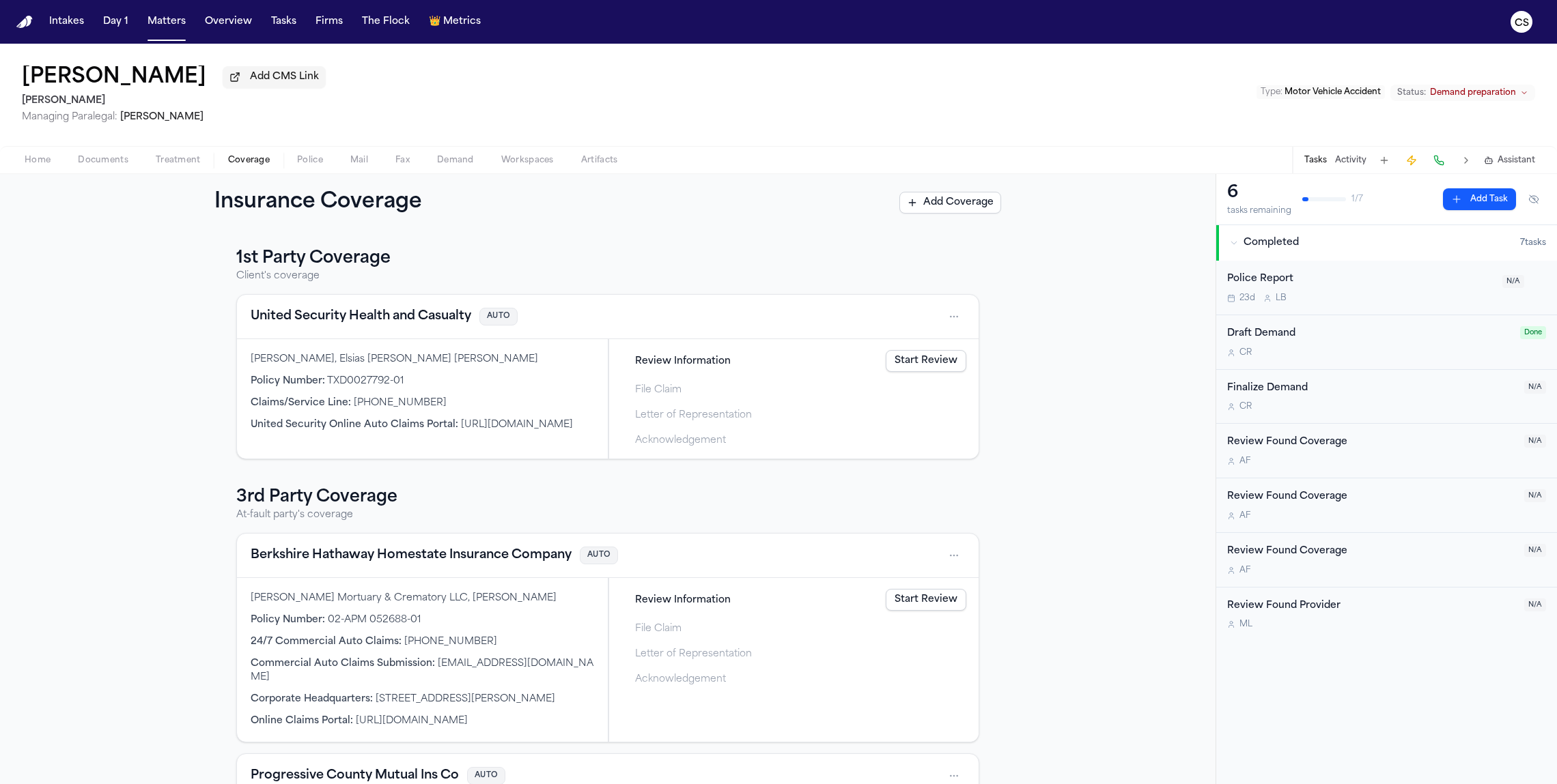
click at [177, 166] on span "Treatment" at bounding box center [178, 160] width 45 height 11
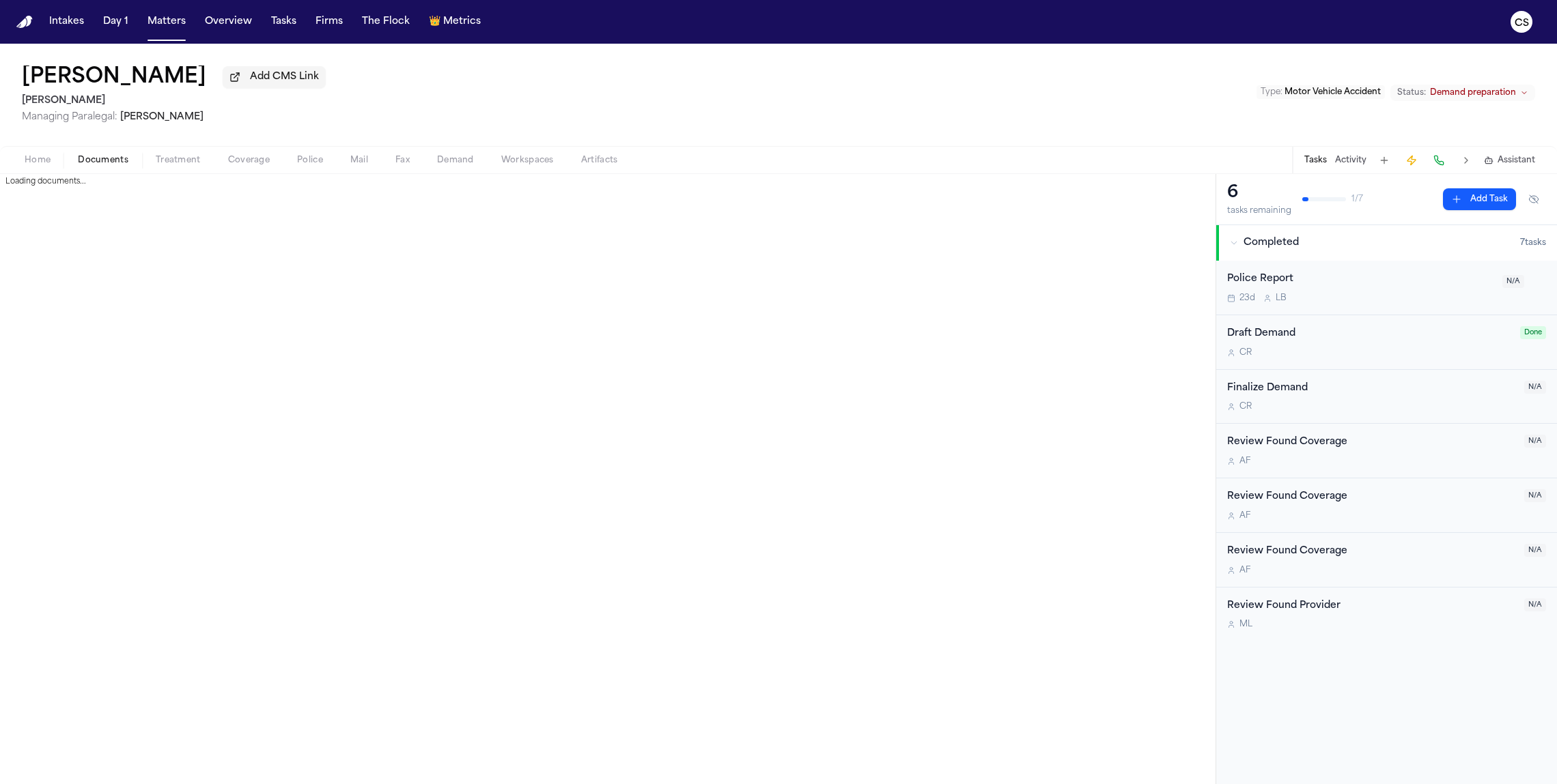
click at [105, 157] on span "Documents" at bounding box center [103, 160] width 50 height 11
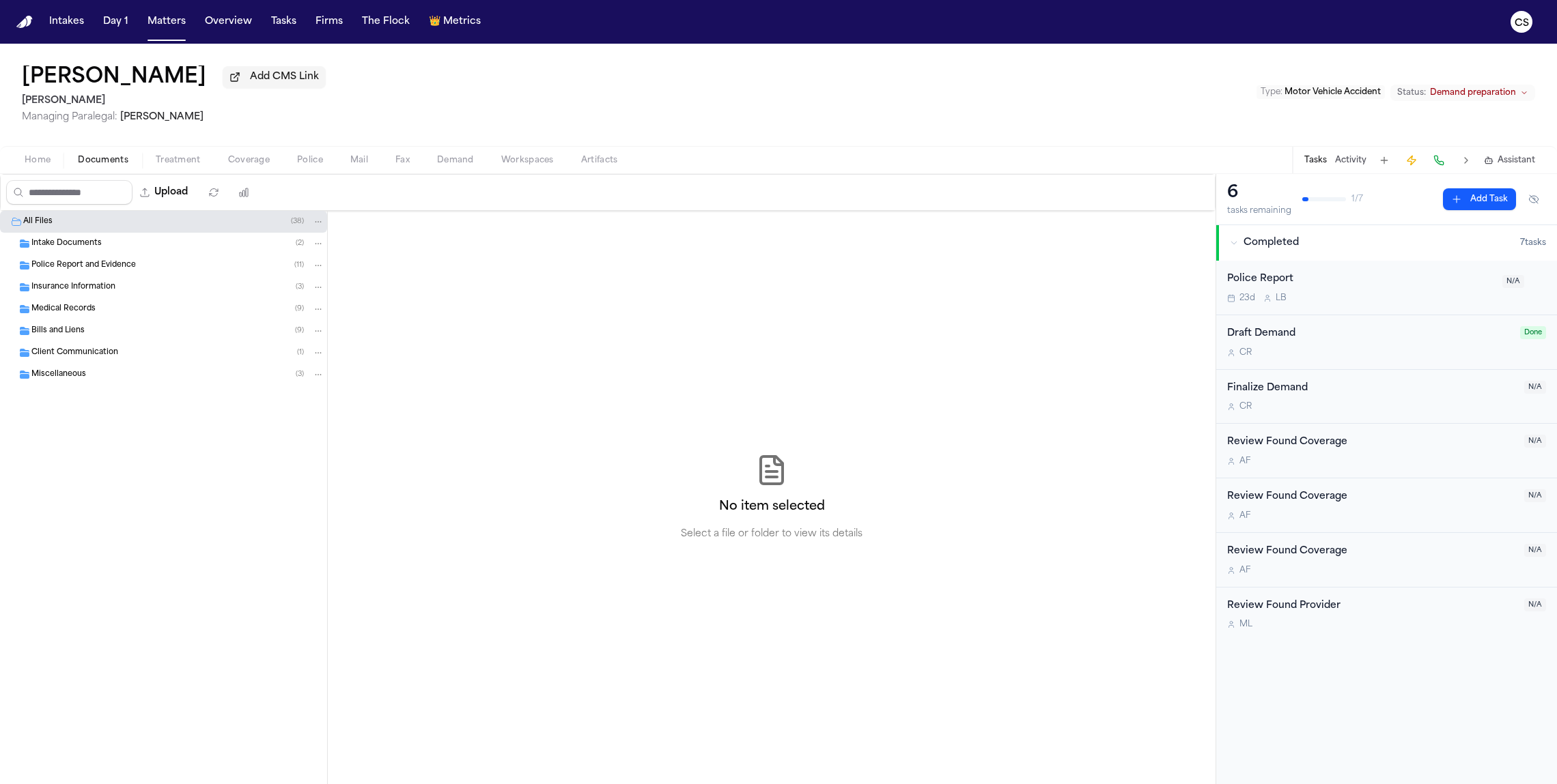
click at [114, 249] on div "Intake Documents ( 2 )" at bounding box center [178, 244] width 293 height 13
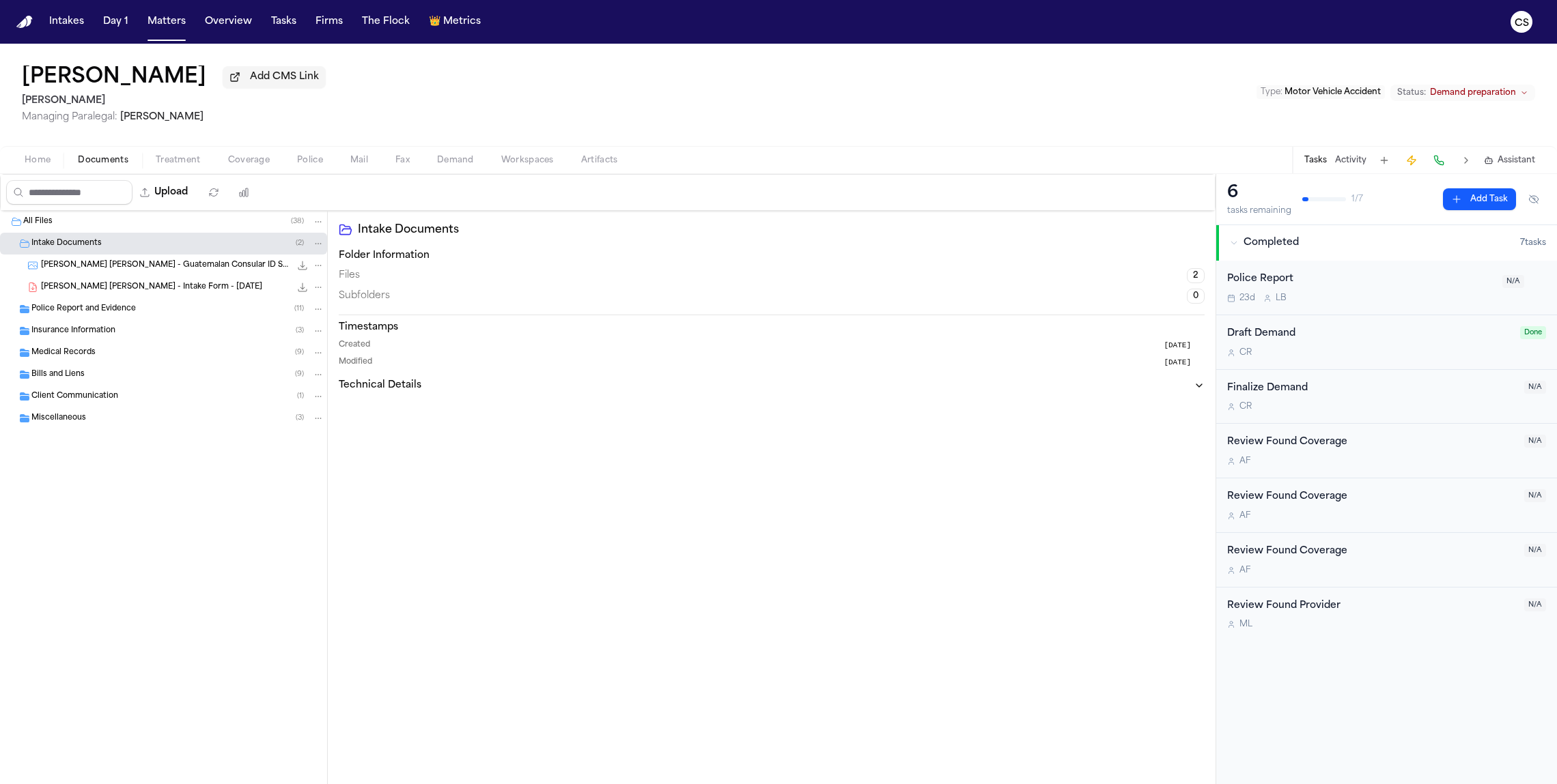
click at [124, 269] on span "E. Castro Garcia - Guatemalan Consular ID Scan - 2023" at bounding box center [165, 266] width 249 height 12
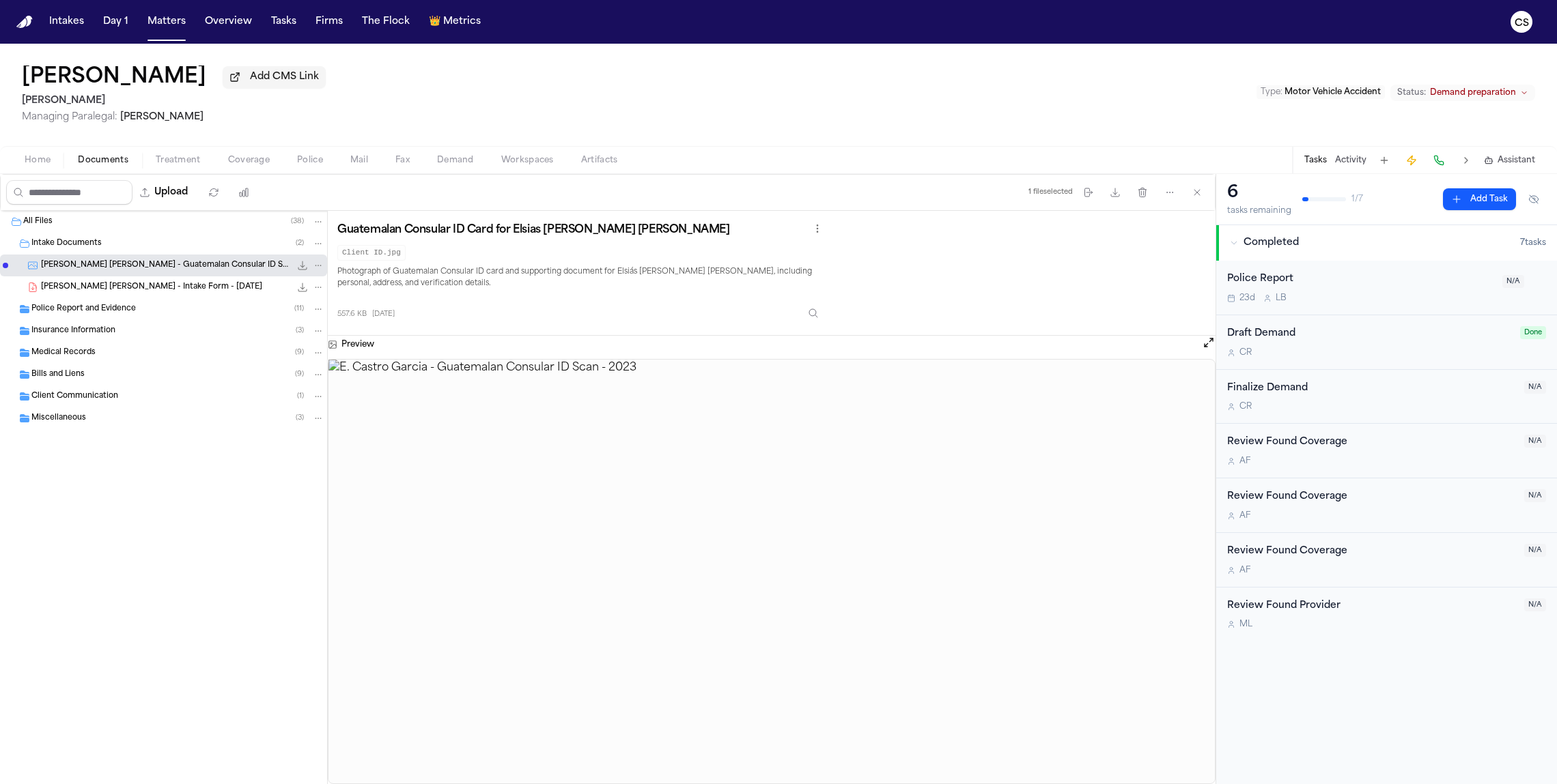
click at [165, 294] on div "E. Castro Garcia - Intake Form - 11.20.24 59.7 KB • PDF" at bounding box center [182, 287] width 284 height 13
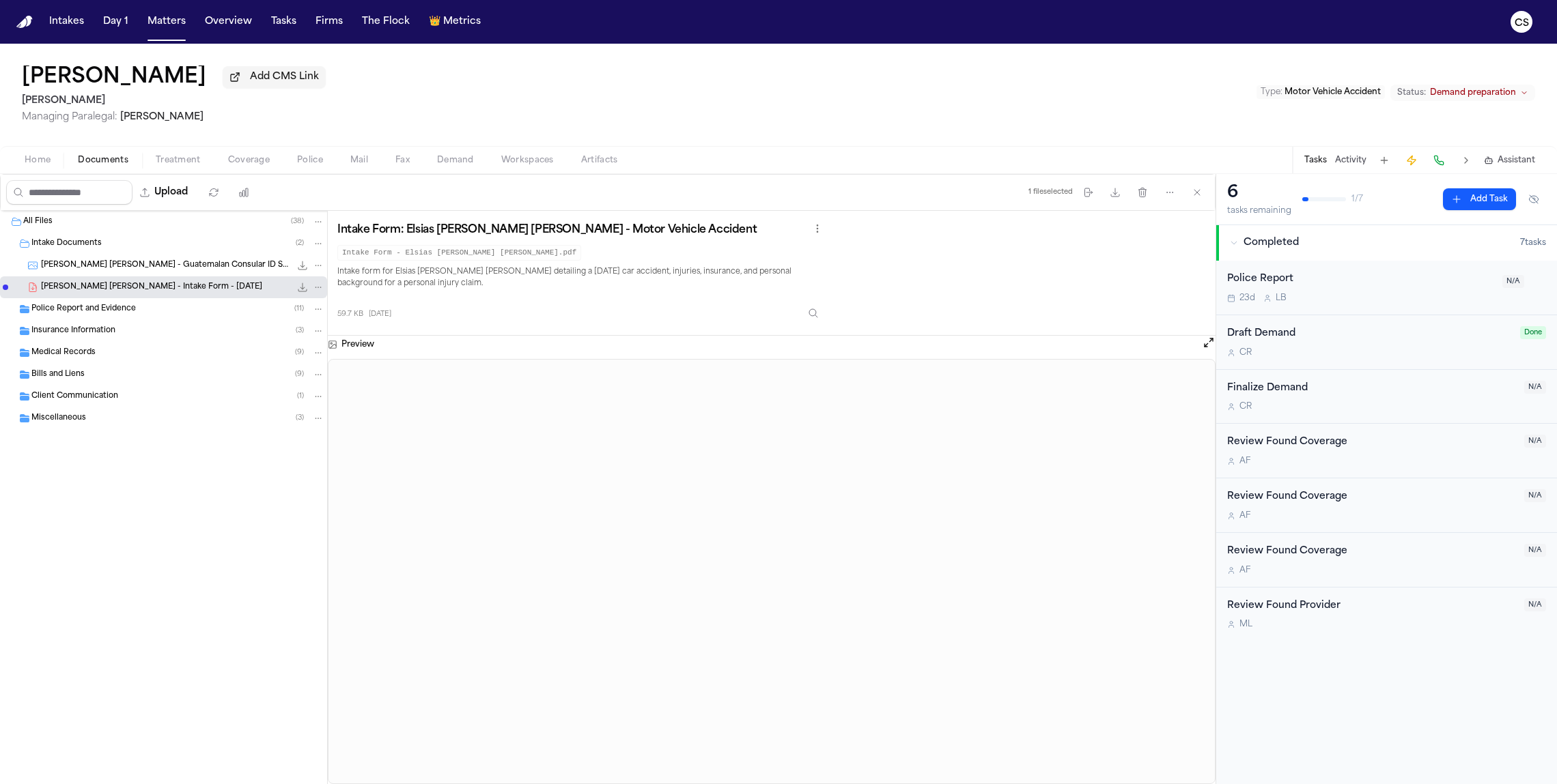
click at [145, 304] on div "Police Report and Evidence ( 11 )" at bounding box center [163, 310] width 327 height 22
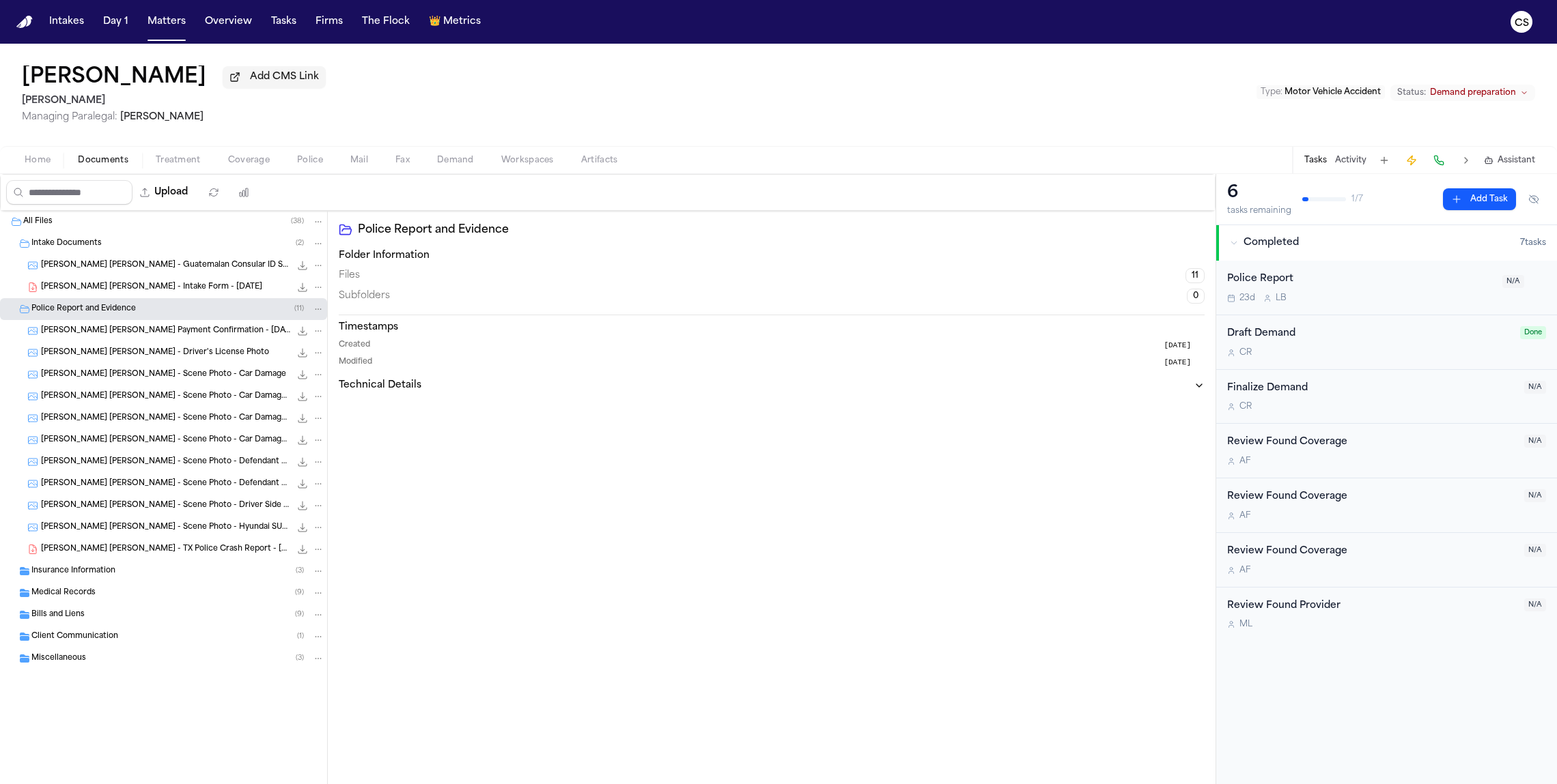
click at [155, 328] on span "E. Castro Garcia - Chase Payment Confirmation - 11.16.24" at bounding box center [165, 331] width 249 height 12
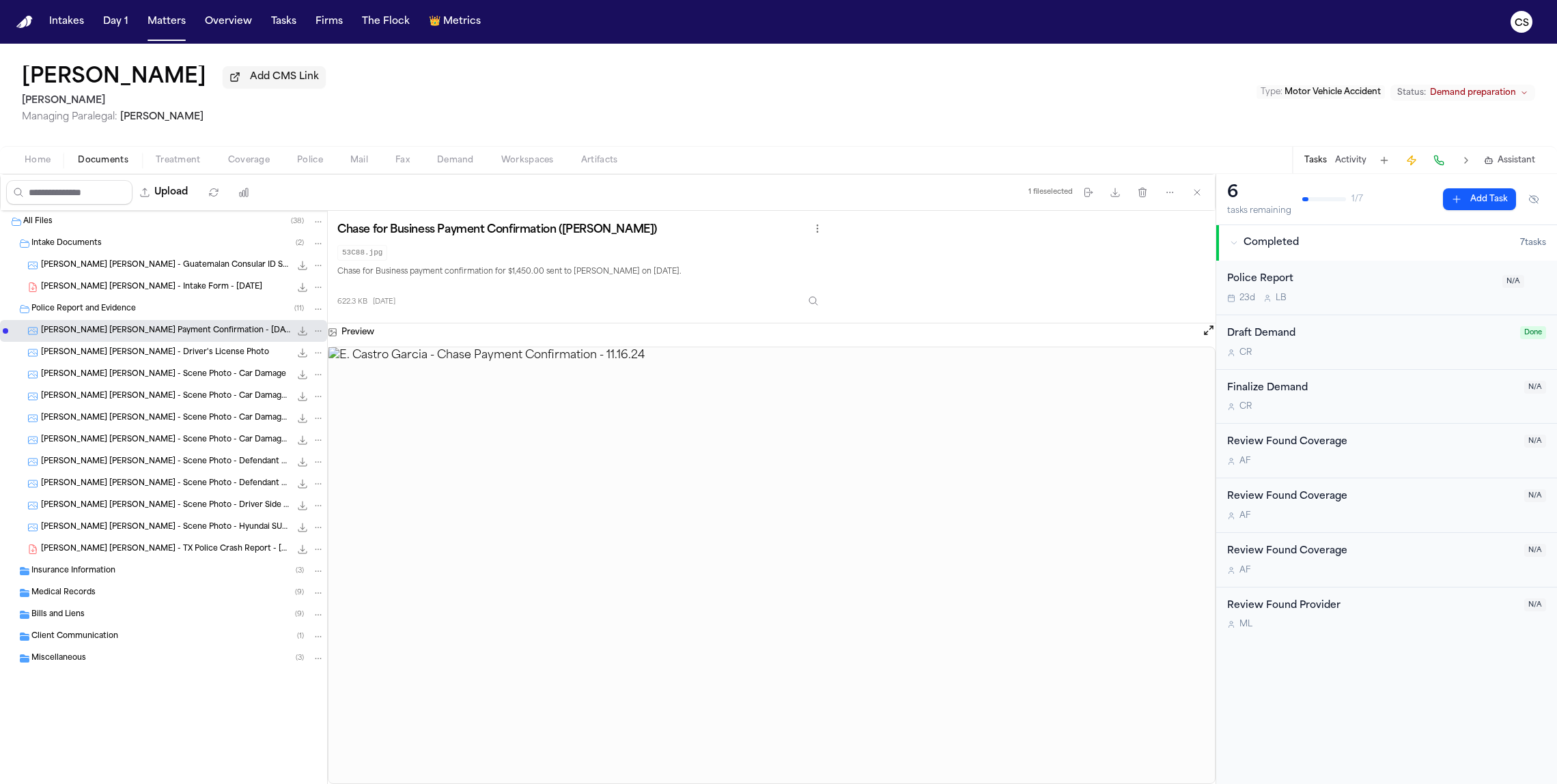
click at [213, 360] on div "E. Castro Garcia - Driver's License Photo 662.2 KB • JPG" at bounding box center [182, 352] width 284 height 13
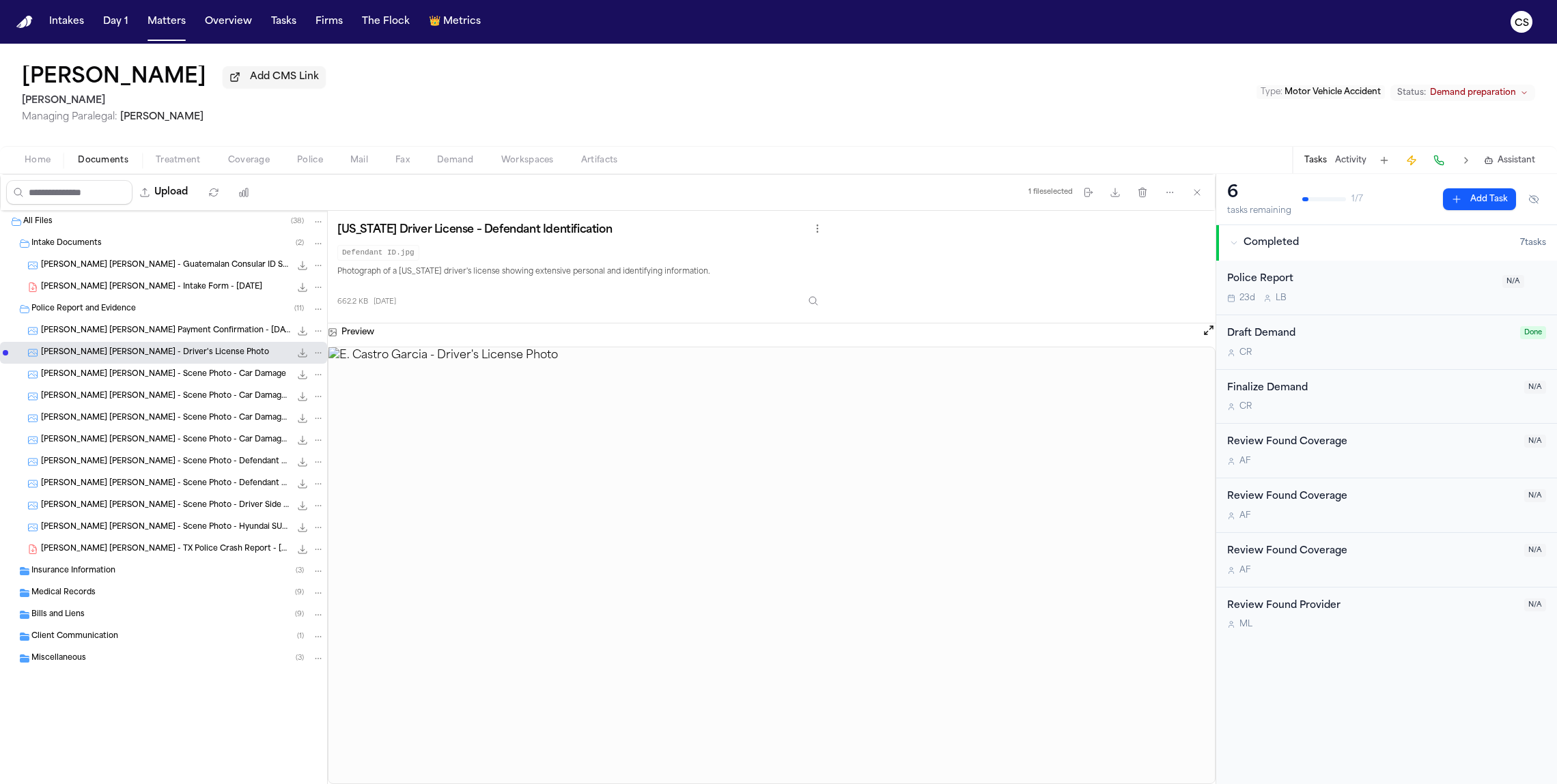
click at [211, 379] on div "E. Castro Garcia - Scene Photo - Car Damage 586.9 KB • JPG" at bounding box center [182, 374] width 284 height 13
click at [204, 405] on div "E. Castro Garcia - Scene Photo - Car Damage - Undated 415.0 KB • JPG" at bounding box center [163, 397] width 327 height 22
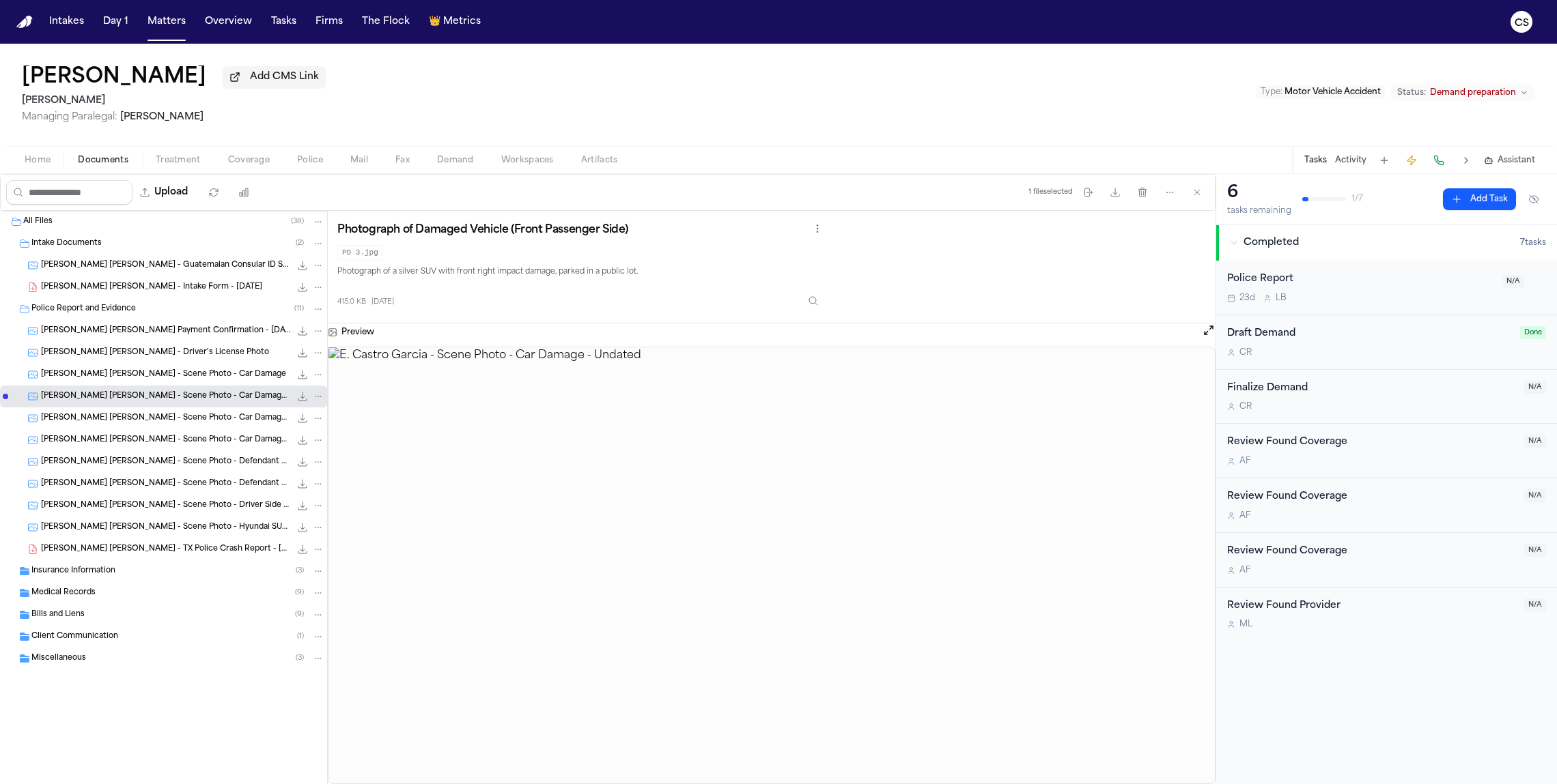
click at [204, 421] on span "E. Castro Garcia - Scene Photo - Car Damage - Undated" at bounding box center [165, 419] width 249 height 12
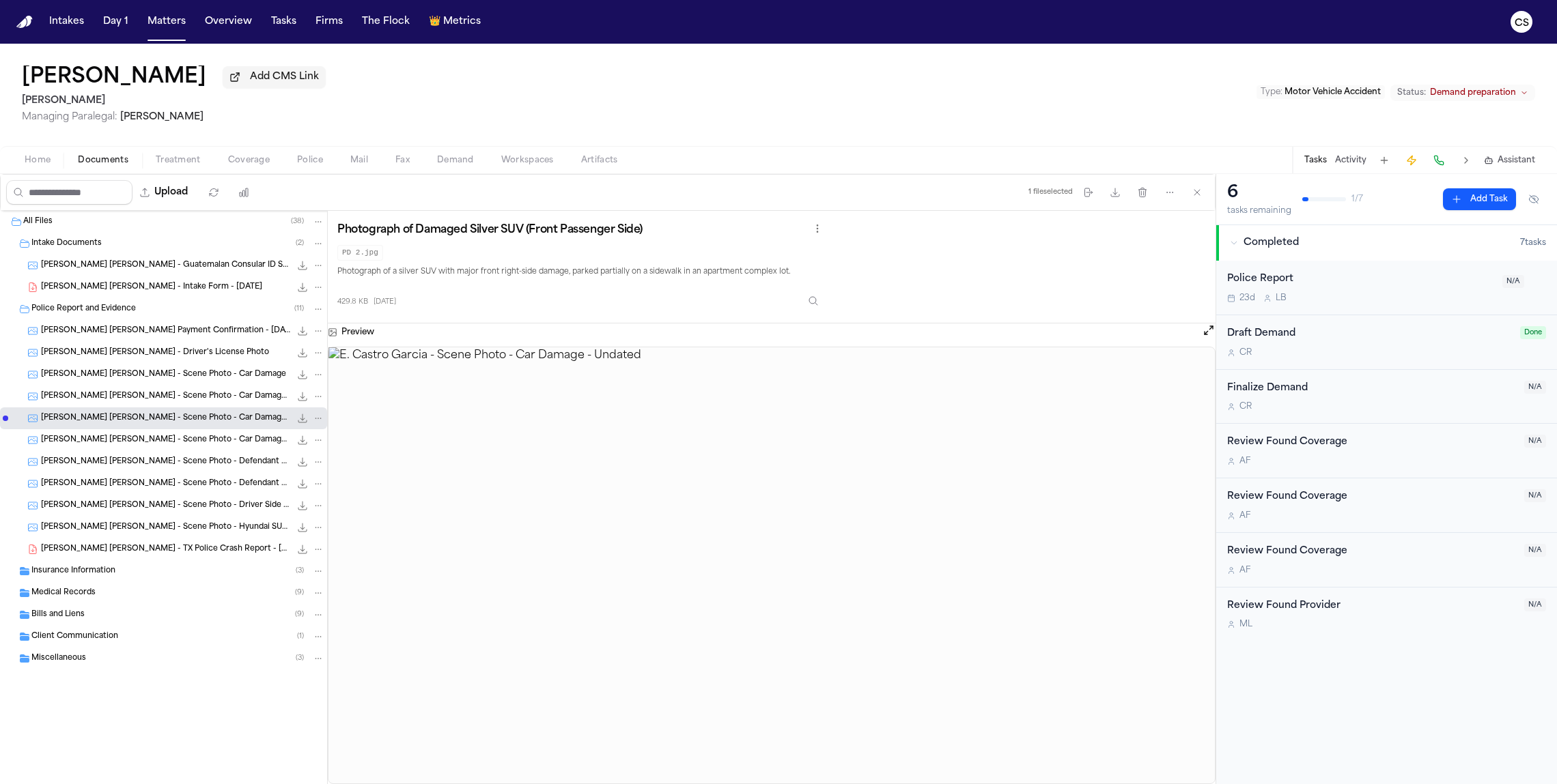
click at [219, 447] on div "E. Castro Garcia - Scene Photo - Car Damage - Undated 495.5 KB • JPG" at bounding box center [182, 440] width 284 height 13
click at [219, 463] on span "E. Castro Garcia - Scene Photo - Defendant Vehicle Damage" at bounding box center [165, 462] width 249 height 12
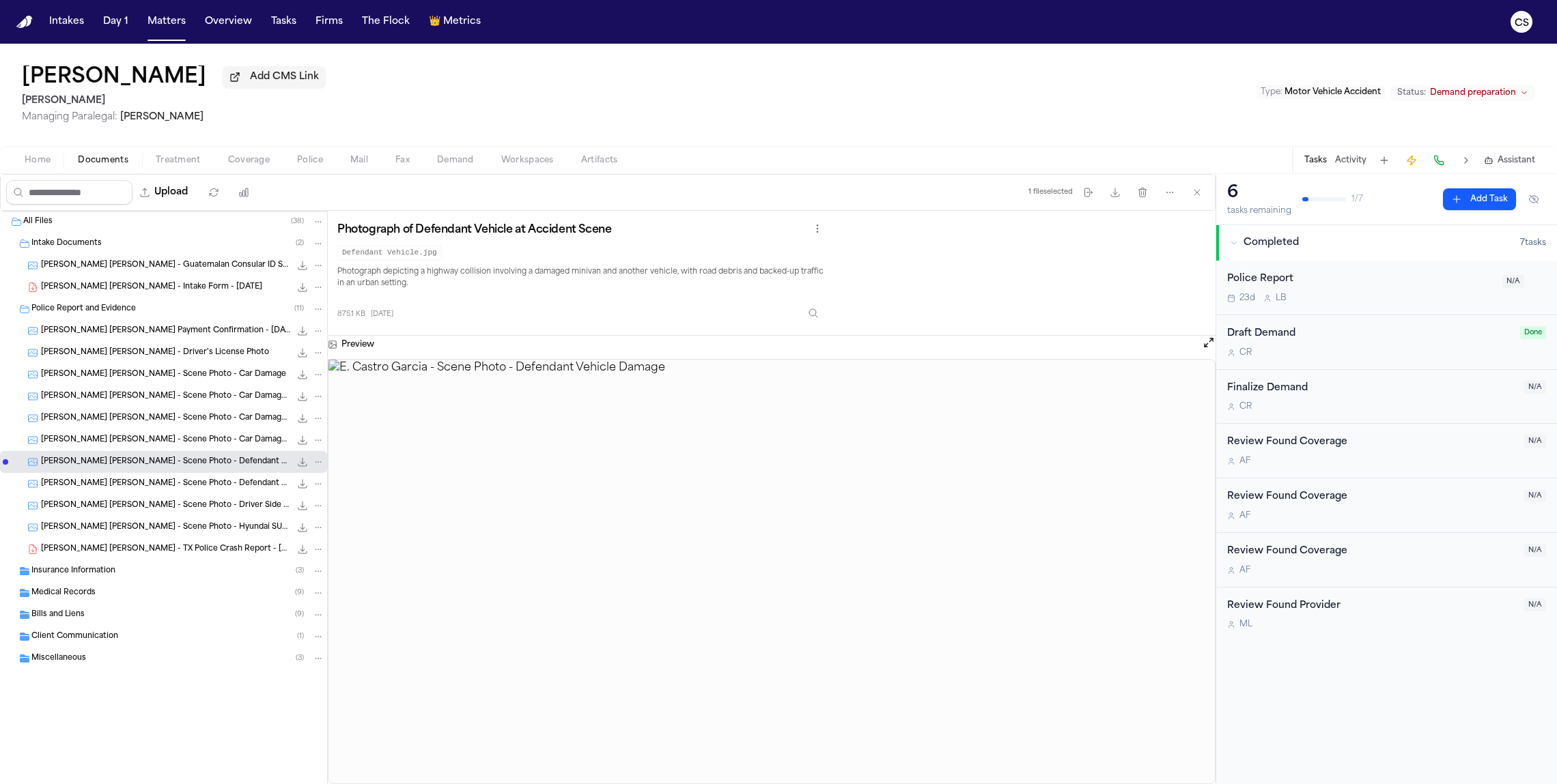
click at [217, 489] on span "E. Castro Garcia - Scene Photo - Defendant Vehicle Damage" at bounding box center [165, 484] width 249 height 12
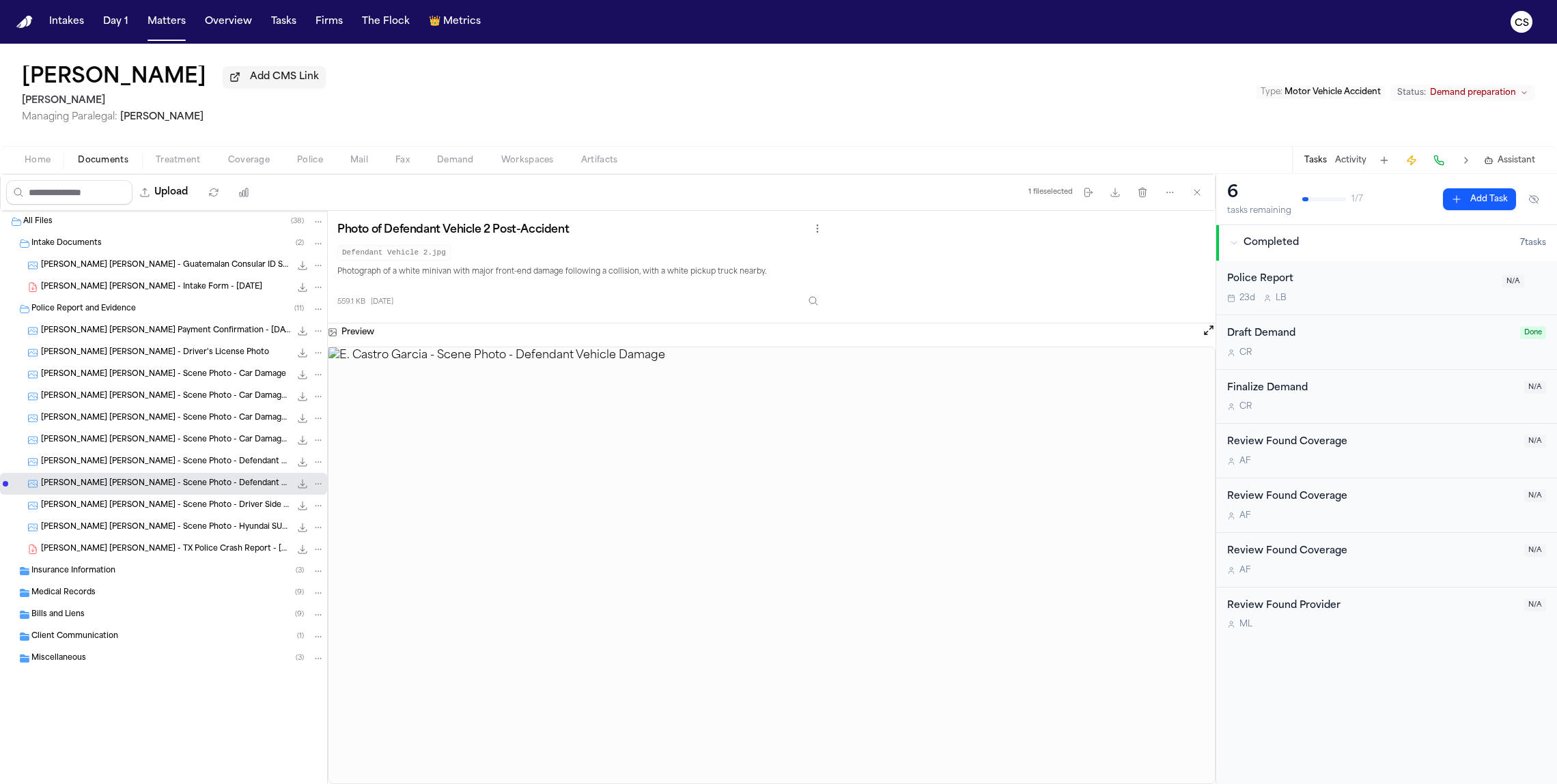
click at [199, 512] on span "E. Castro Garcia - Scene Photo - Driver Side Mirror" at bounding box center [165, 506] width 249 height 12
click at [190, 530] on span "E. Castro Garcia - Scene Photo - Hyundai SUV Under Overpass" at bounding box center [165, 528] width 249 height 12
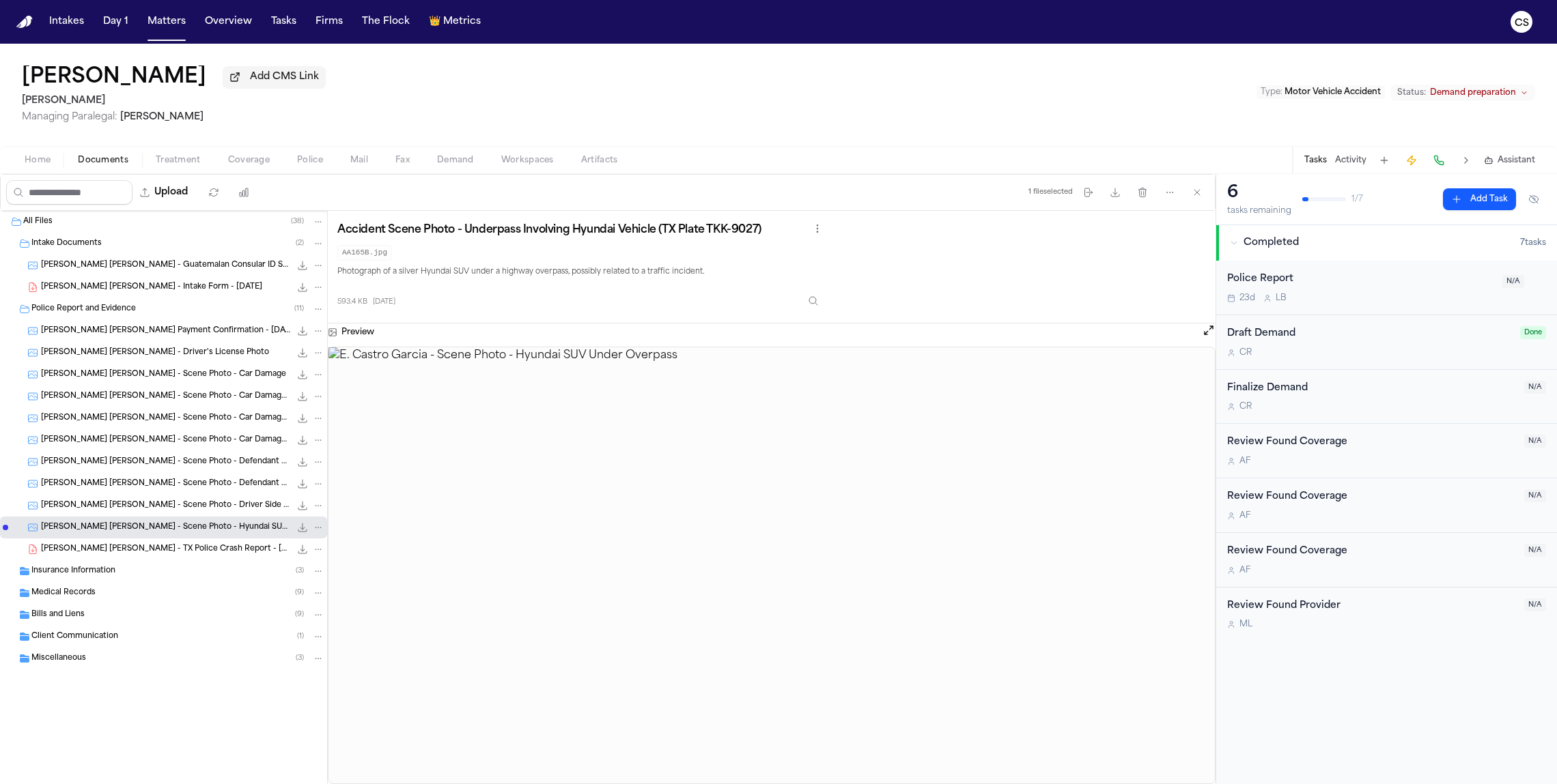
click at [216, 556] on div "E. Castro Garcia - TX Police Crash Report - 11.19.24 316.3 KB • PDF" at bounding box center [182, 549] width 284 height 13
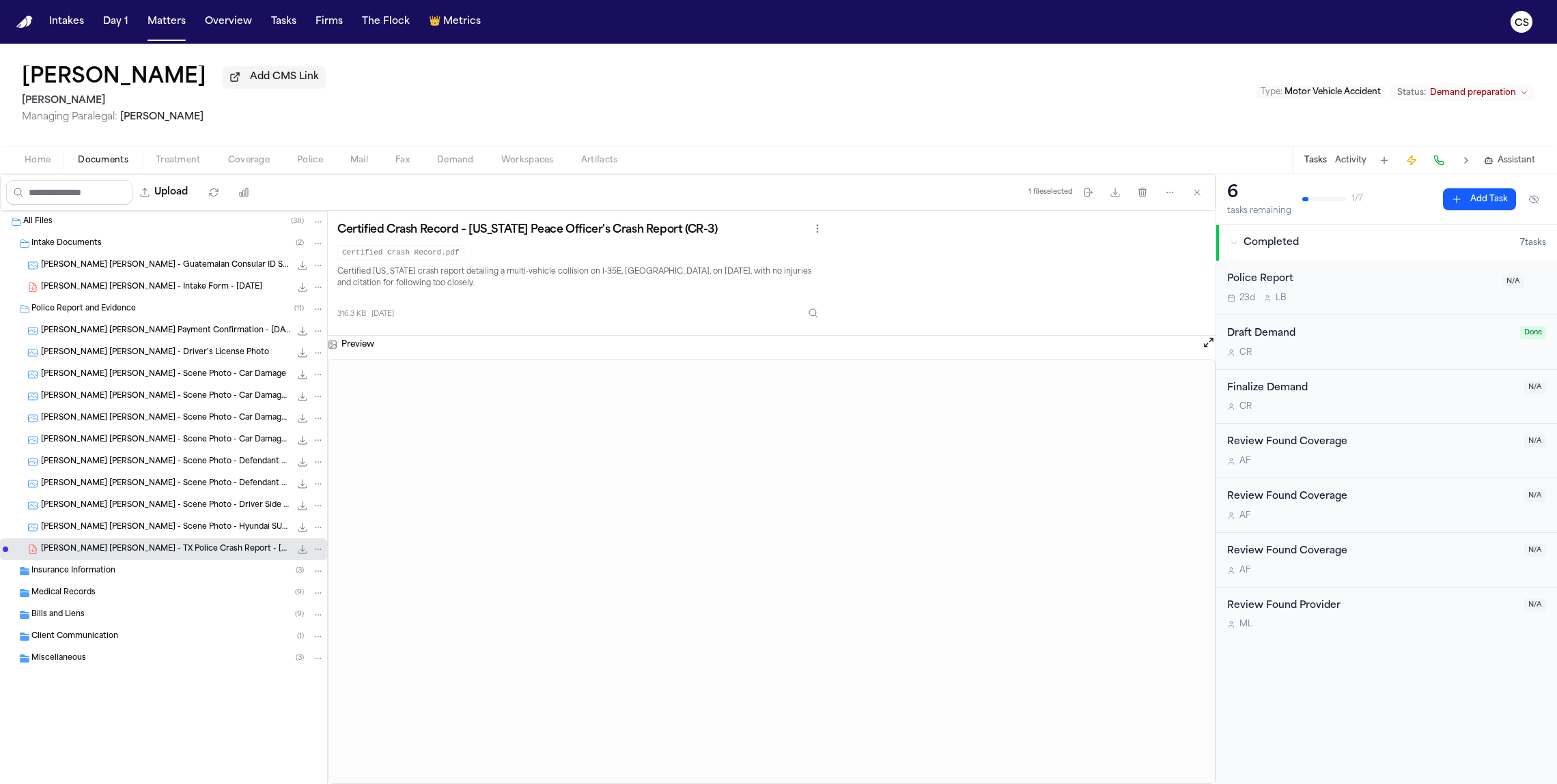
click at [140, 572] on div "Insurance Information ( 3 )" at bounding box center [178, 571] width 293 height 13
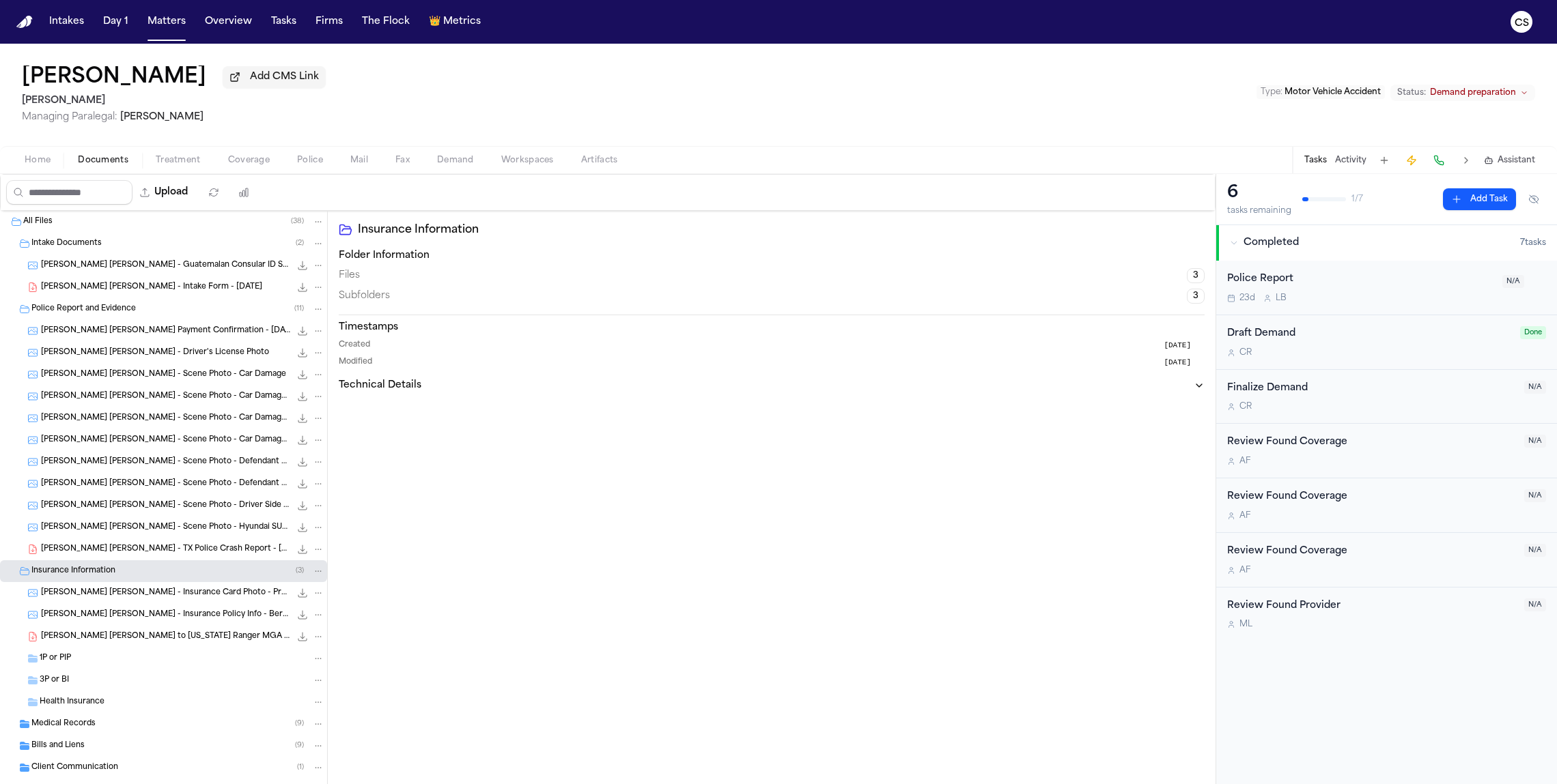
click at [180, 599] on span "E. Castro Garcia - Insurance Card Photo - Progressive - 9.30.24" at bounding box center [165, 593] width 249 height 12
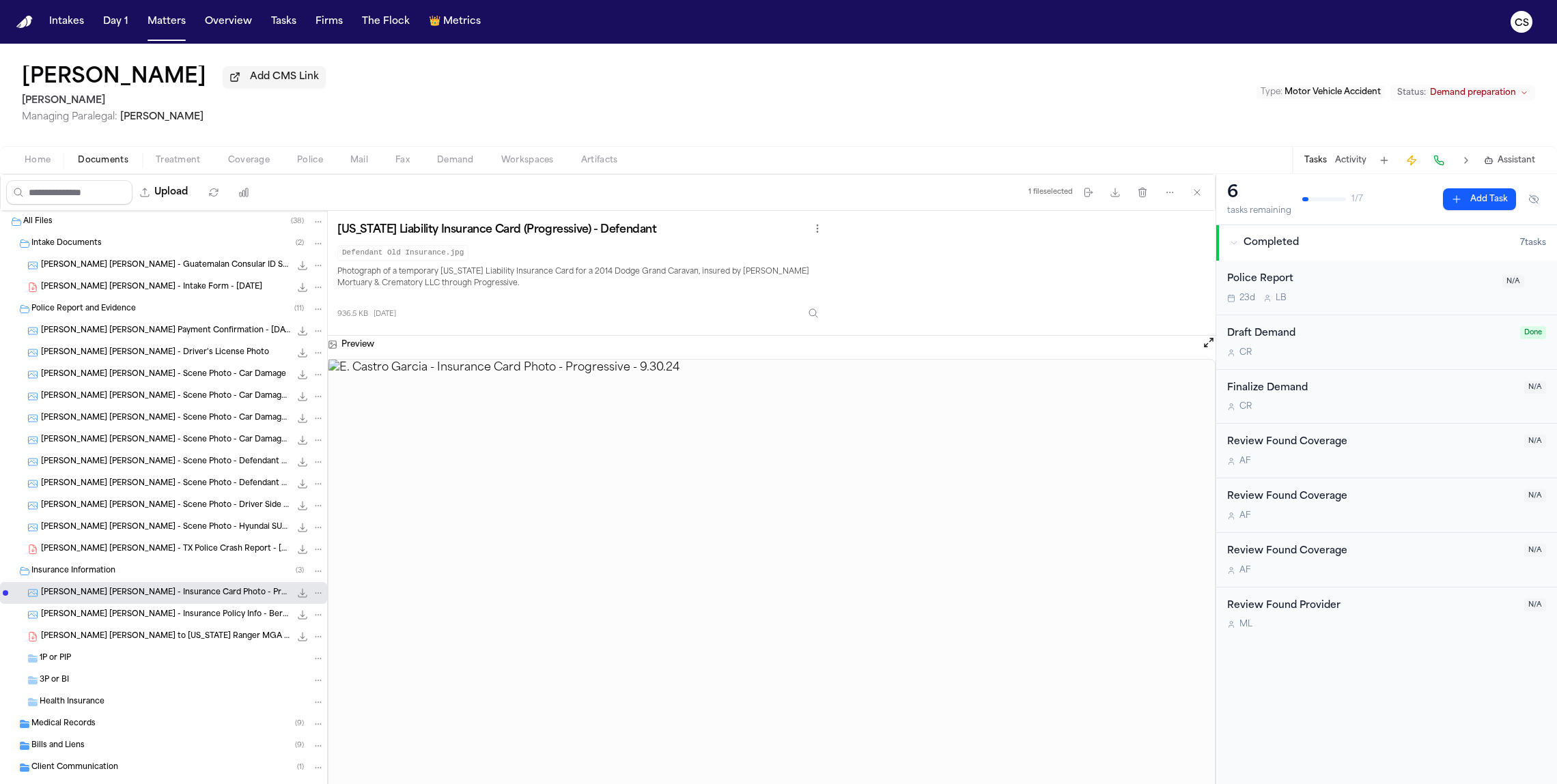
click at [153, 621] on span "E. Castro Garcia - Insurance Policy Info - Berkshire Hathaway - Undated" at bounding box center [165, 615] width 249 height 12
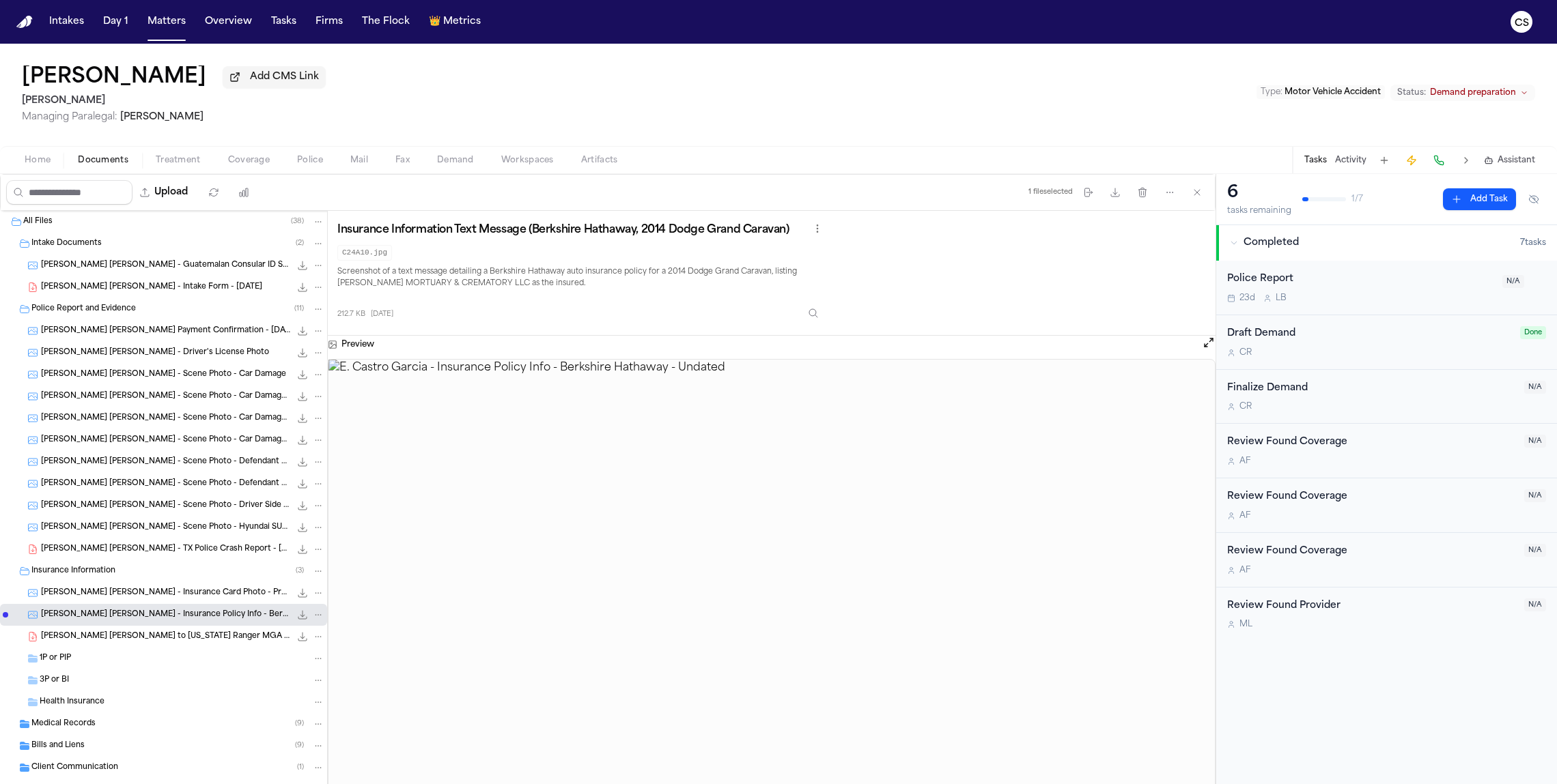
click at [185, 643] on span "E. Castro Garcia - LOR to Texas Ranger MGA - 12.2.24" at bounding box center [165, 637] width 249 height 12
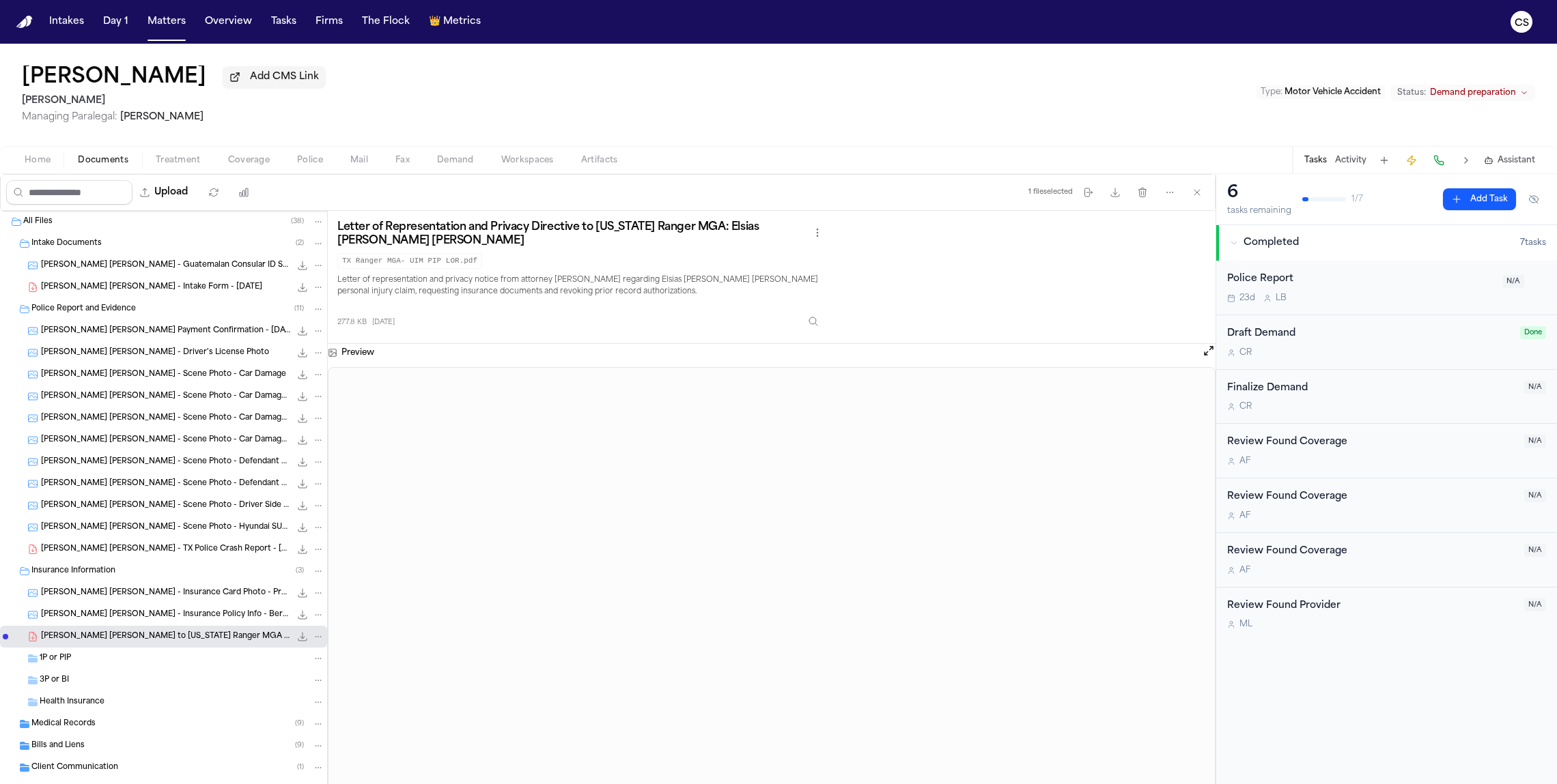
click at [89, 665] on div "1P or PIP" at bounding box center [182, 659] width 285 height 13
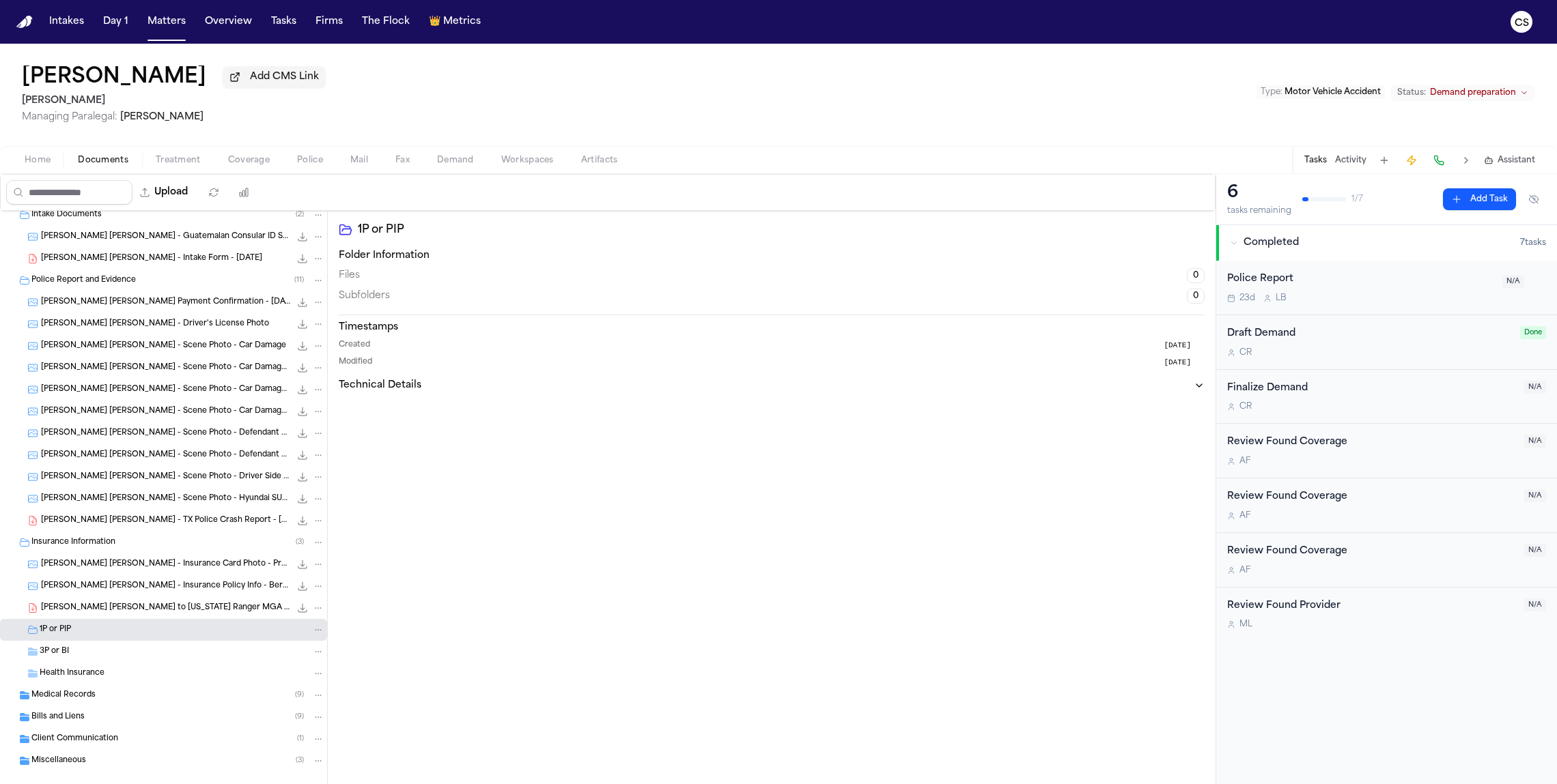
scroll to position [33, 0]
click at [146, 645] on div "3P or BI" at bounding box center [182, 648] width 285 height 13
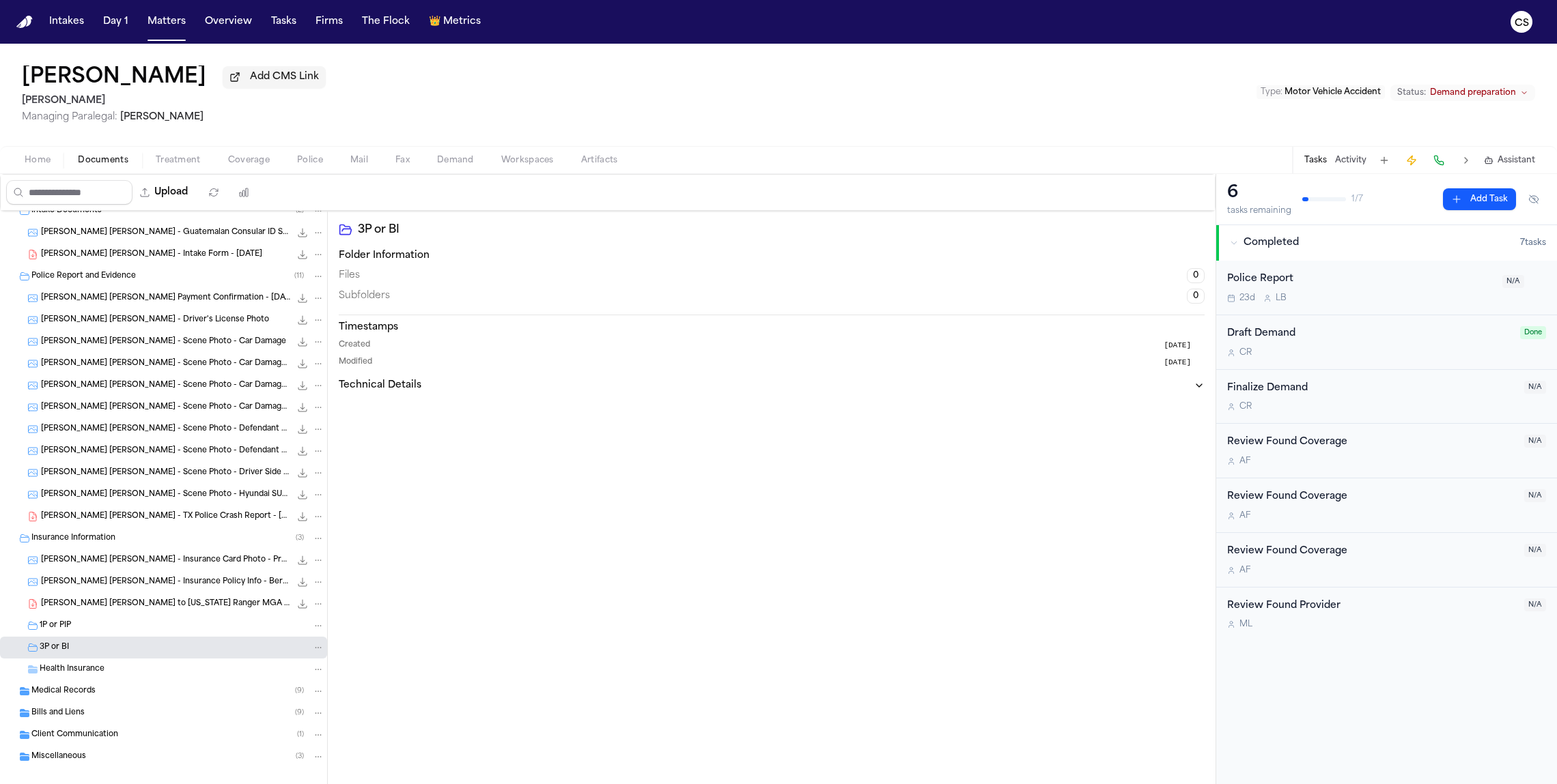
click at [130, 667] on div "Health Insurance" at bounding box center [182, 669] width 285 height 13
click at [134, 614] on div "E. Castro Garcia - LOR to Texas Ranger MGA - 12.2.24 277.8 KB • PDF" at bounding box center [163, 604] width 327 height 22
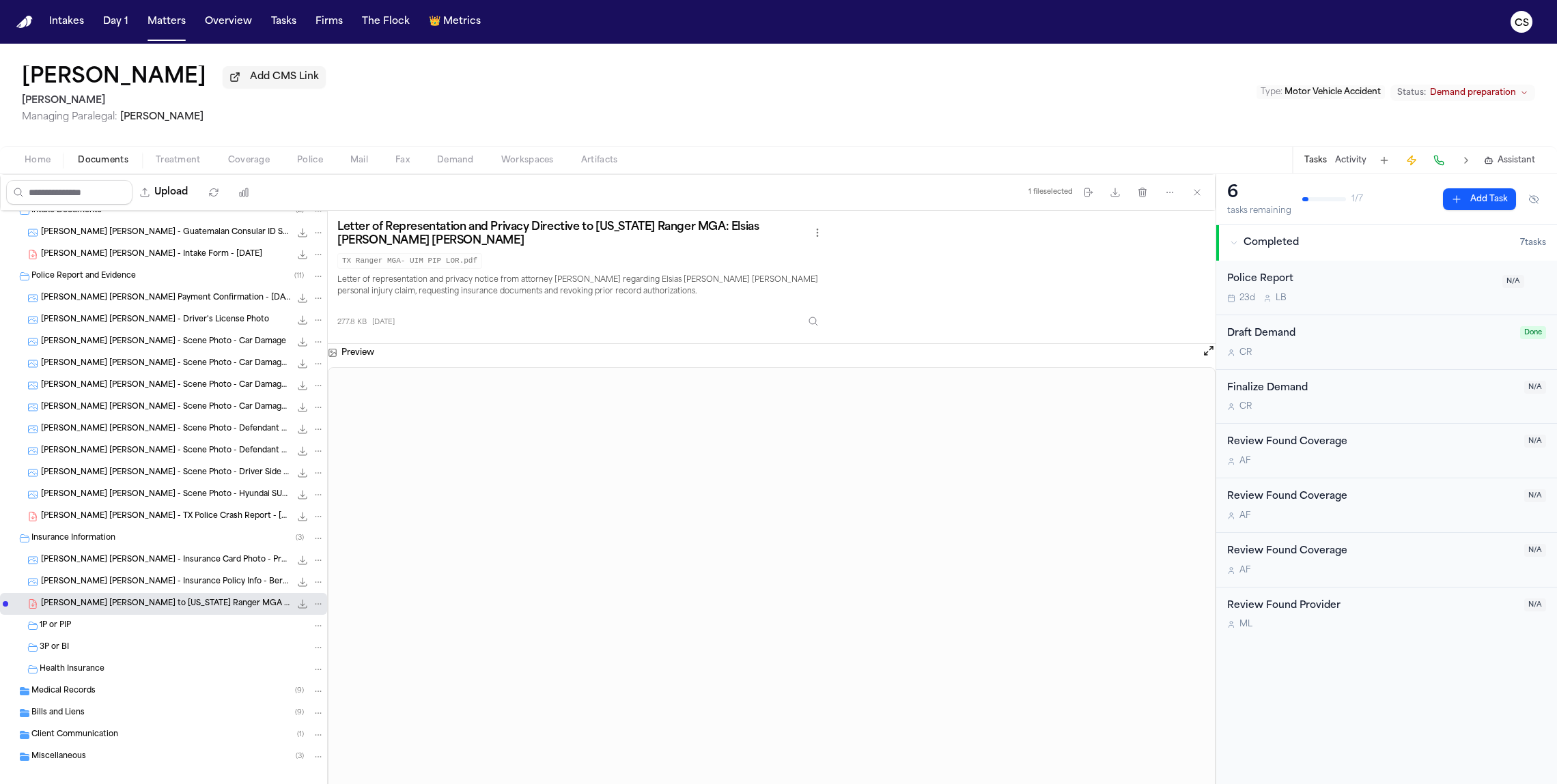
click at [185, 570] on div "E. Castro Garcia - Insurance Card Photo - Progressive - 9.30.24 936.5 KB • JPG" at bounding box center [163, 560] width 327 height 22
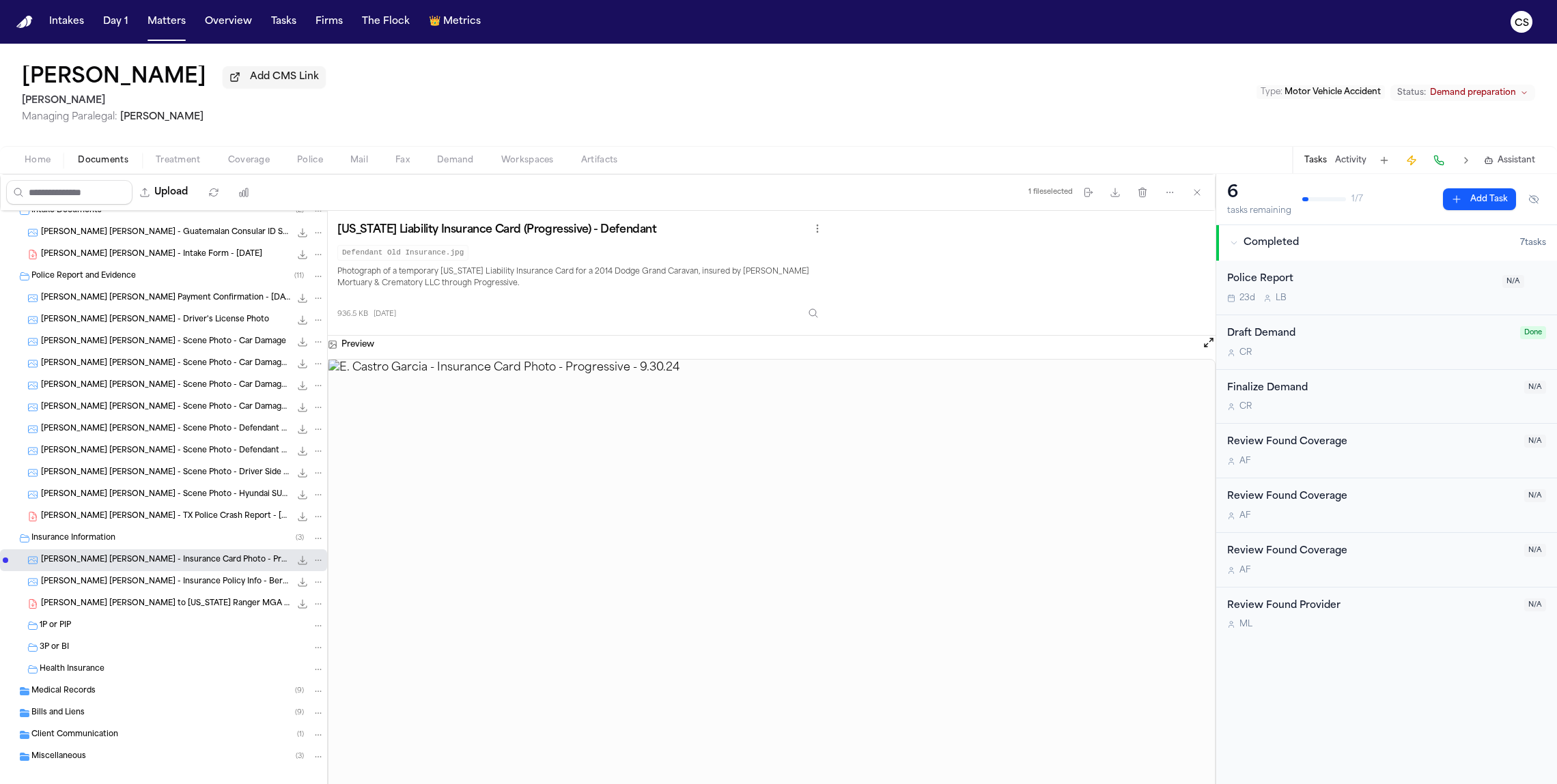
click at [942, 588] on img at bounding box center [772, 590] width 887 height 460
click at [145, 583] on span "E. Castro Garcia - Insurance Policy Info - Berkshire Hathaway - Undated" at bounding box center [165, 582] width 249 height 12
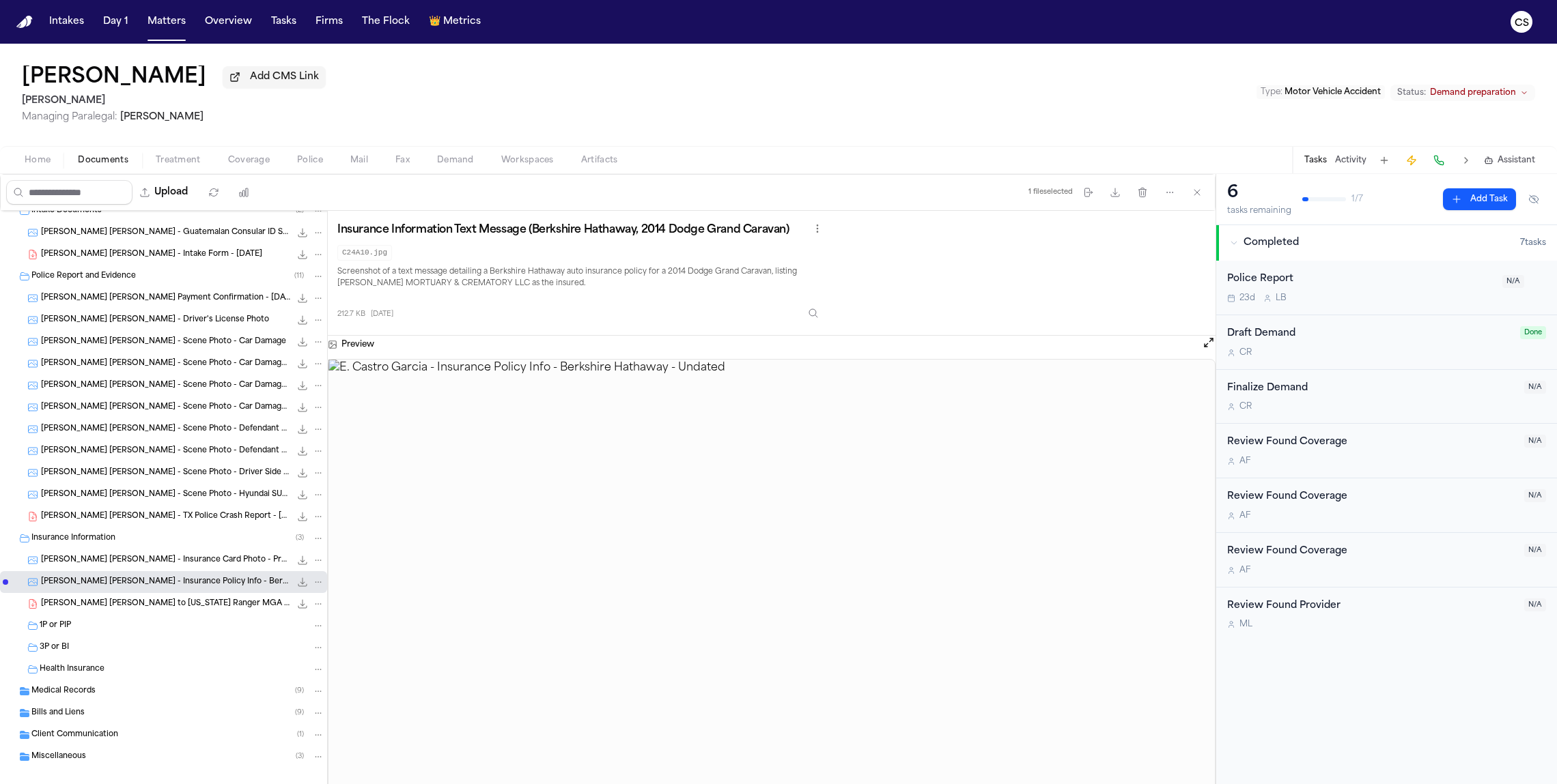
click at [60, 636] on div "1P or PIP" at bounding box center [163, 626] width 327 height 22
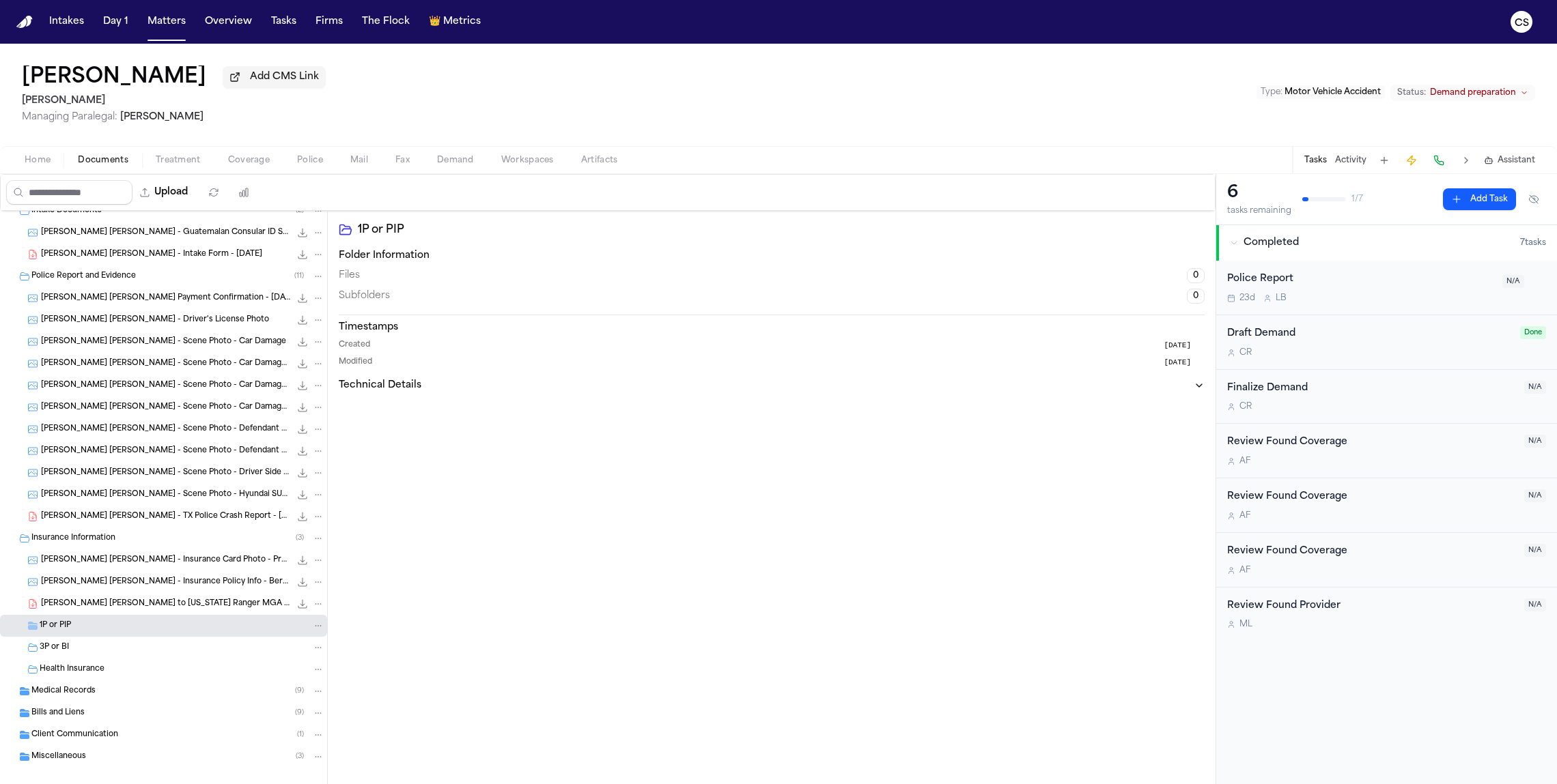
click at [61, 649] on span "3P or BI" at bounding box center [53, 648] width 29 height 12
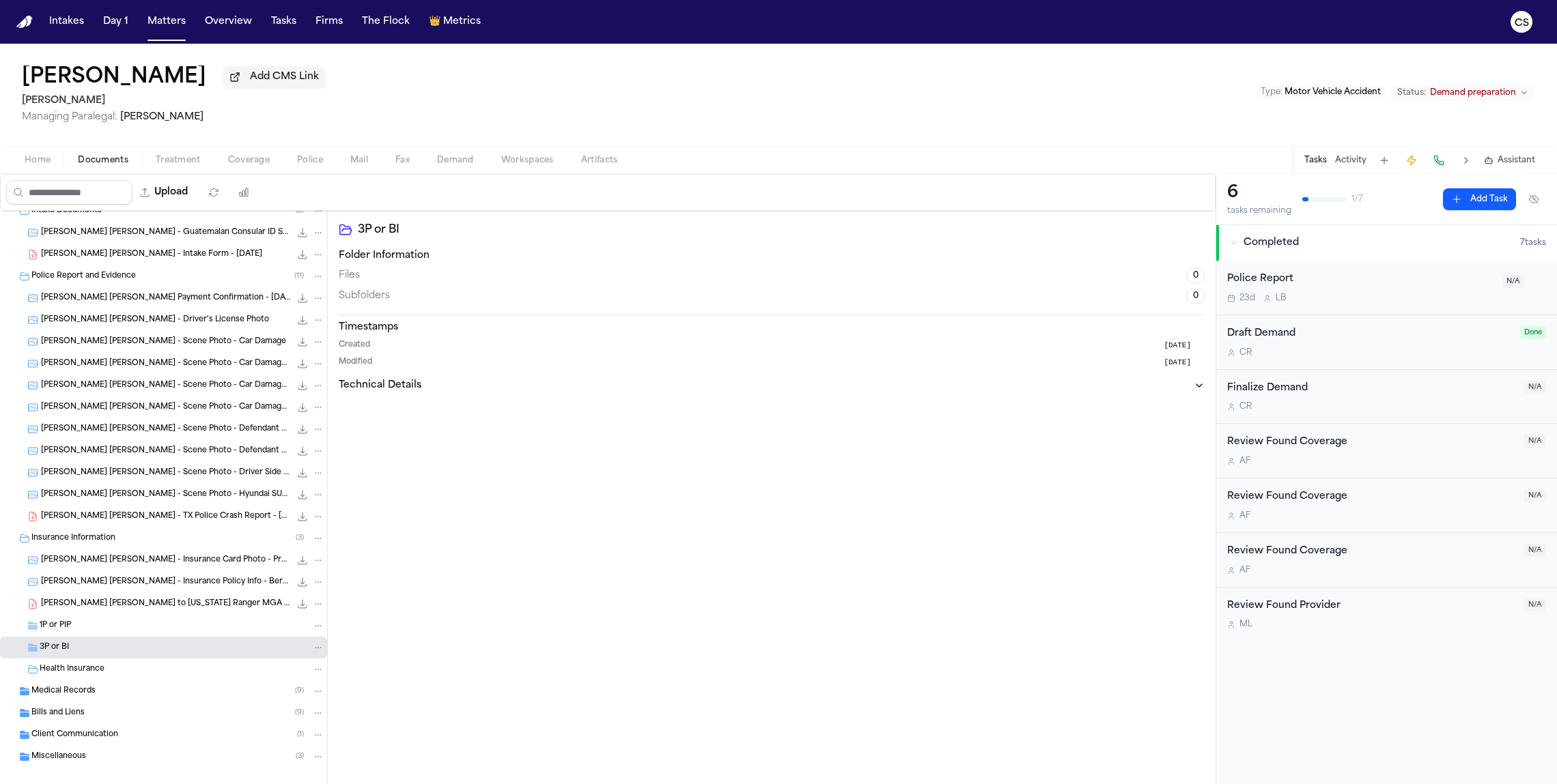
click at [86, 691] on span "Medical Records" at bounding box center [64, 691] width 64 height 12
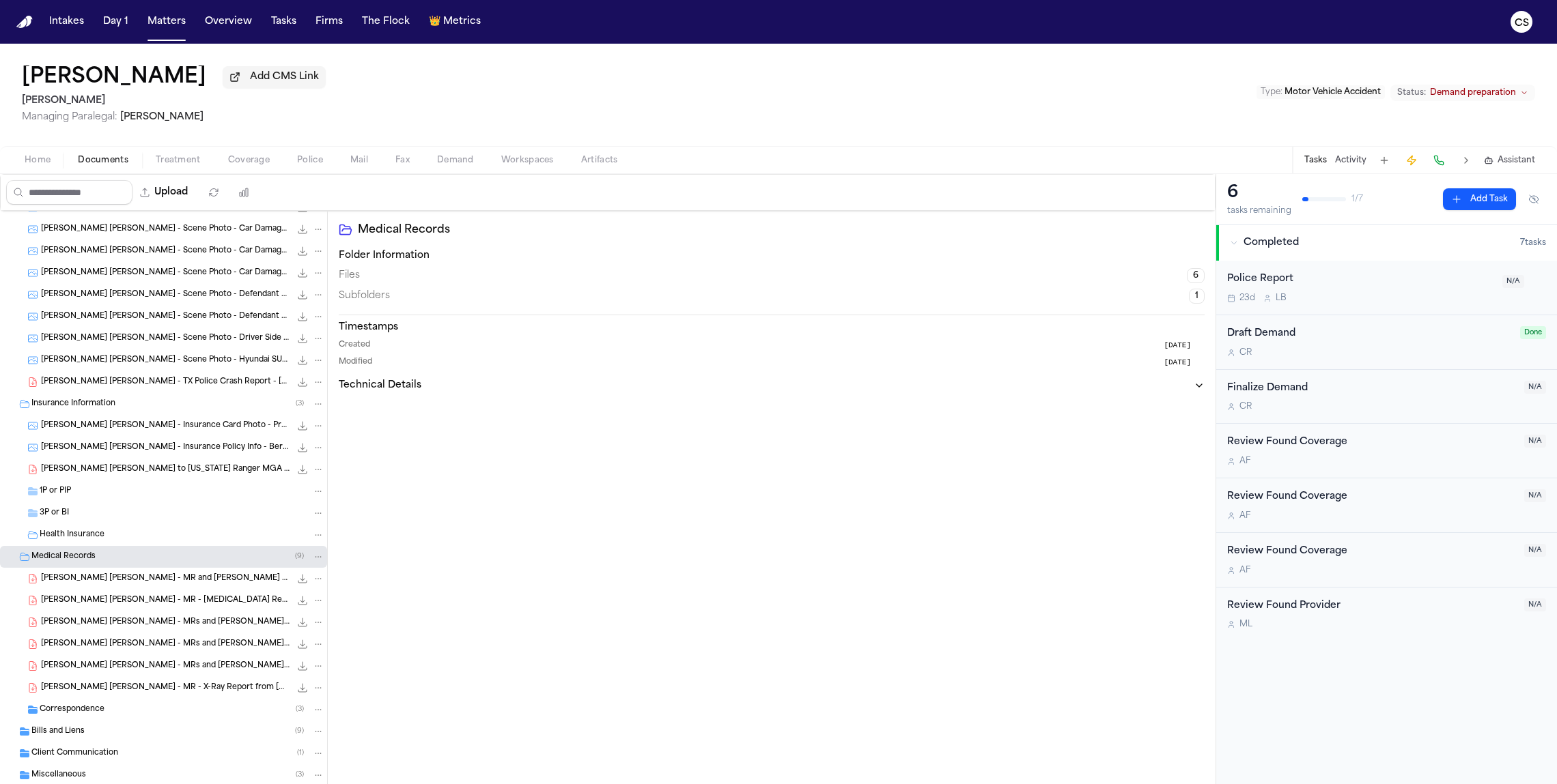
scroll to position [203, 0]
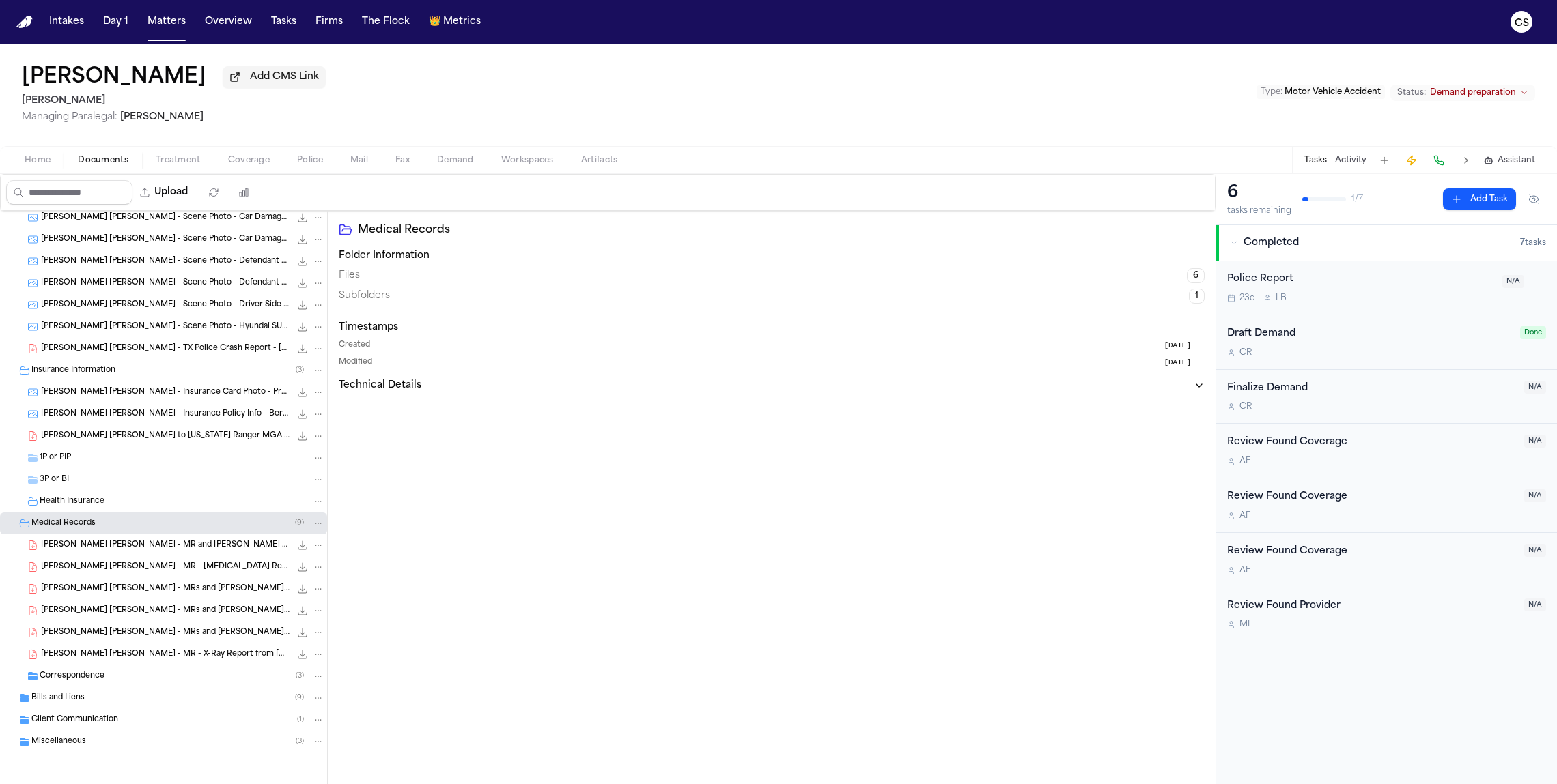
click at [151, 684] on div "Correspondence ( 3 )" at bounding box center [163, 676] width 327 height 22
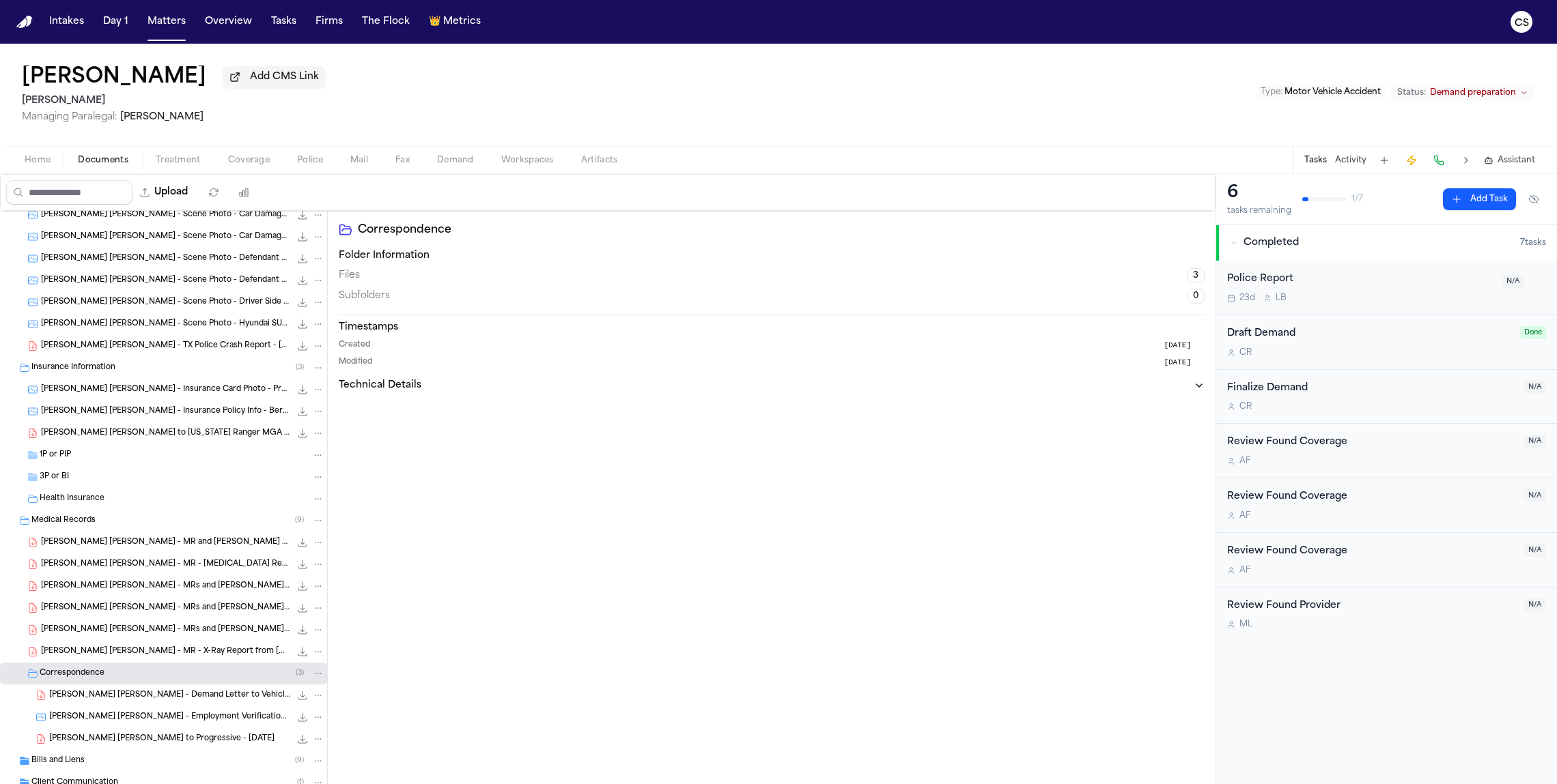
click at [145, 746] on div "E. Castro Garcia - LOR to Progressive - 11.20.24 136.7 KB • PDF" at bounding box center [187, 738] width 275 height 13
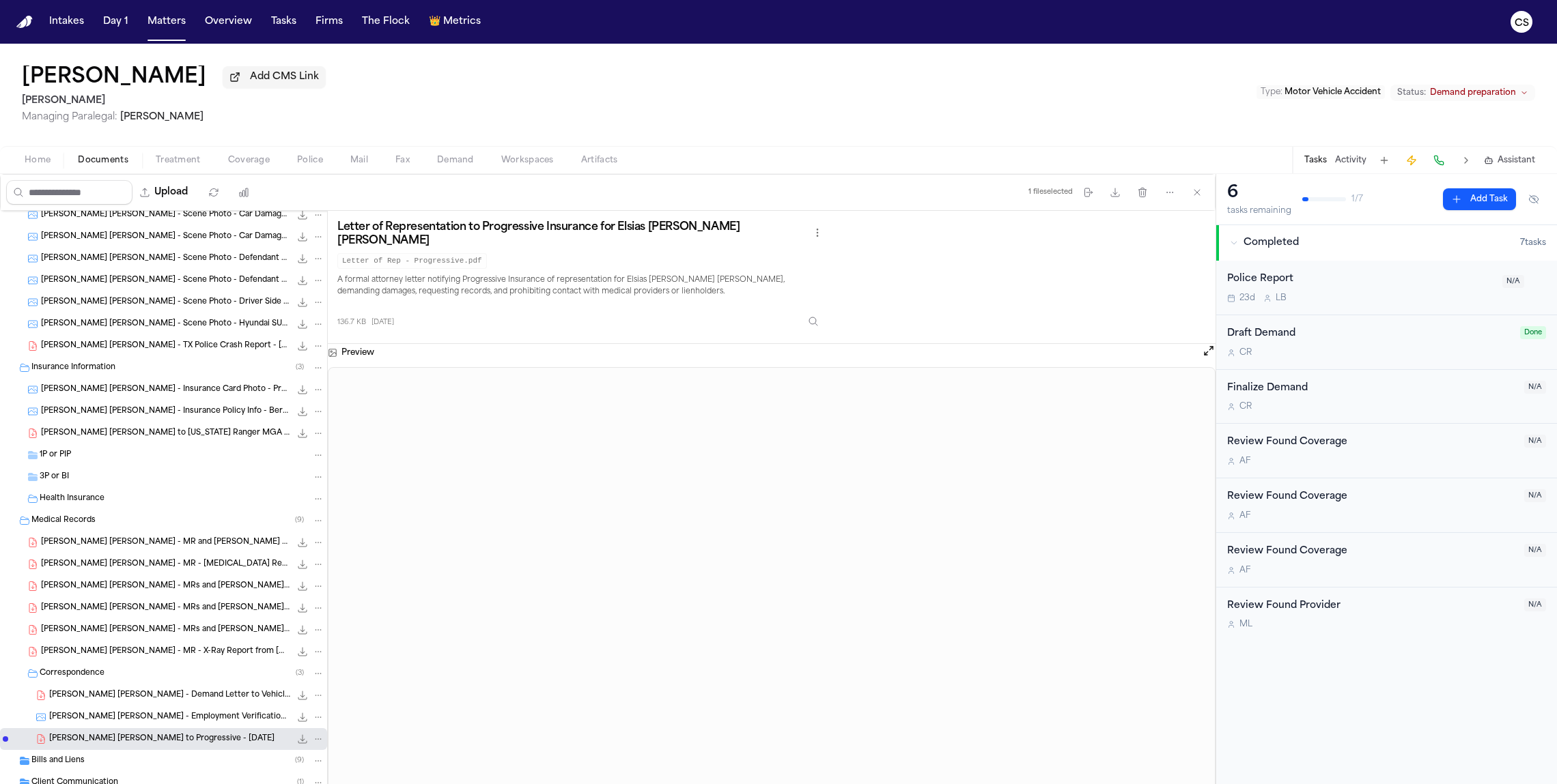
click at [225, 724] on span "E. Castro Garcia - Employment Verification Letter from J&G Graphics to Hathaway…" at bounding box center [170, 717] width 241 height 12
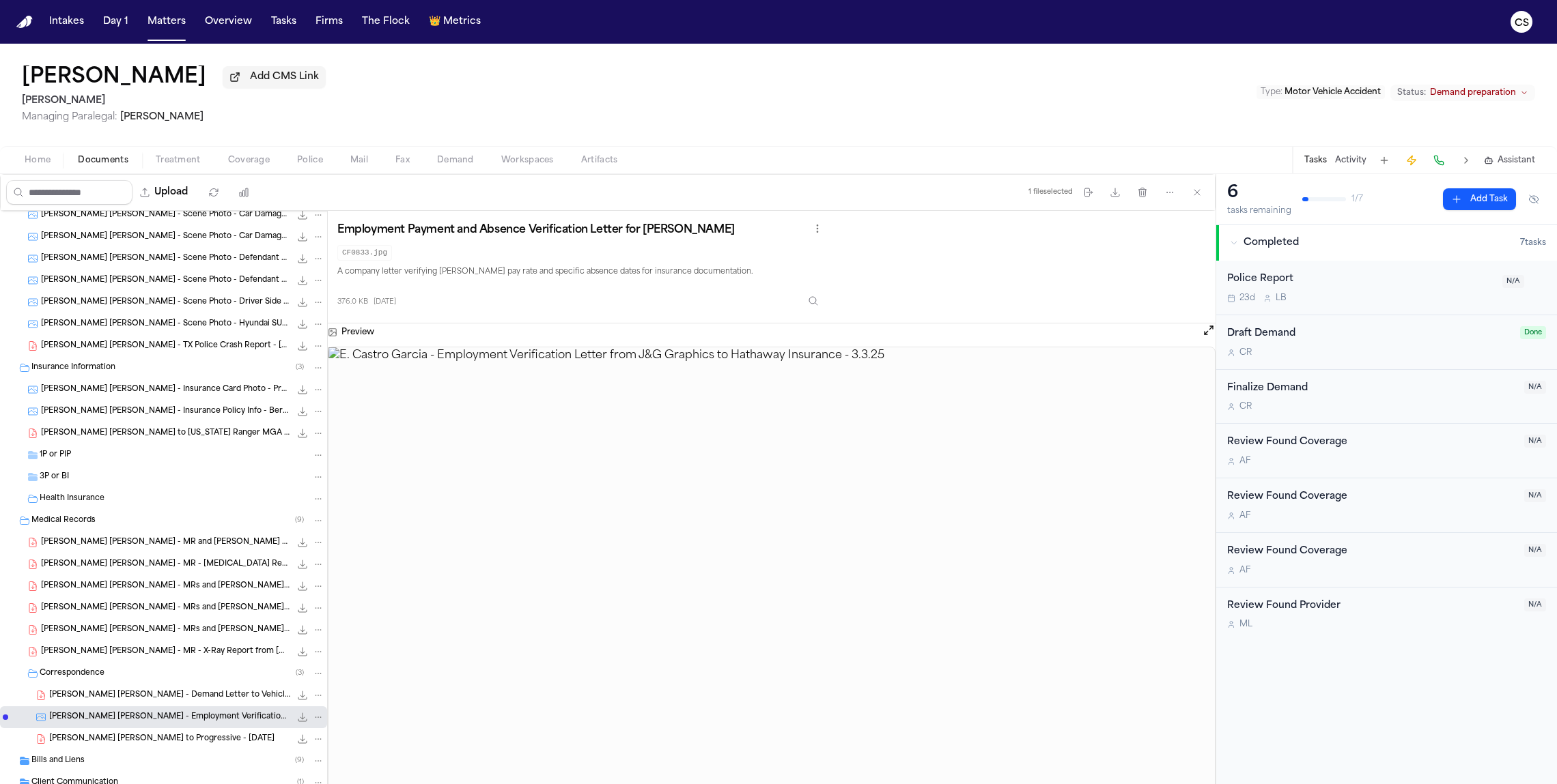
click at [216, 698] on span "E. Castro Garcia - Demand Letter to Vehicle Owner - 11.20.24" at bounding box center [170, 695] width 241 height 12
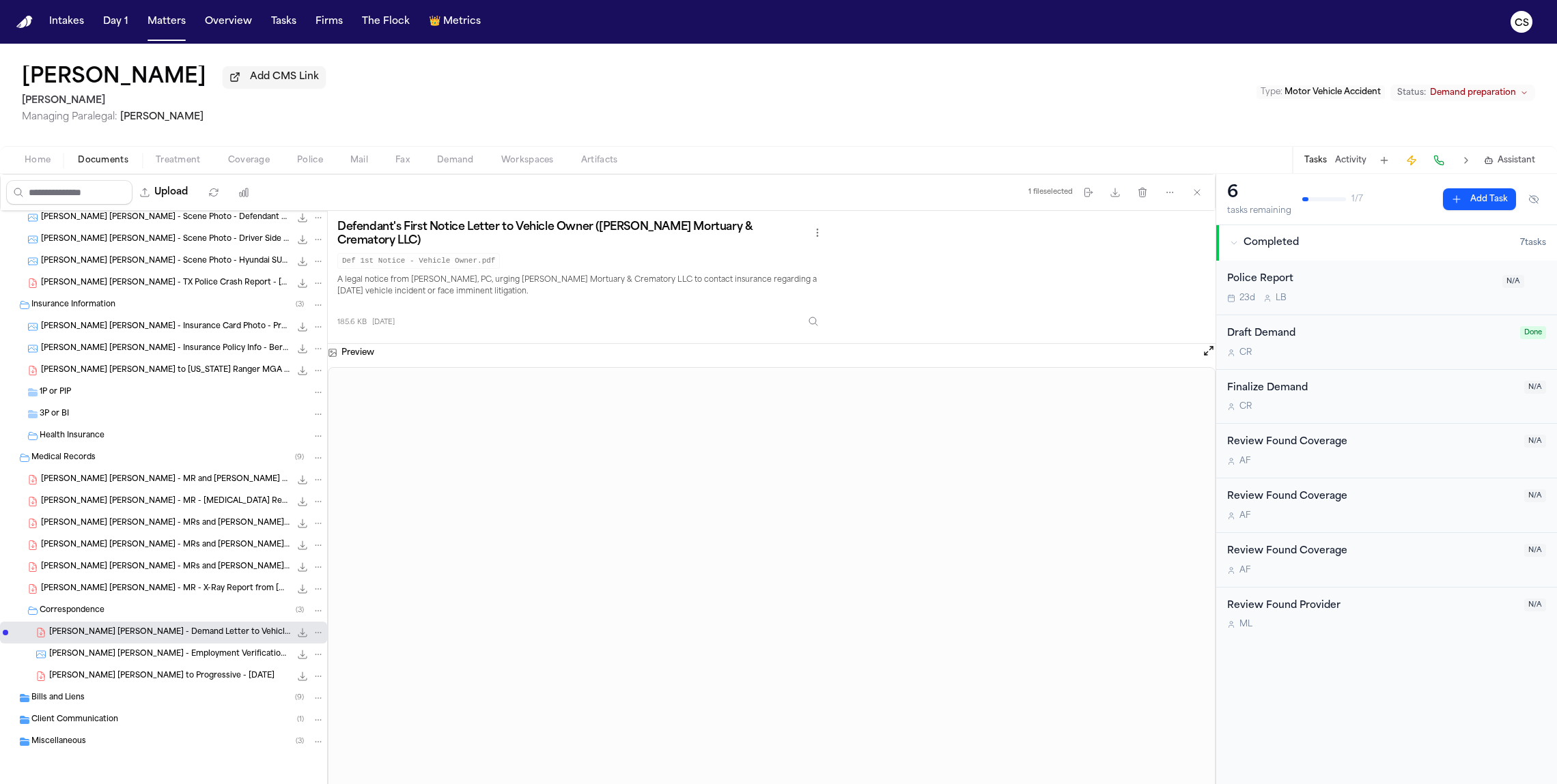
scroll to position [269, 0]
click at [200, 751] on div "Miscellaneous ( 3 )" at bounding box center [163, 742] width 327 height 22
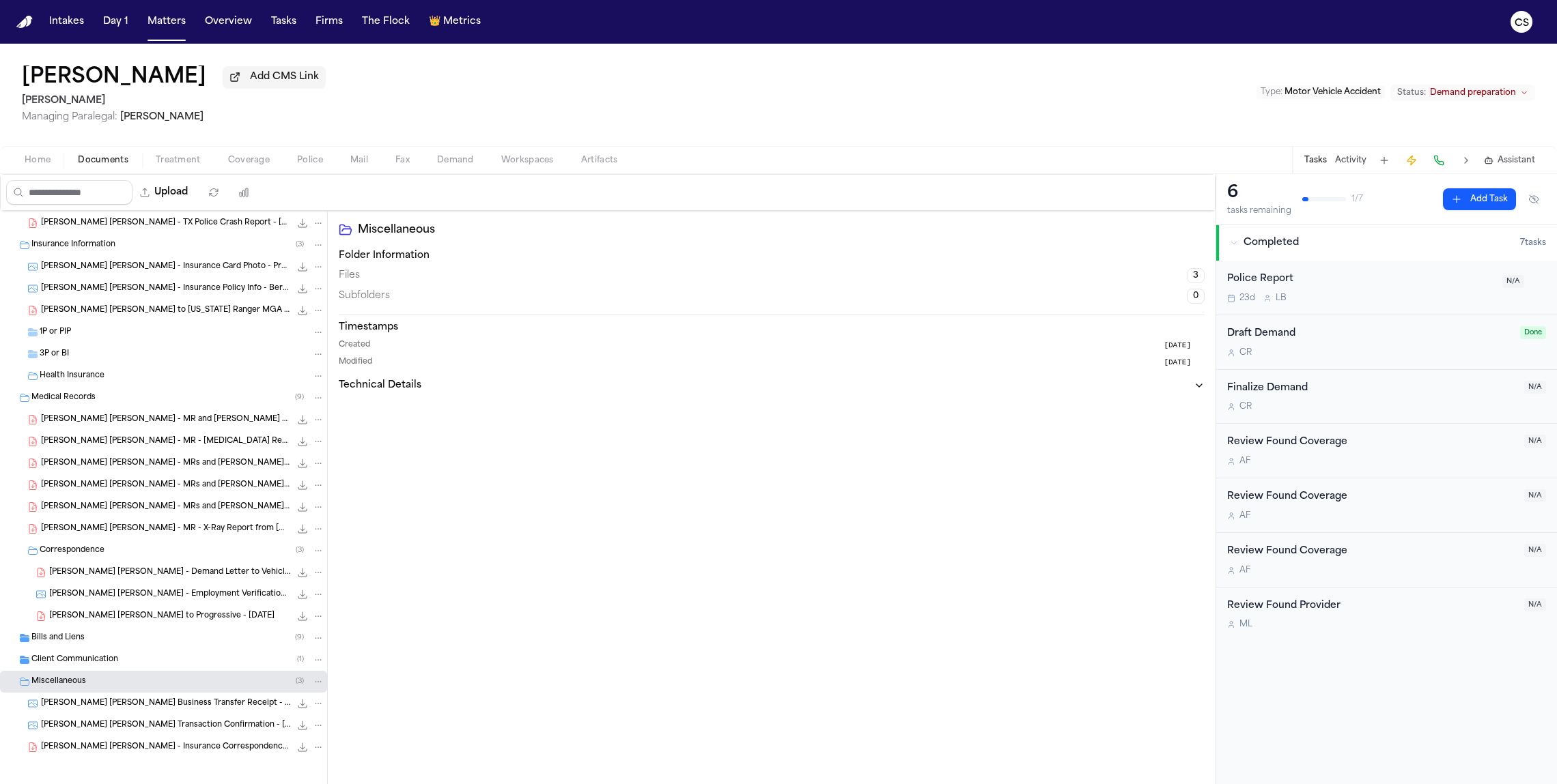
scroll to position [335, 0]
click at [226, 749] on div "E. Castro Garcia - Insurance Correspondence from Litton Claims - 11.27.24 10.7 …" at bounding box center [163, 742] width 327 height 22
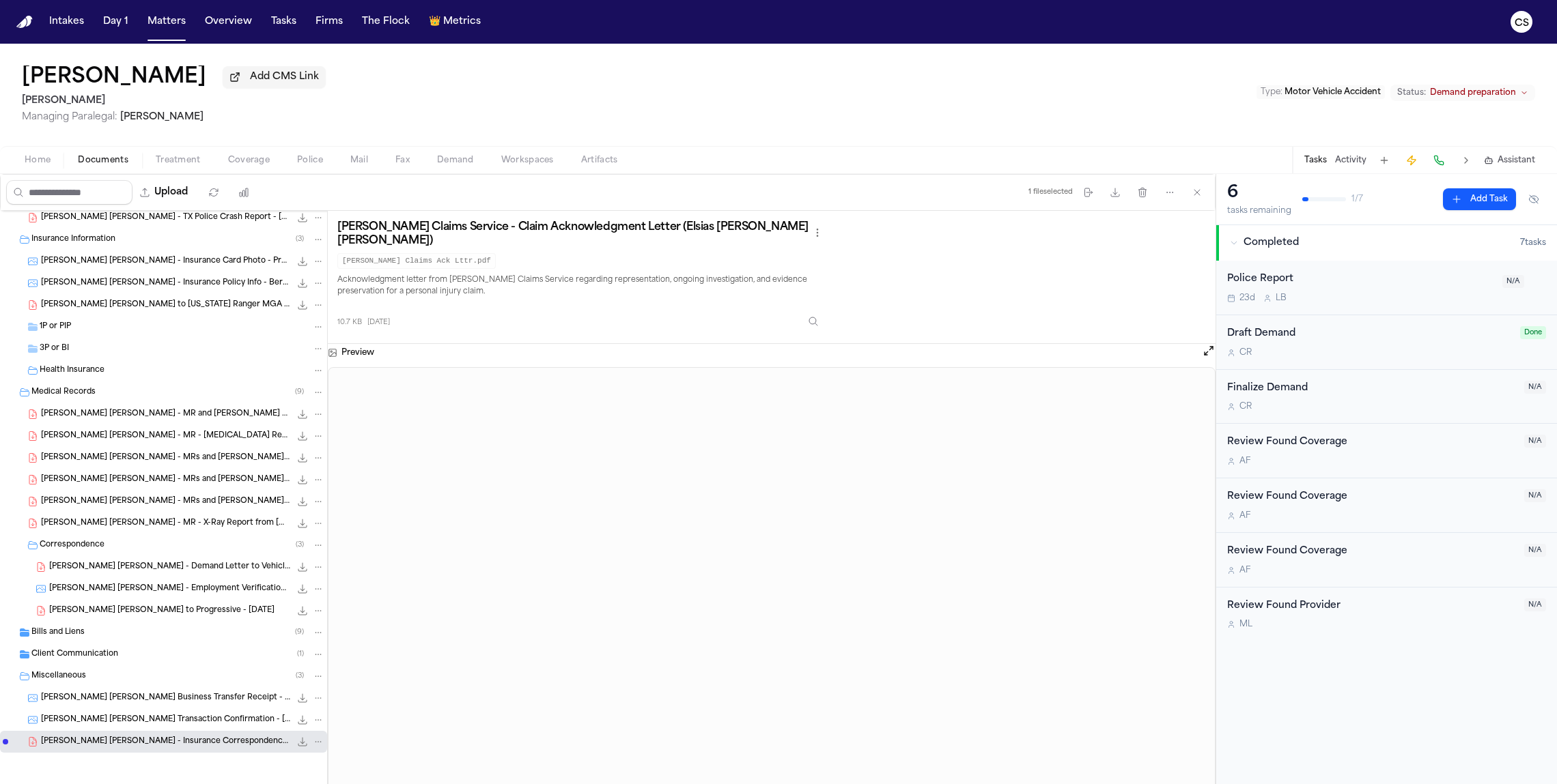
click at [178, 716] on span "E. Castro Garcia - Chase Transaction Confirmation - 12.6.24" at bounding box center [165, 720] width 249 height 12
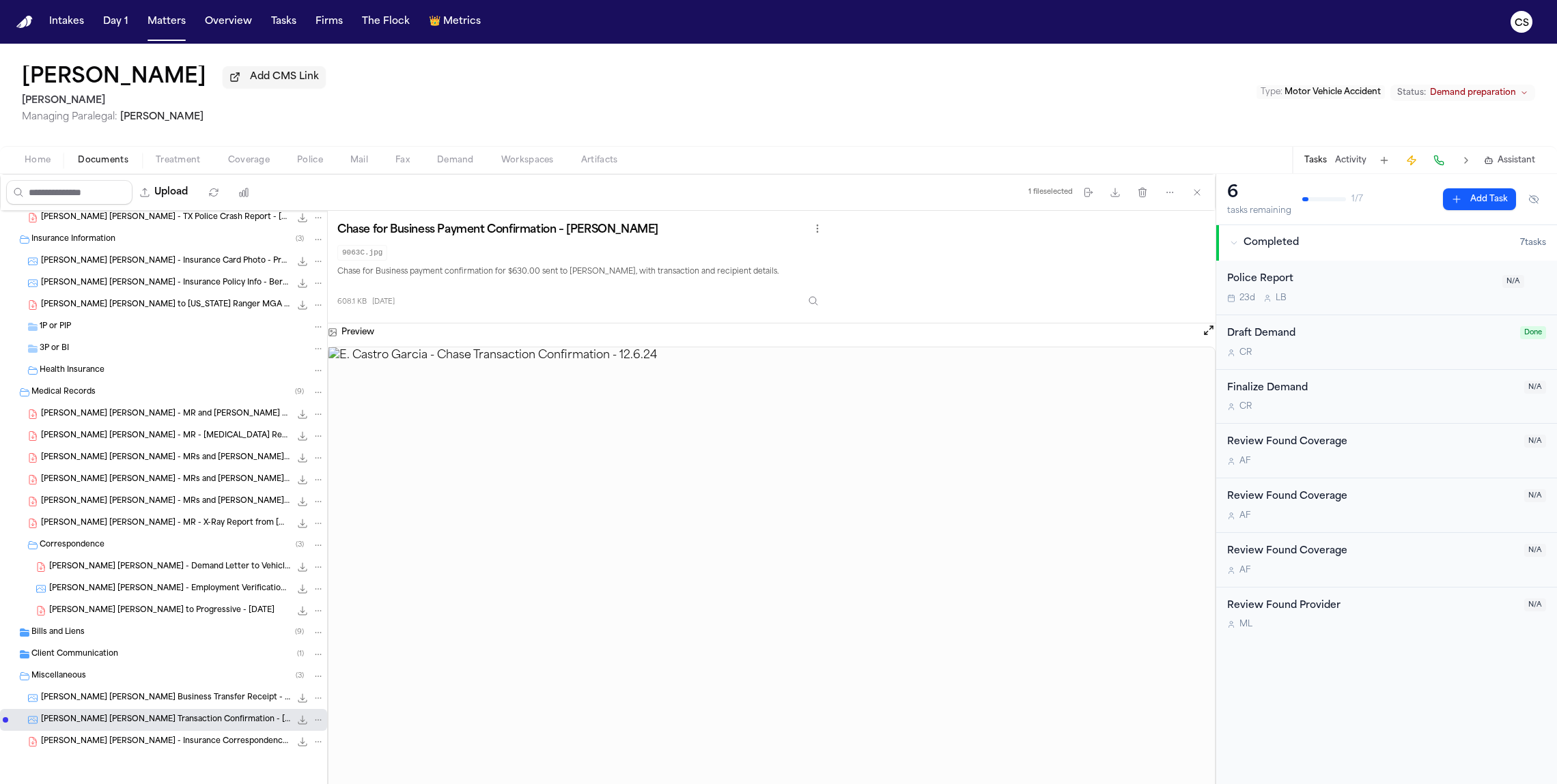
click at [0, 0] on span "619.4 KB • JPG" at bounding box center [0, 0] width 0 height 0
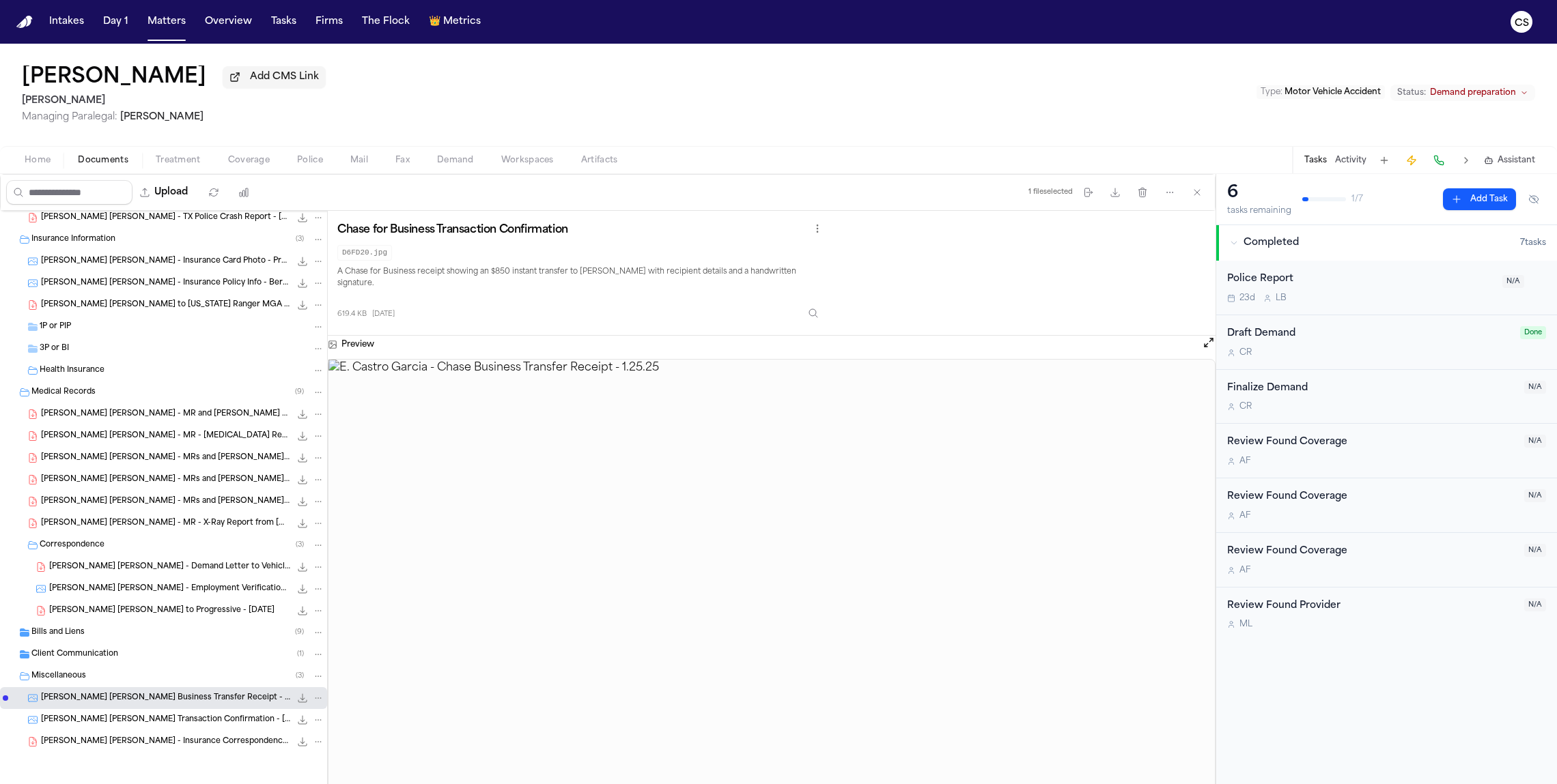
click at [98, 636] on div "Bills and Liens ( 9 )" at bounding box center [178, 633] width 293 height 13
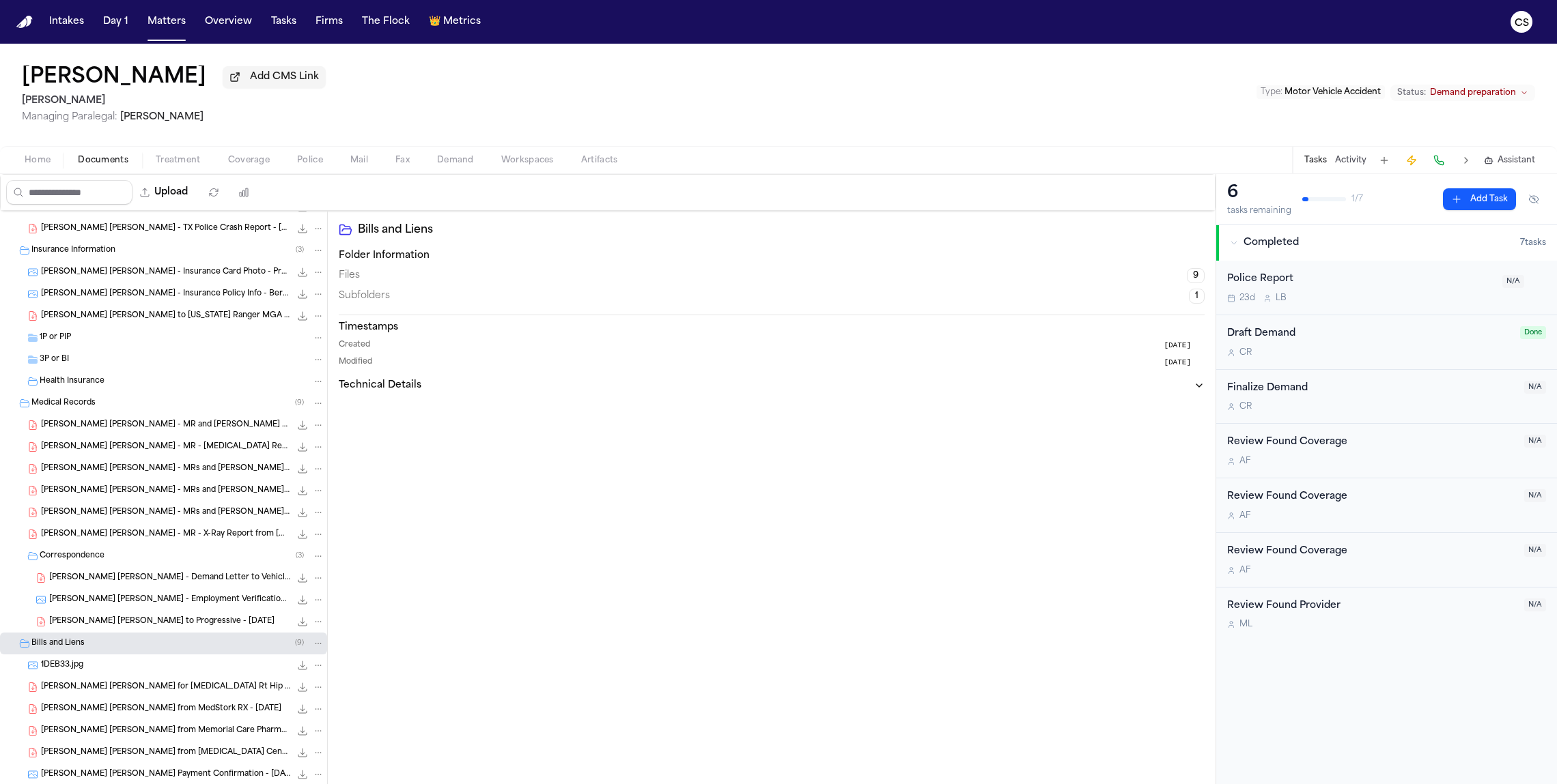
scroll to position [0, 0]
